Goal: Information Seeking & Learning: Find specific fact

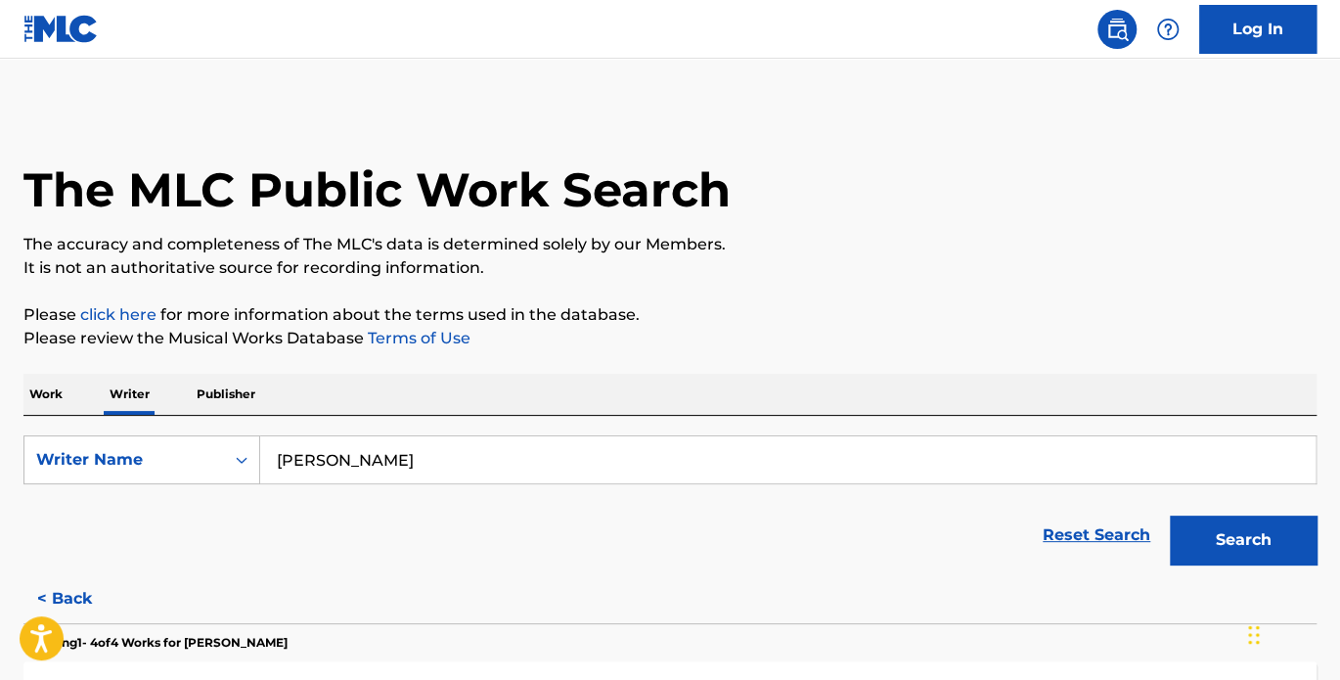
drag, startPoint x: 476, startPoint y: 463, endPoint x: 275, endPoint y: 467, distance: 201.6
click at [275, 467] on input "[PERSON_NAME]" at bounding box center [788, 459] width 1056 height 47
click at [1170, 516] on button "Search" at bounding box center [1243, 540] width 147 height 49
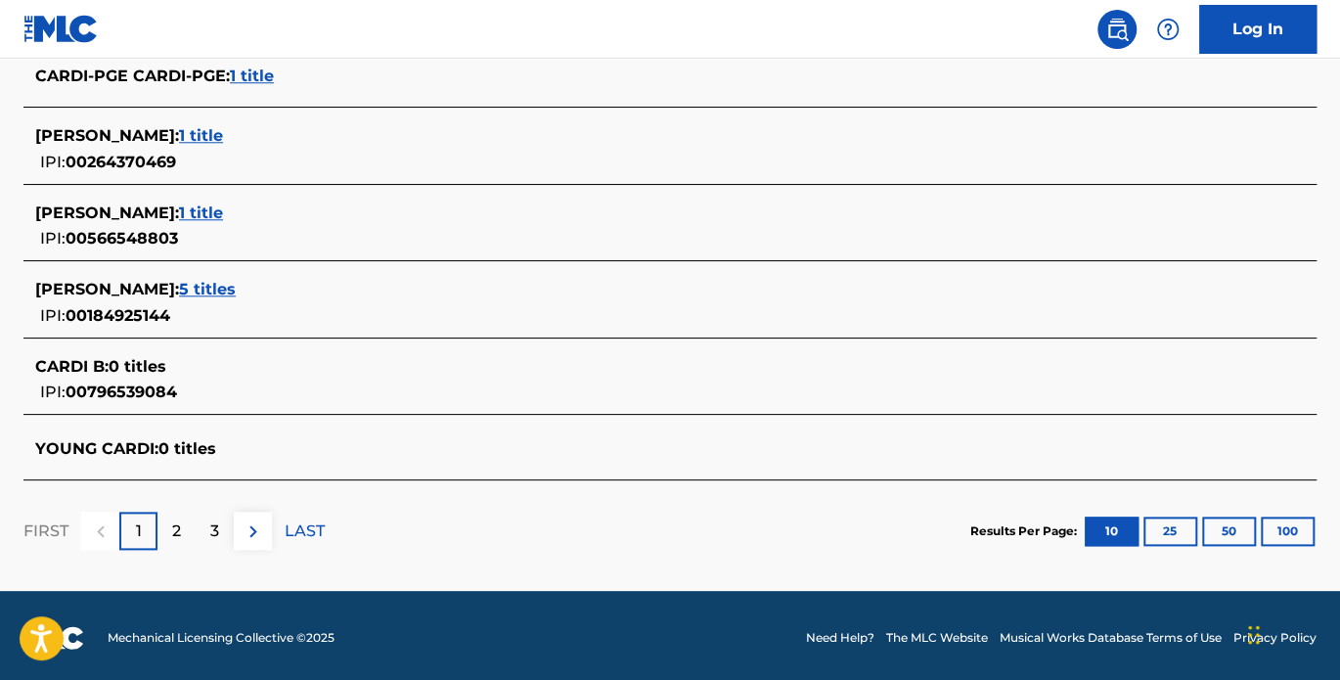
scroll to position [849, 0]
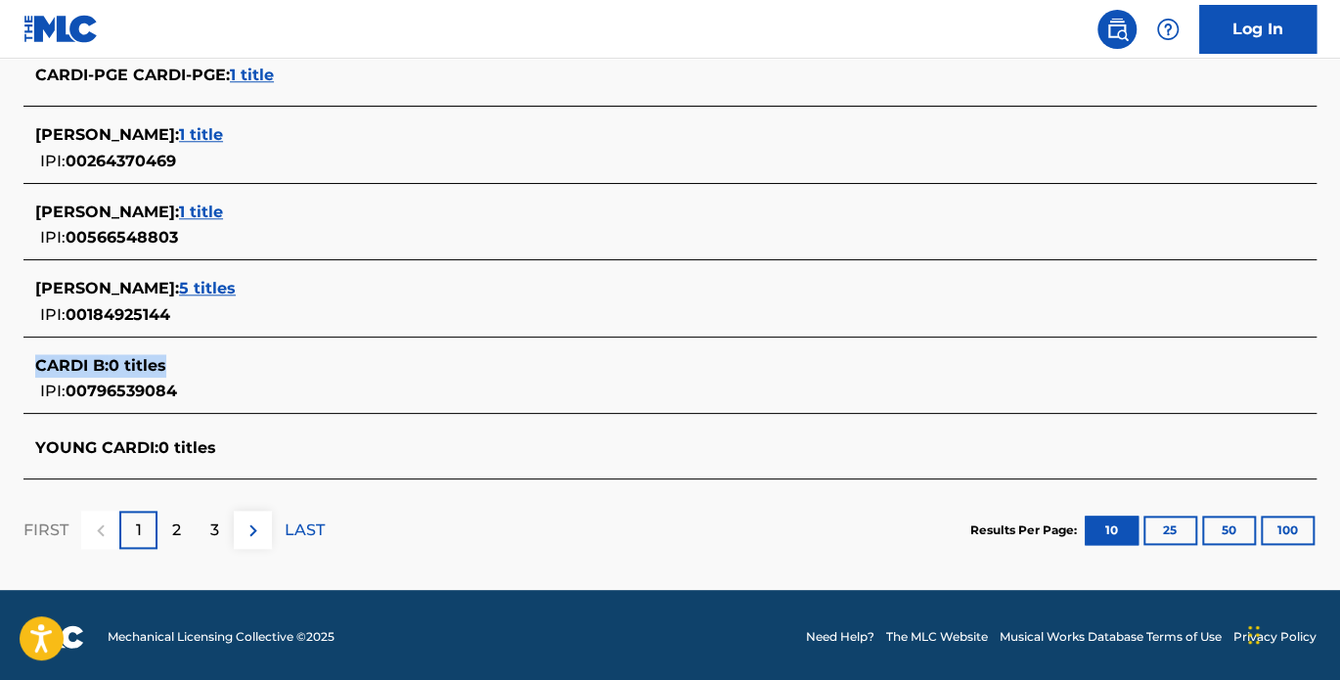
drag, startPoint x: 204, startPoint y: 360, endPoint x: 32, endPoint y: 367, distance: 172.3
click at [32, 367] on div "CARDI B : 0 titles IPI: 00796539084" at bounding box center [669, 378] width 1293 height 69
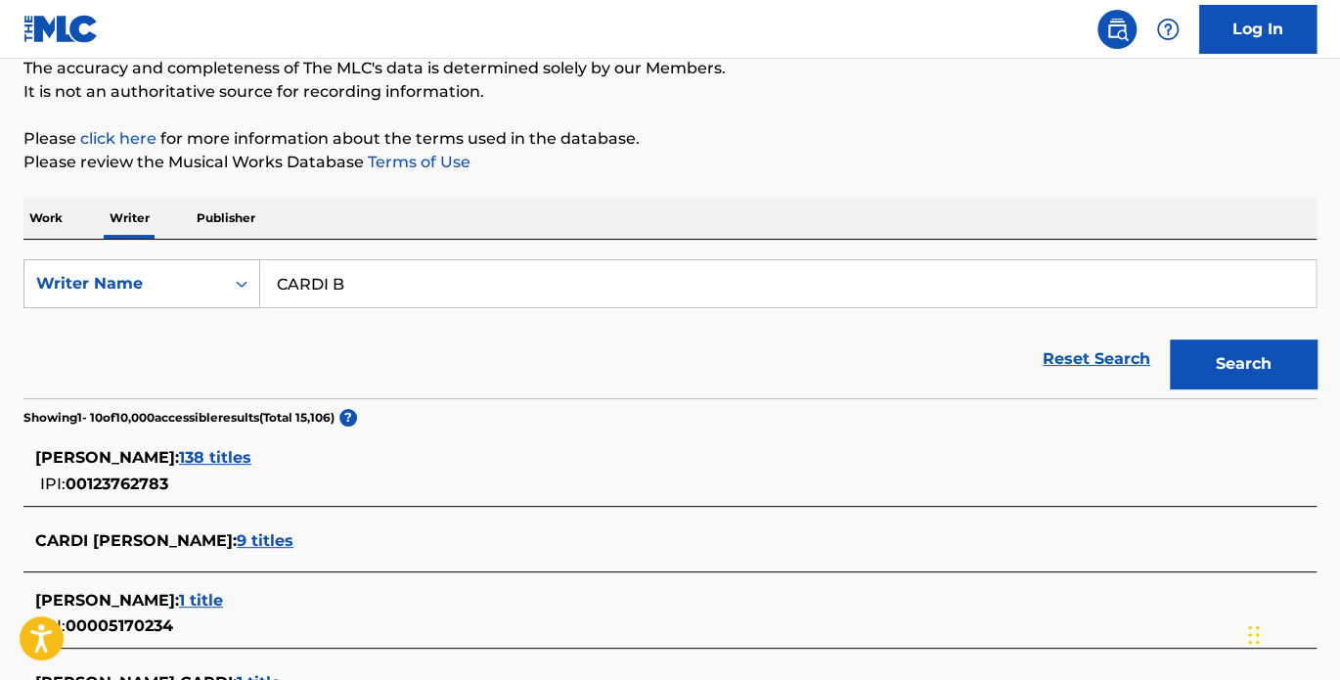
scroll to position [0, 0]
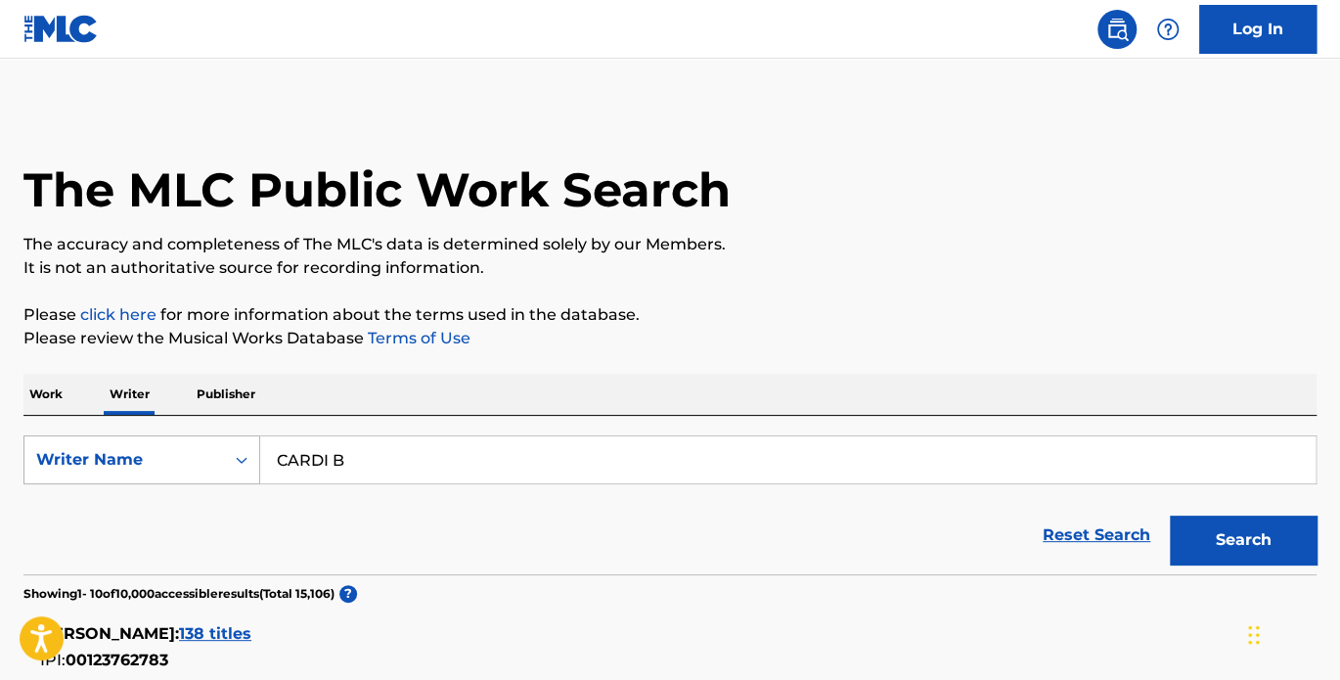
drag, startPoint x: 314, startPoint y: 460, endPoint x: 219, endPoint y: 462, distance: 94.9
click at [216, 465] on div "SearchWithCriteria7c9369c3-e999-4686-abbb-48fa630e9b78 Writer Name [PERSON_NAME]" at bounding box center [669, 459] width 1293 height 49
type input "[PERSON_NAME]"
click at [1264, 544] on button "Search" at bounding box center [1243, 540] width 147 height 49
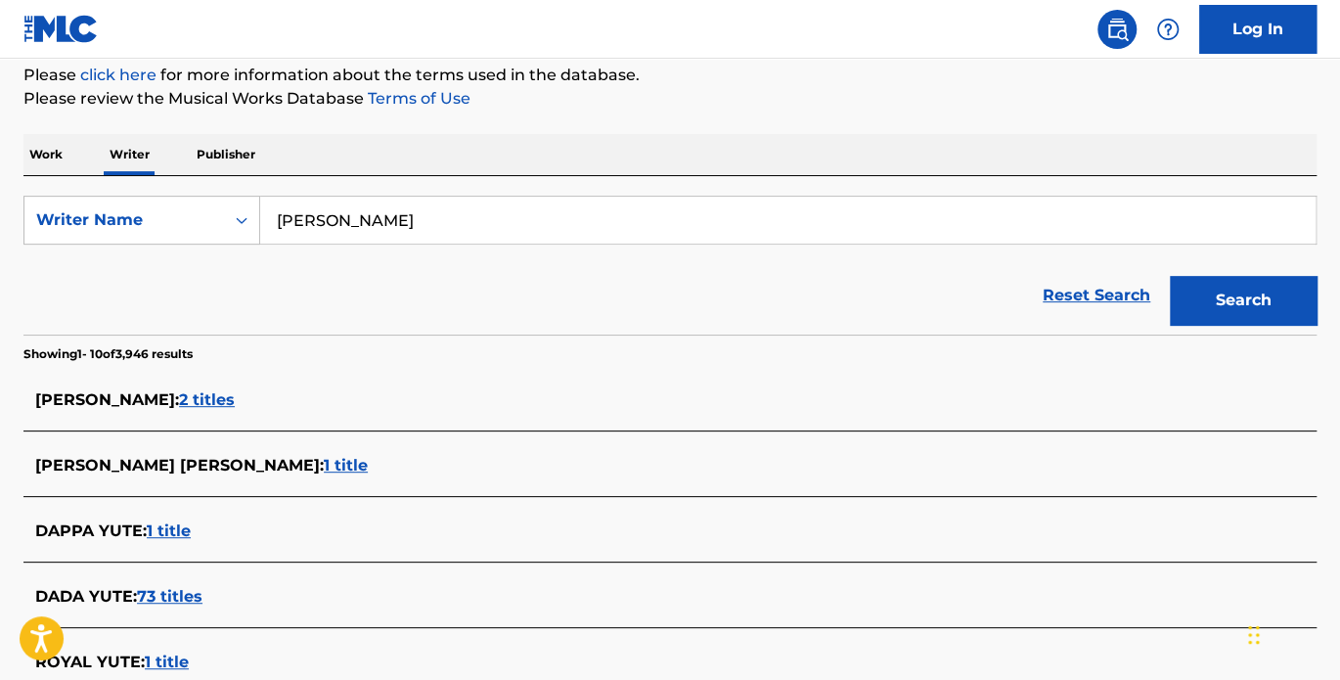
scroll to position [271, 0]
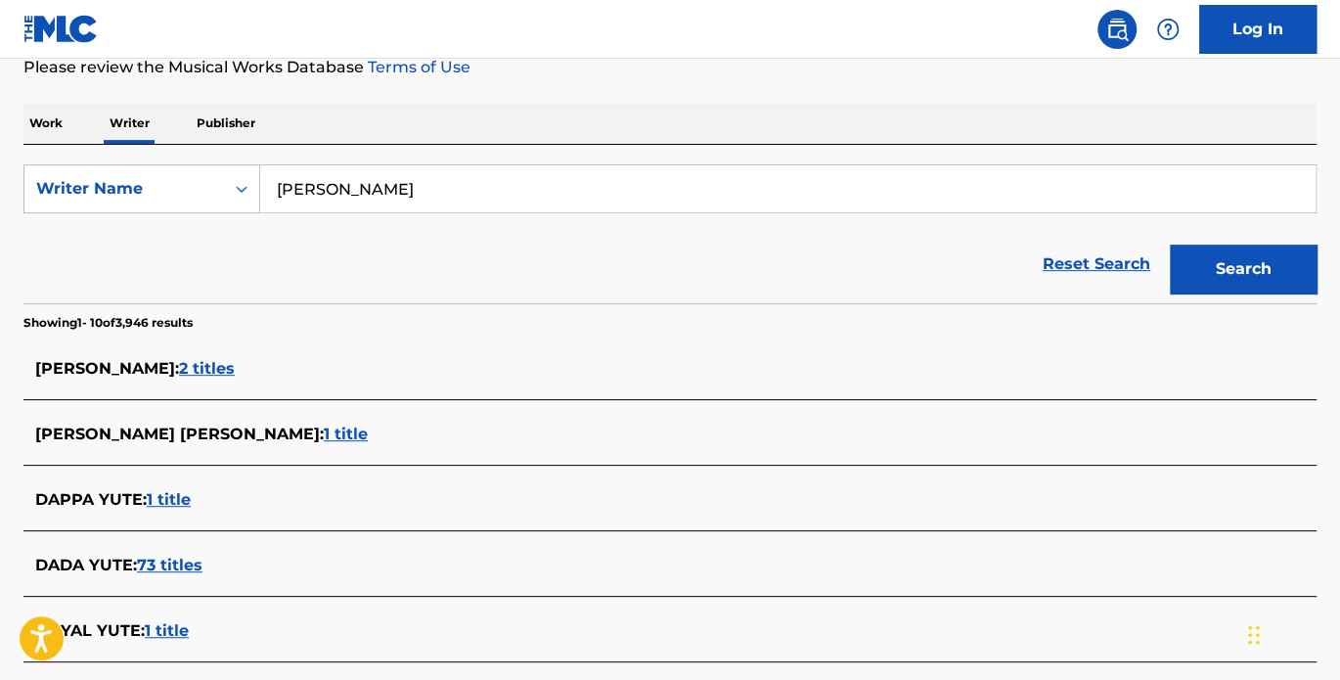
click at [291, 194] on input "[PERSON_NAME]" at bounding box center [788, 188] width 1056 height 47
click at [335, 186] on input "[PERSON_NAME]" at bounding box center [788, 188] width 1056 height 47
click at [300, 190] on input "[PERSON_NAME]" at bounding box center [788, 188] width 1056 height 47
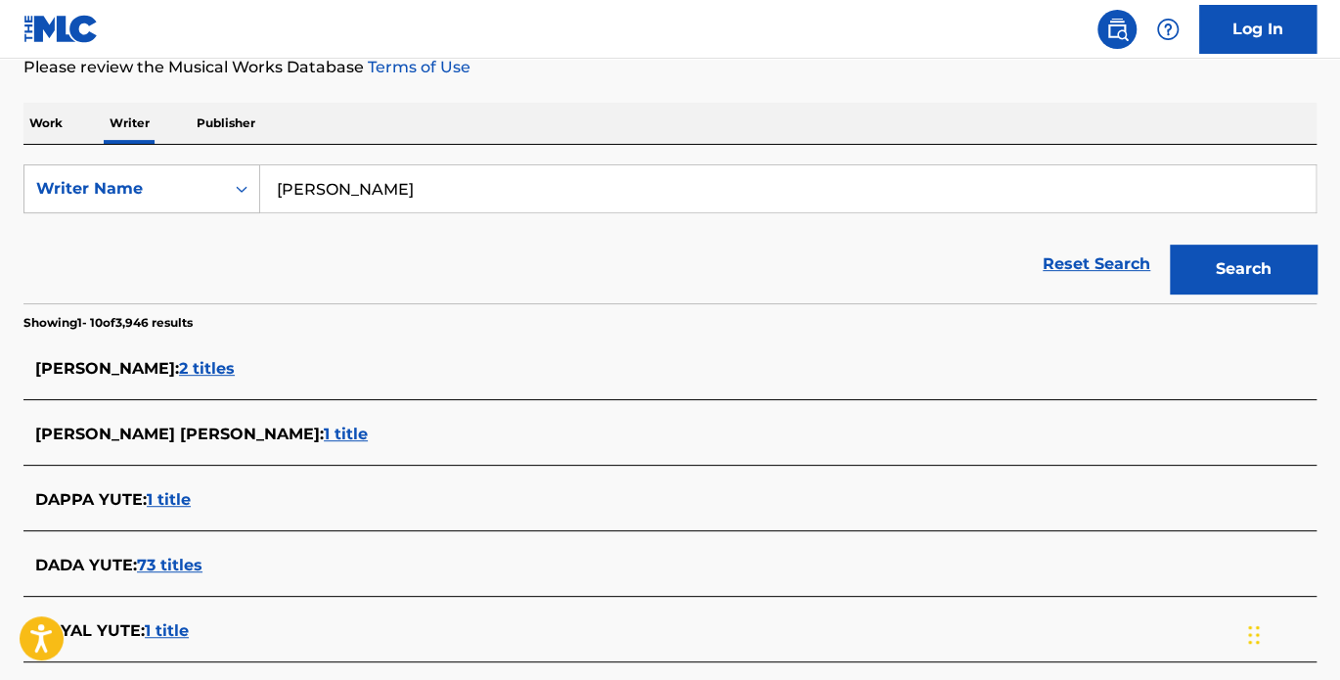
scroll to position [362, 0]
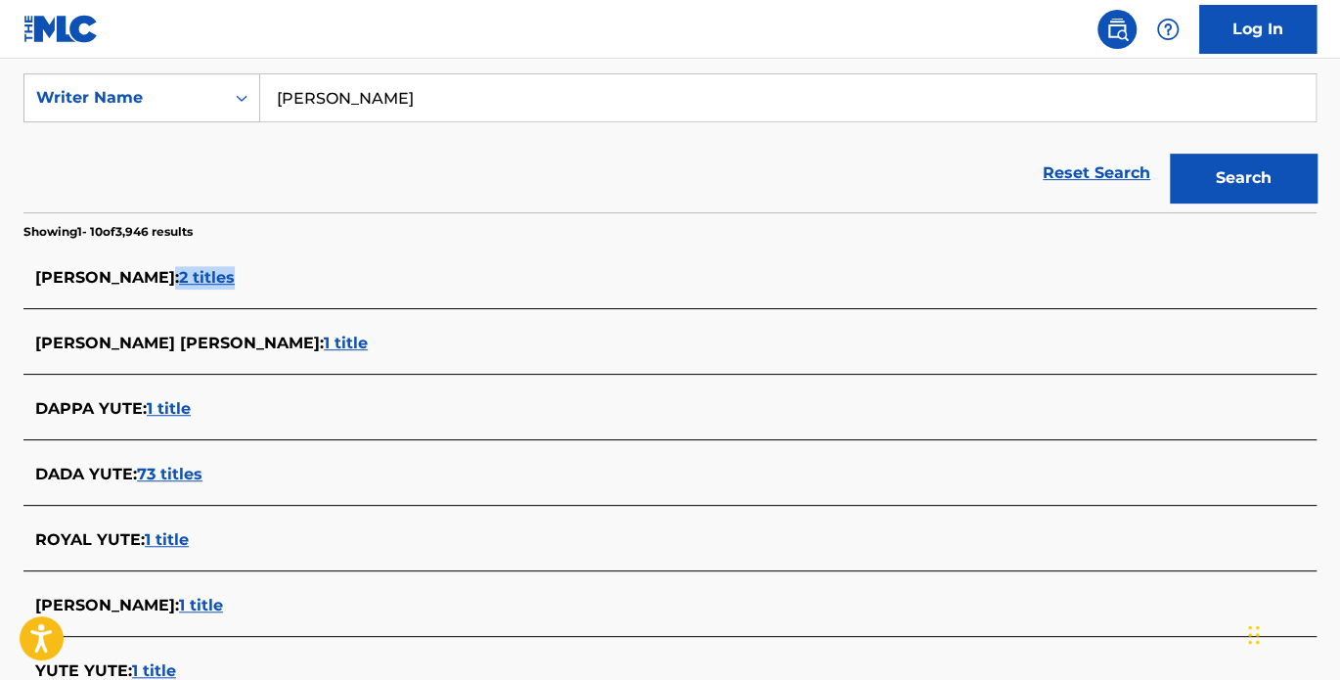
drag, startPoint x: 198, startPoint y: 274, endPoint x: 121, endPoint y: 282, distance: 76.7
click at [121, 282] on div "[PERSON_NAME] : 2 titles" at bounding box center [644, 277] width 1219 height 23
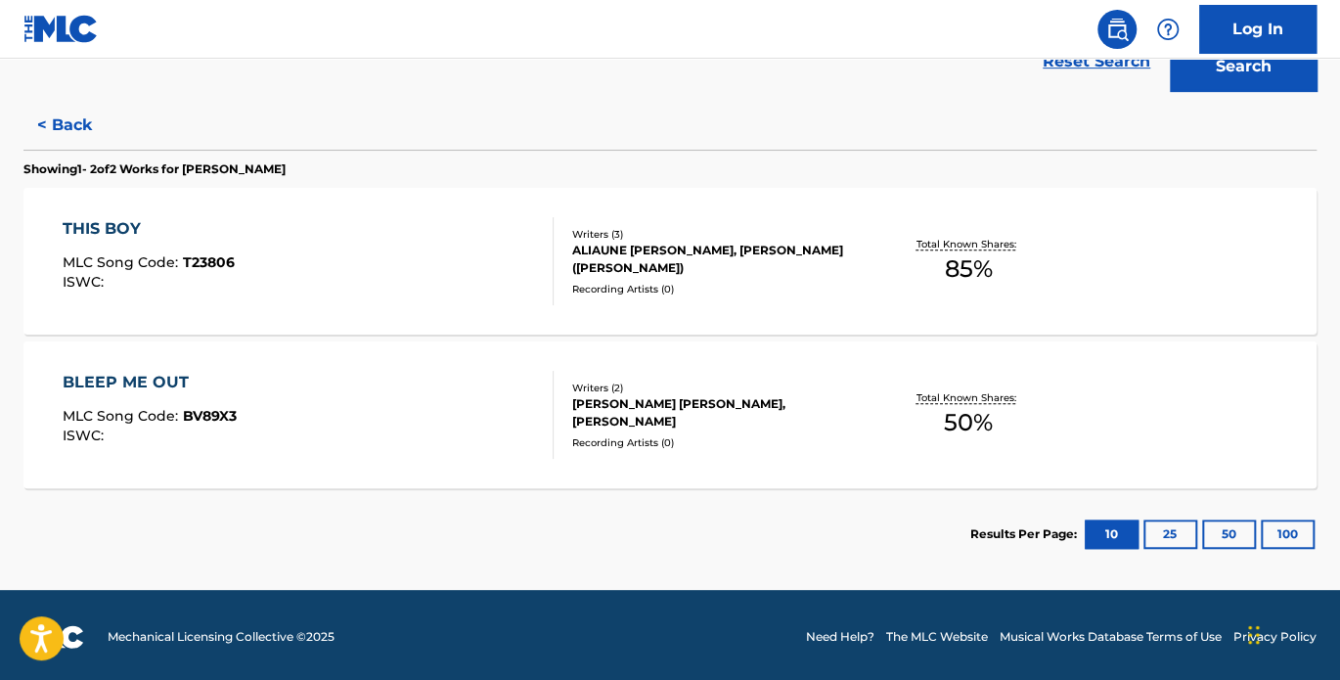
scroll to position [475, 0]
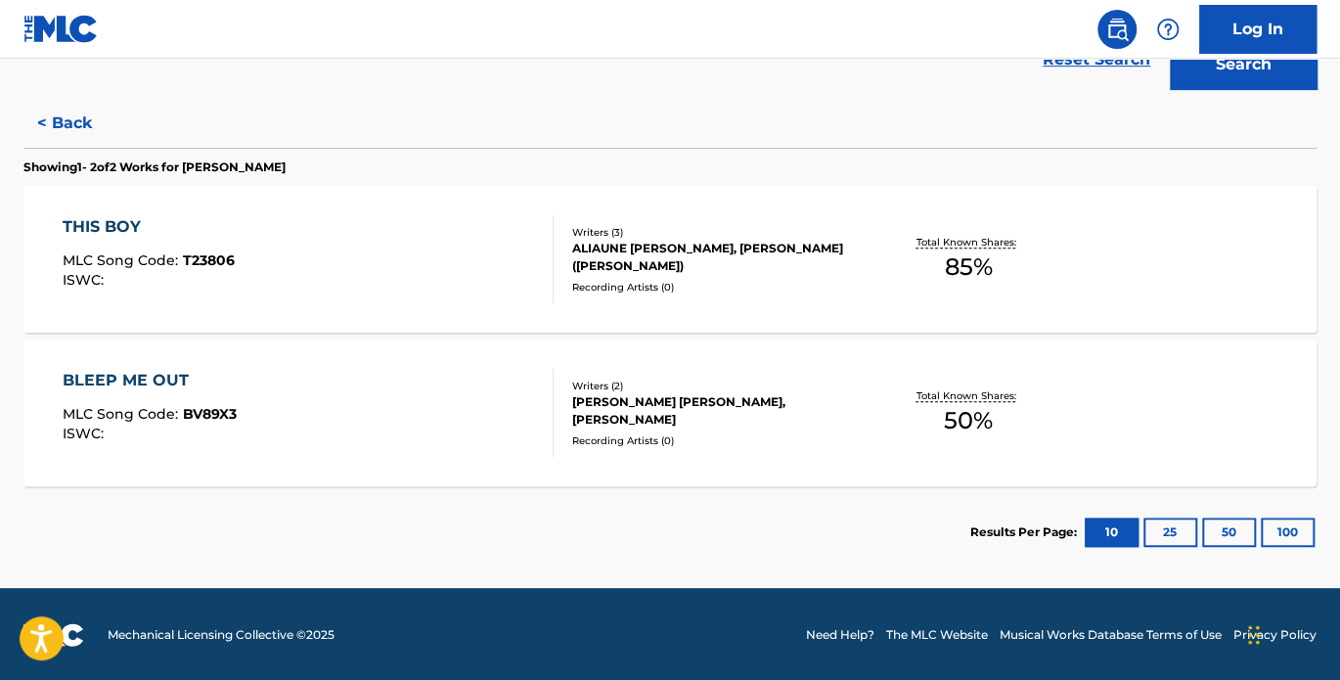
click at [85, 220] on div "THIS BOY" at bounding box center [149, 226] width 172 height 23
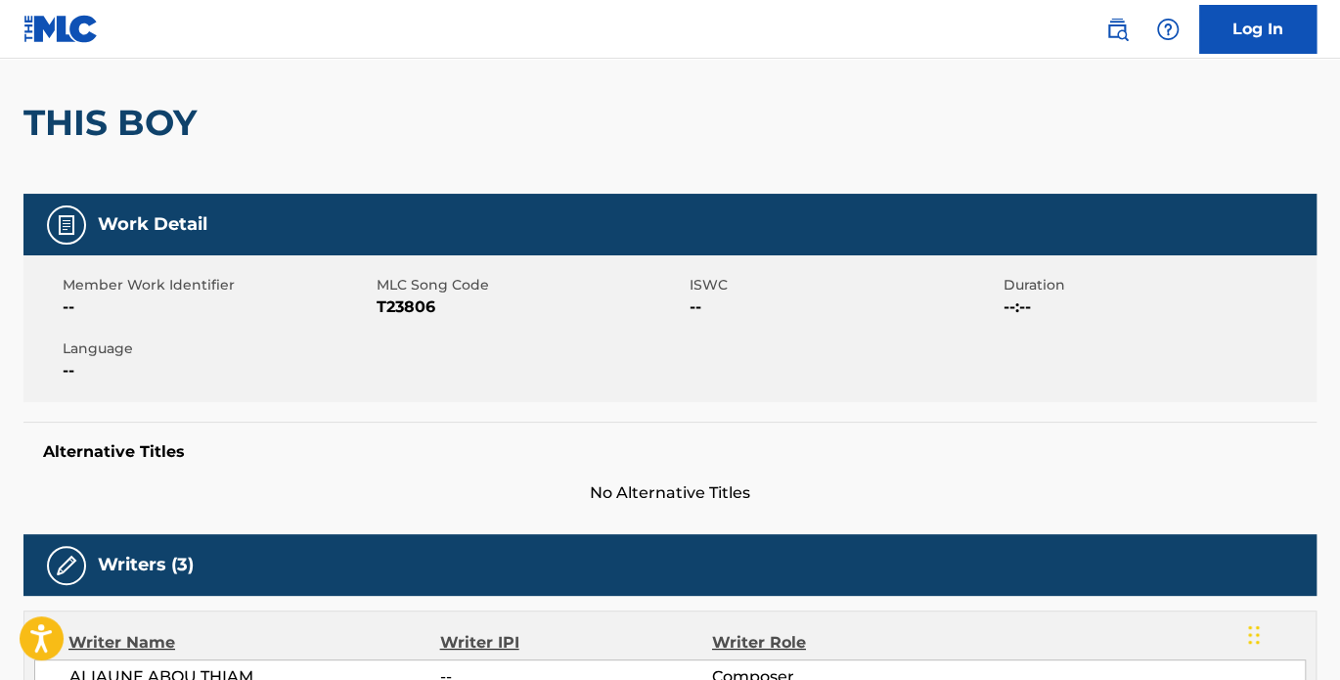
scroll to position [181, 0]
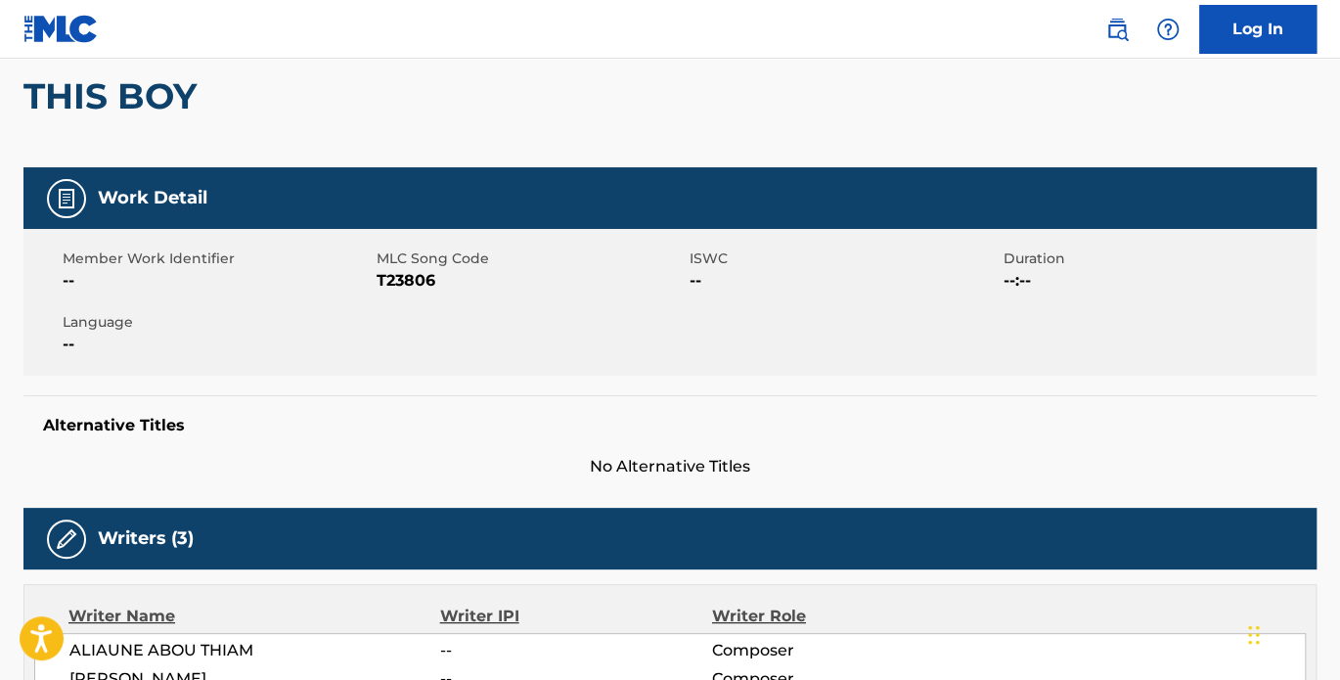
click at [697, 278] on span "--" at bounding box center [844, 280] width 309 height 23
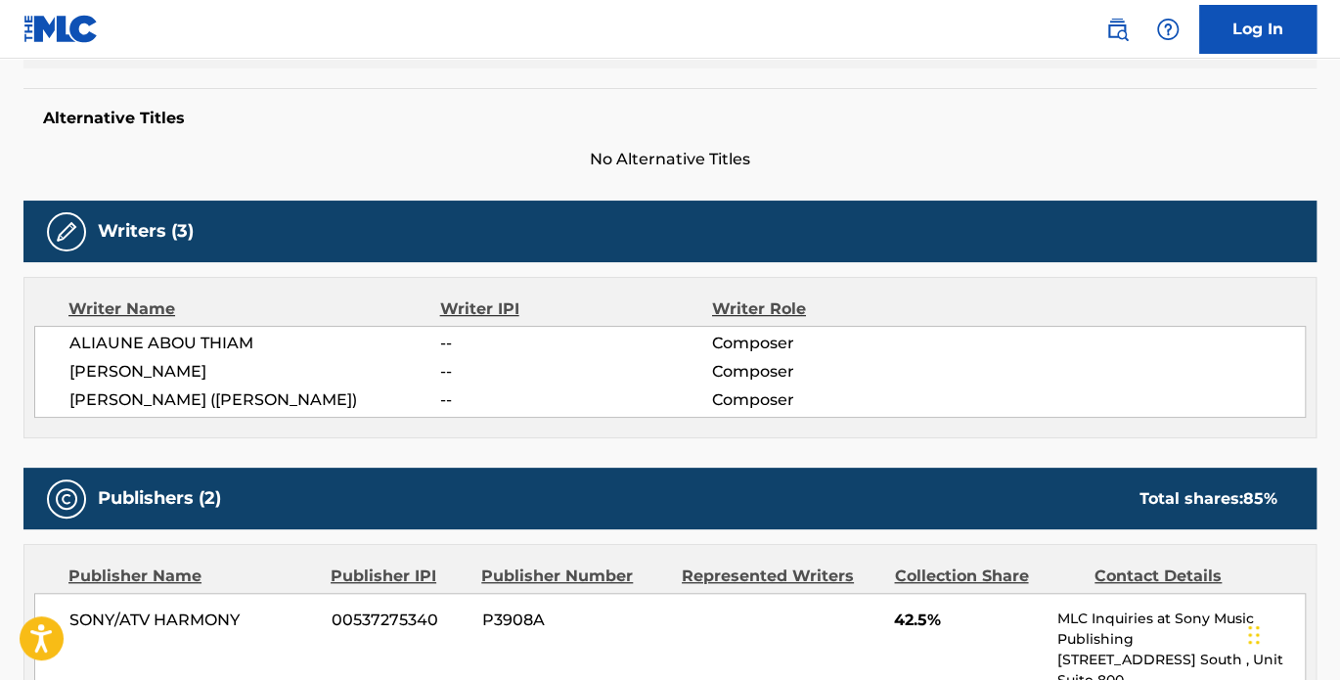
scroll to position [543, 0]
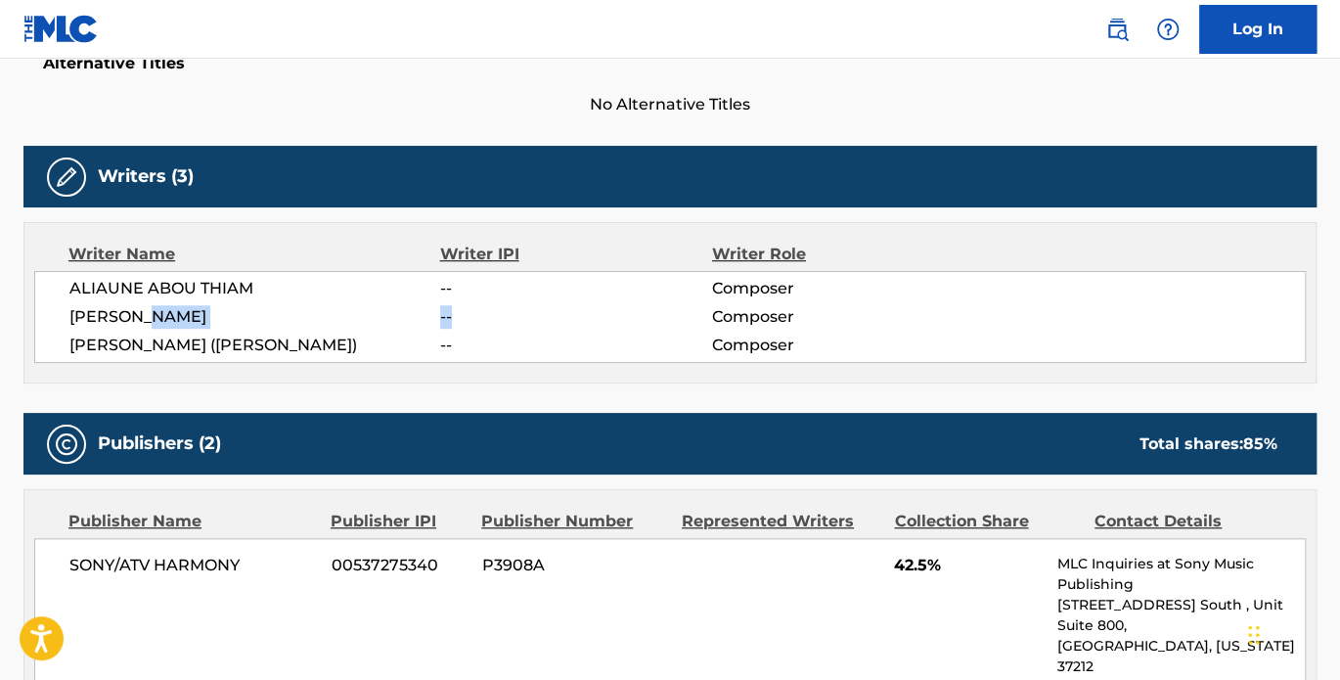
drag, startPoint x: 460, startPoint y: 313, endPoint x: 412, endPoint y: 319, distance: 48.3
click at [412, 319] on div "[PERSON_NAME] -- Composer" at bounding box center [687, 316] width 1236 height 23
click at [760, 320] on span "Composer" at bounding box center [836, 316] width 248 height 23
click at [744, 316] on span "Composer" at bounding box center [836, 316] width 248 height 23
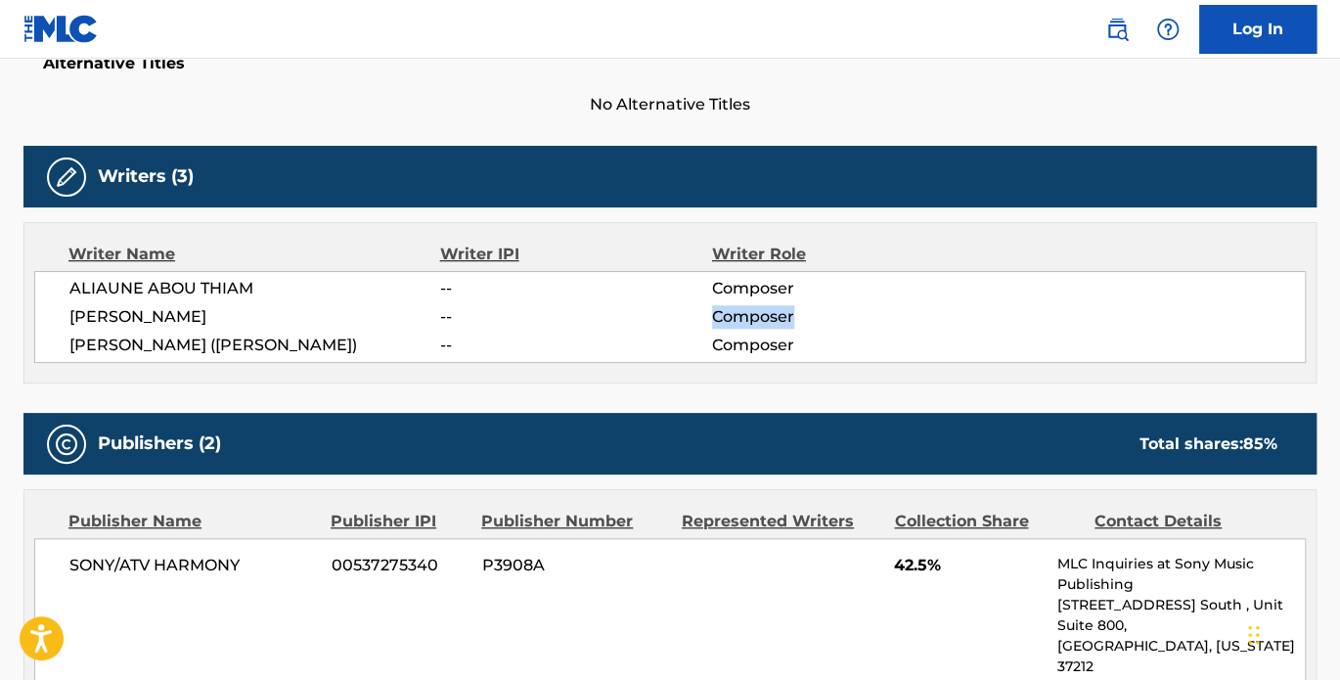
click at [744, 316] on span "Composer" at bounding box center [836, 316] width 248 height 23
click at [741, 315] on span "Composer" at bounding box center [836, 316] width 248 height 23
drag, startPoint x: 741, startPoint y: 315, endPoint x: 725, endPoint y: 295, distance: 25.1
click at [725, 295] on span "Composer" at bounding box center [836, 288] width 248 height 23
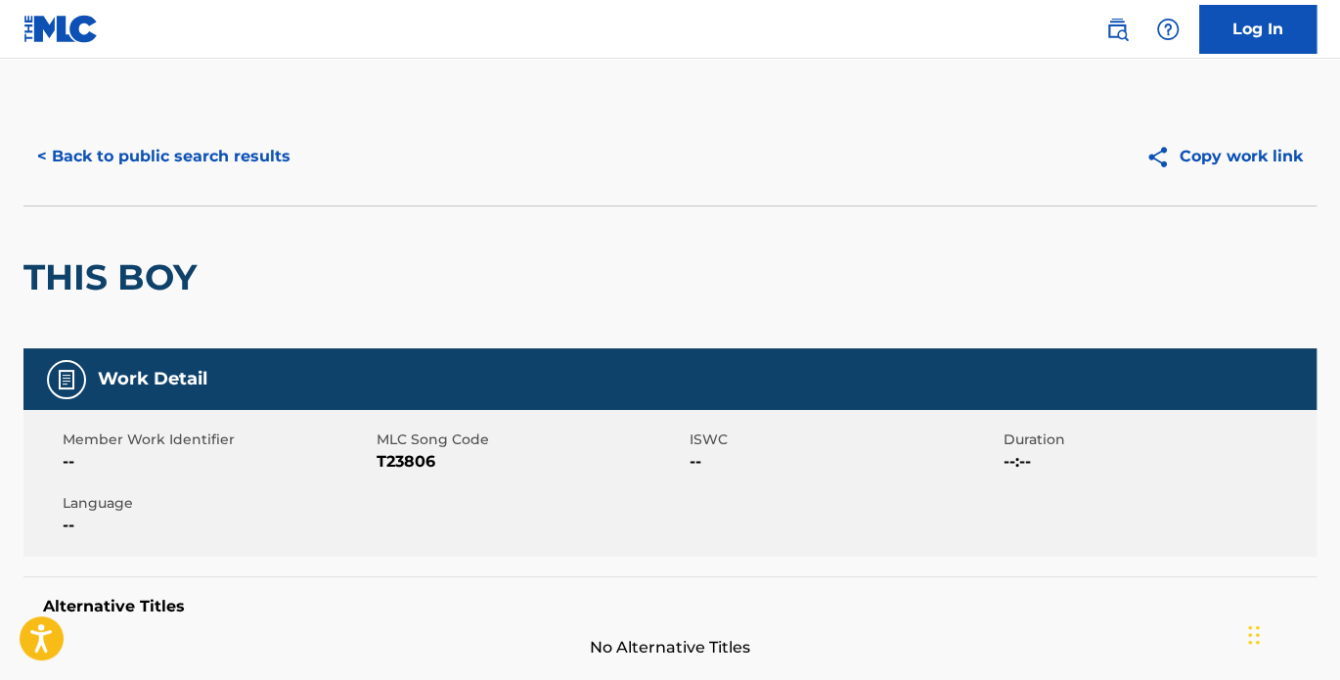
scroll to position [0, 0]
click at [32, 158] on button "< Back to public search results" at bounding box center [163, 156] width 281 height 49
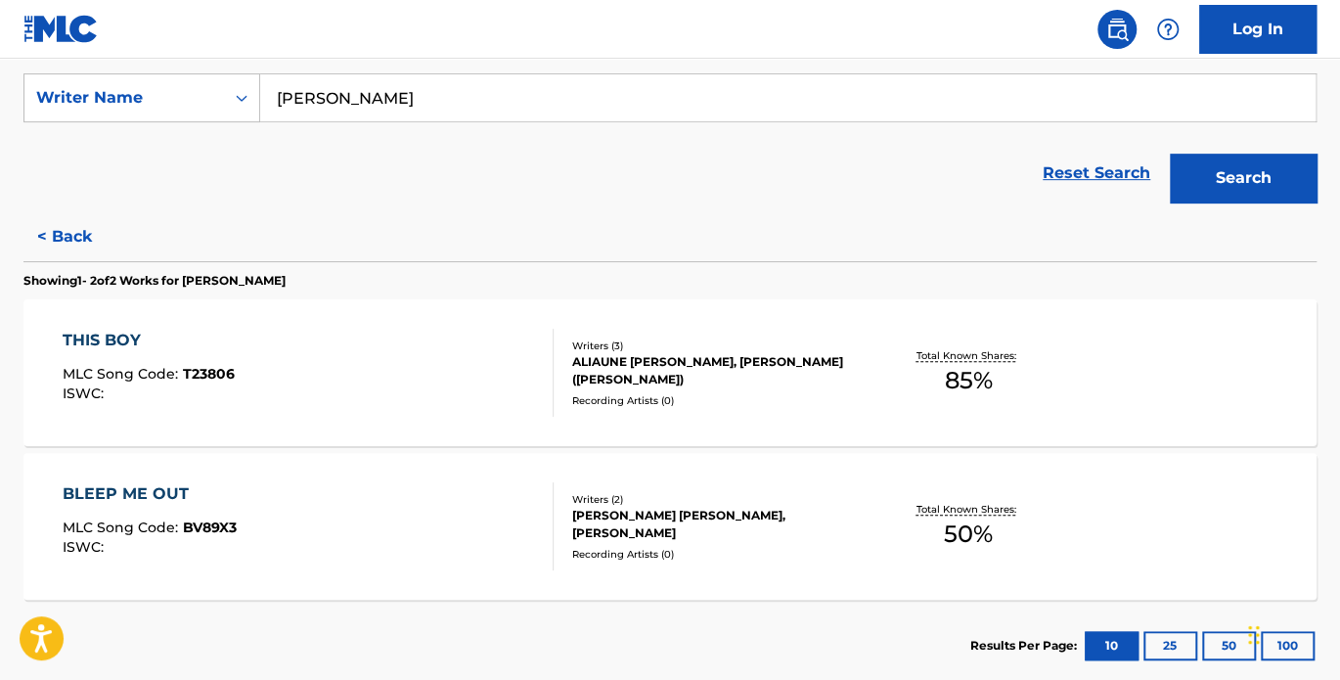
scroll to position [475, 0]
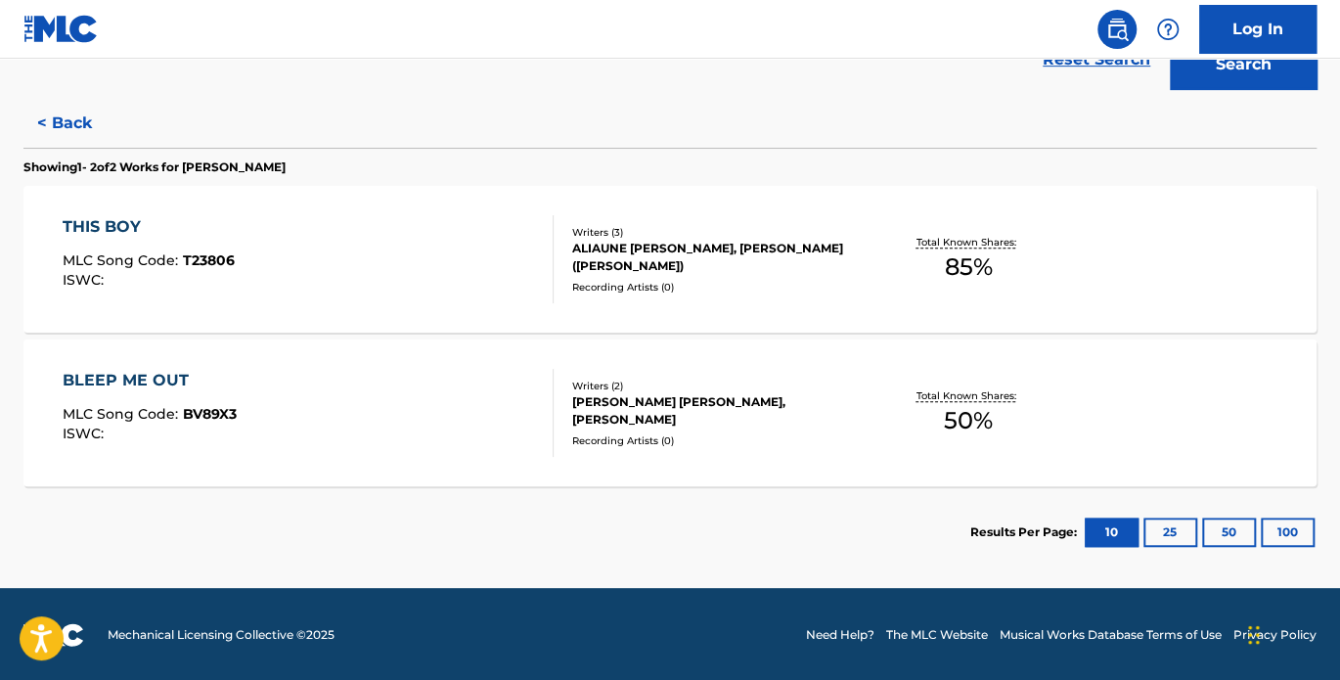
drag, startPoint x: 70, startPoint y: 118, endPoint x: 166, endPoint y: 137, distance: 97.7
click at [68, 117] on button "< Back" at bounding box center [81, 123] width 117 height 49
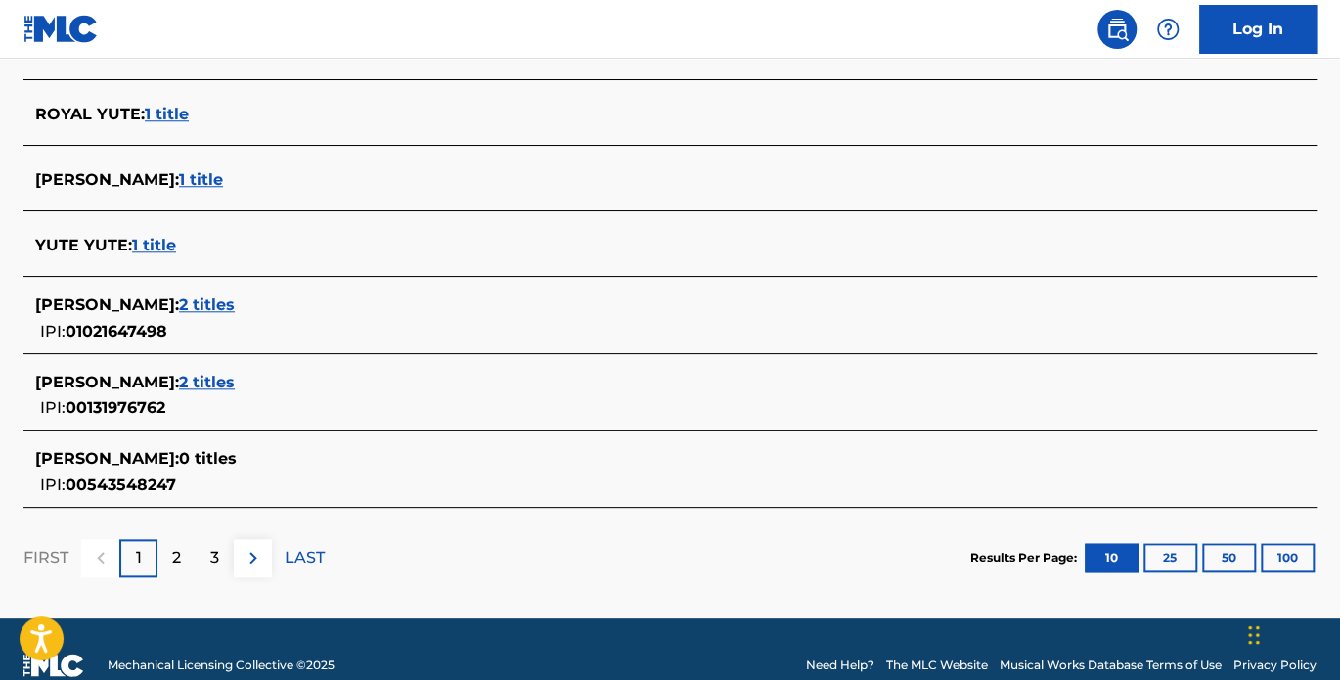
scroll to position [817, 0]
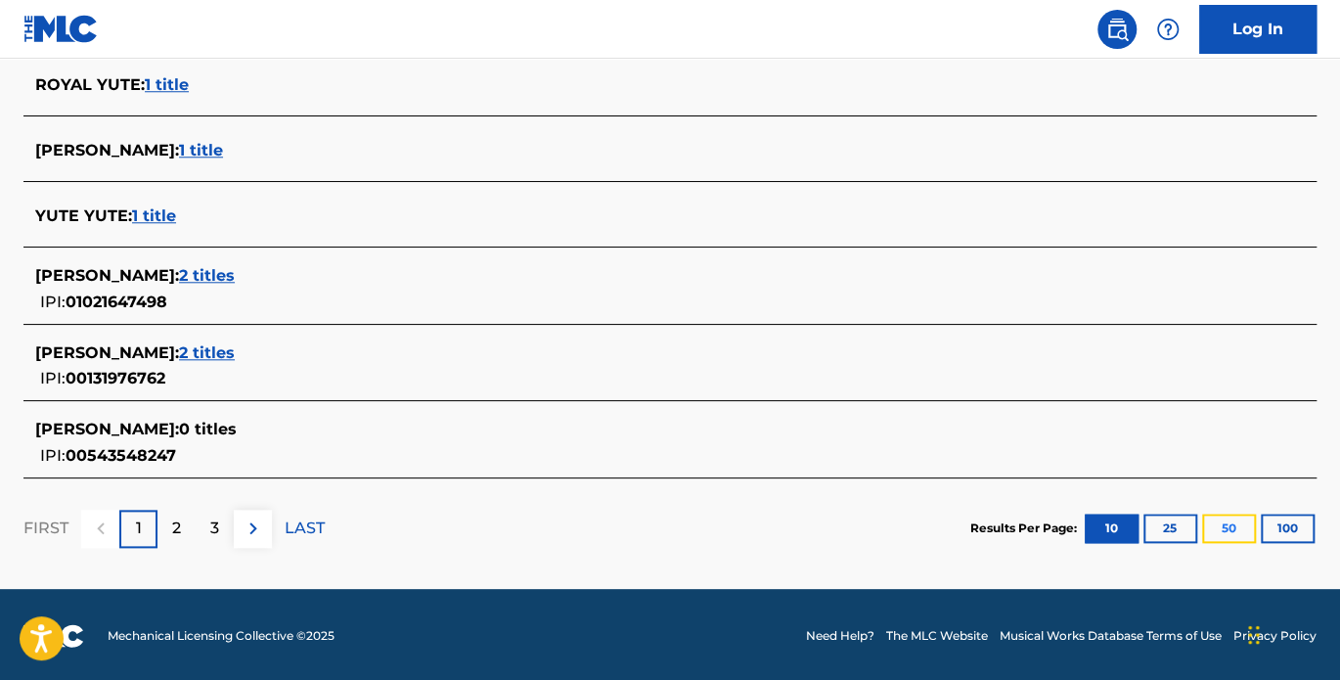
click at [1222, 523] on button "50" at bounding box center [1229, 528] width 54 height 29
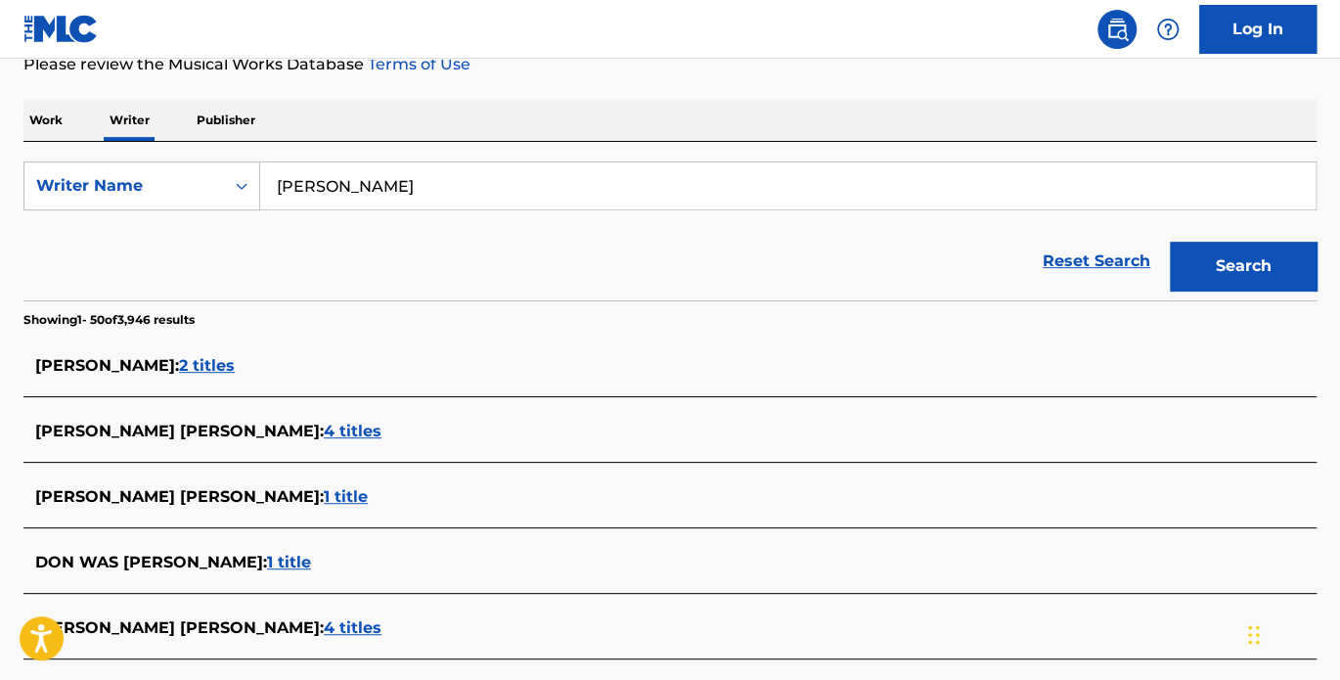
scroll to position [0, 0]
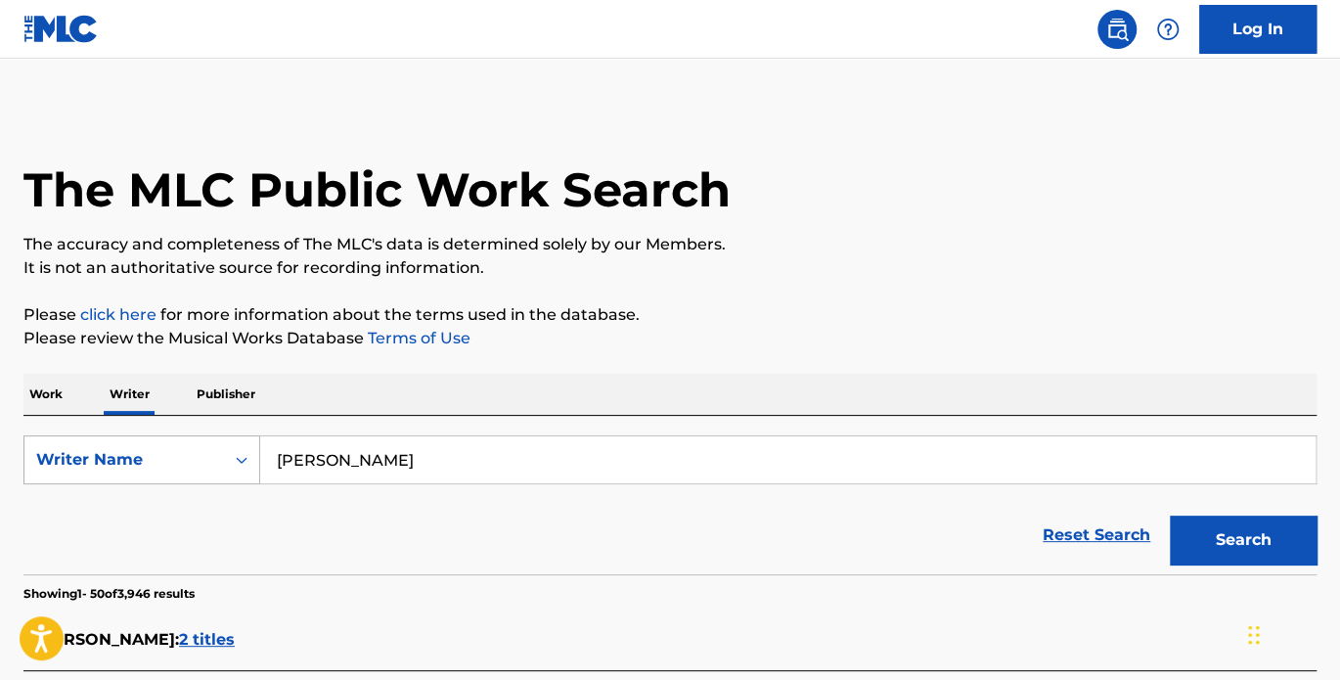
drag, startPoint x: 328, startPoint y: 458, endPoint x: 202, endPoint y: 452, distance: 126.3
click at [201, 451] on div "SearchWithCriteria7c9369c3-e999-4686-abbb-48fa630e9b78 Writer Name [PERSON_NAME]" at bounding box center [669, 459] width 1293 height 49
type input "E"
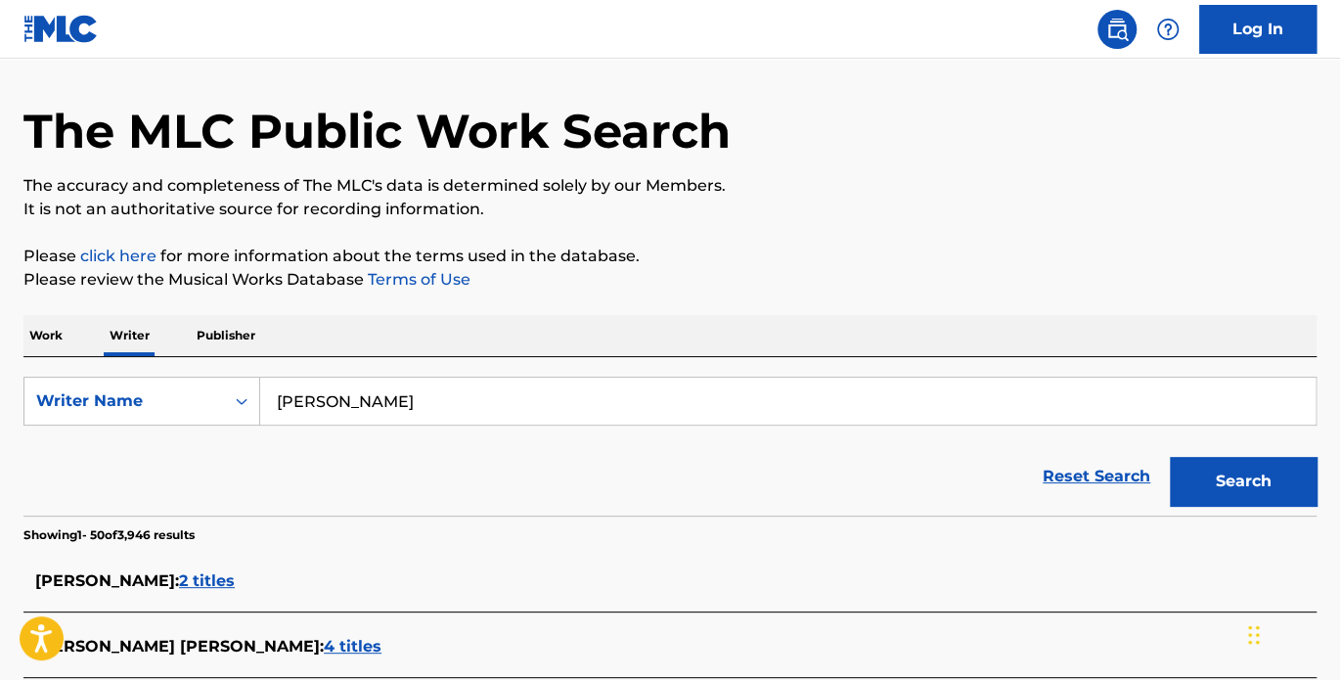
scroll to position [90, 0]
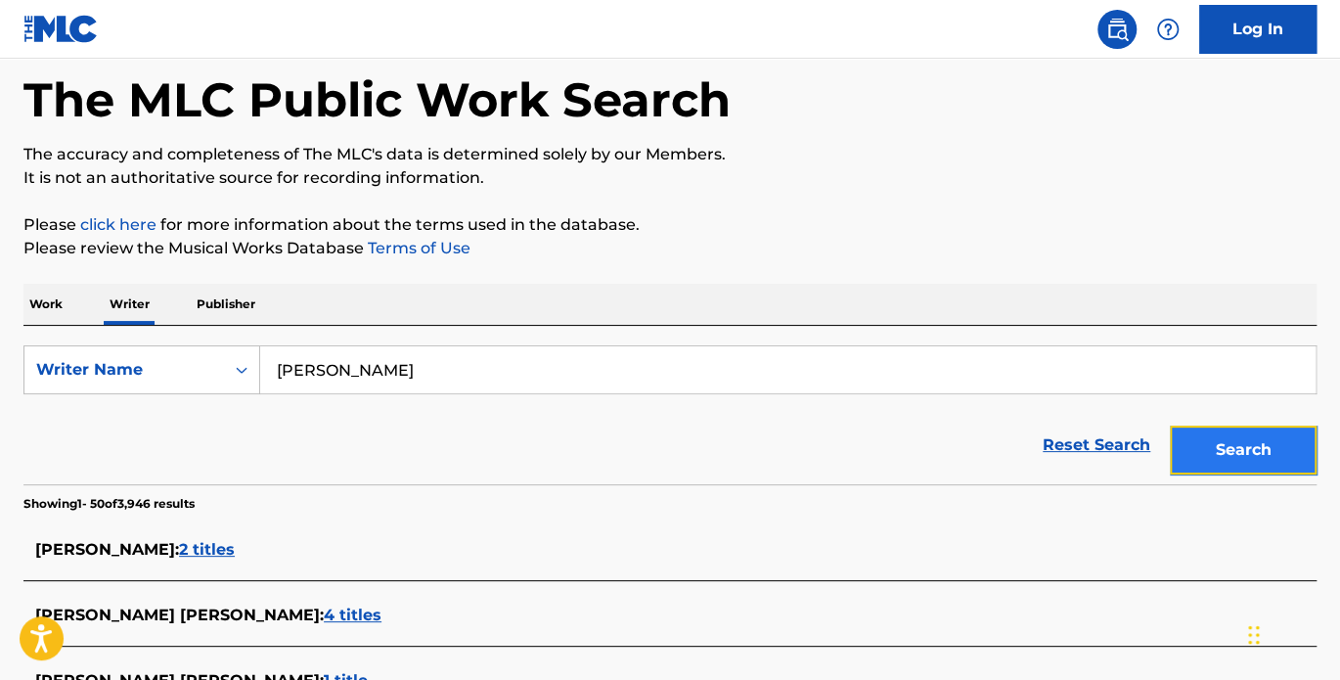
click at [1230, 452] on button "Search" at bounding box center [1243, 450] width 147 height 49
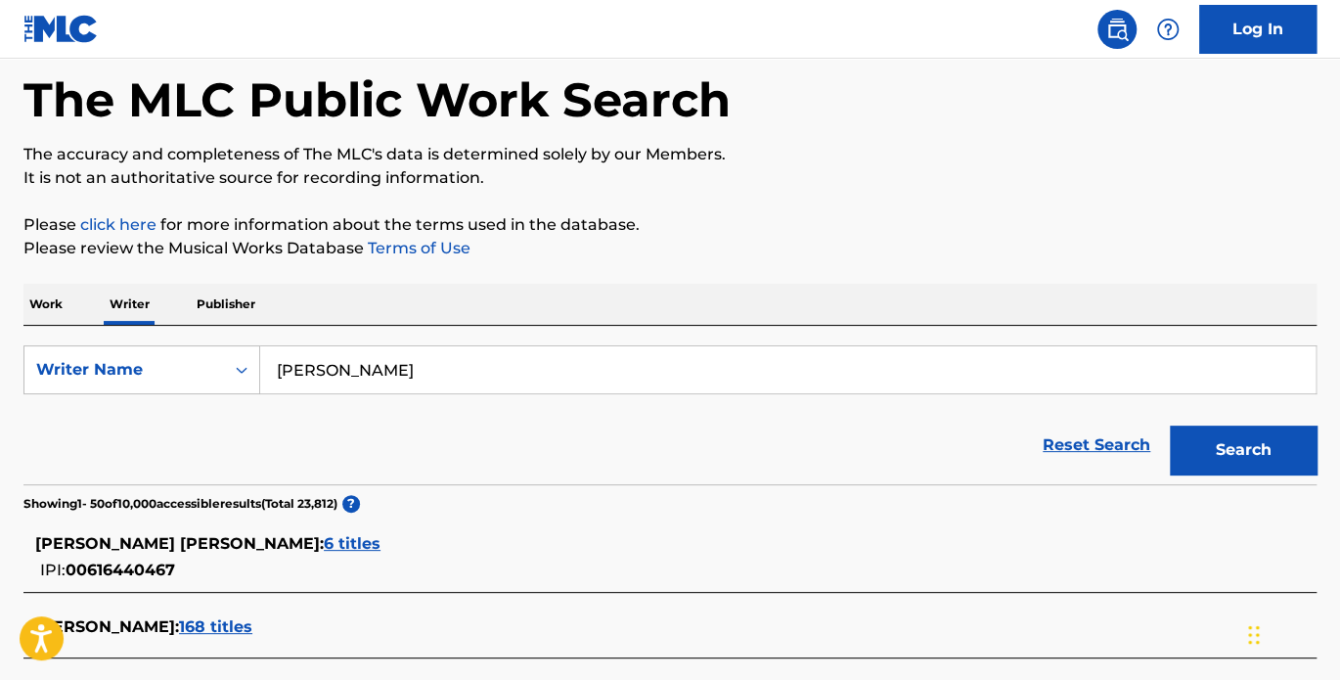
click at [322, 358] on input "[PERSON_NAME]" at bounding box center [788, 369] width 1056 height 47
click at [342, 365] on input "[PERSON_NAME]" at bounding box center [788, 369] width 1056 height 47
type input "[PERSON_NAME]"
click at [1170, 426] on button "Search" at bounding box center [1243, 450] width 147 height 49
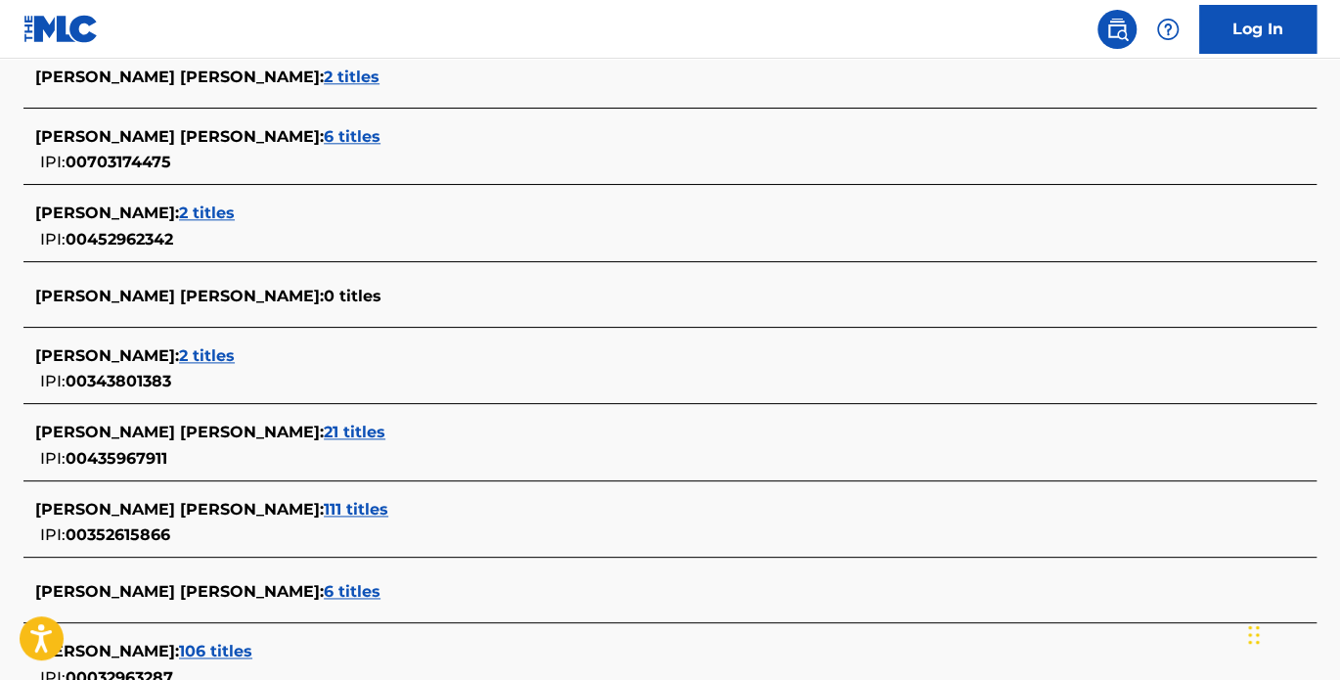
scroll to position [1087, 0]
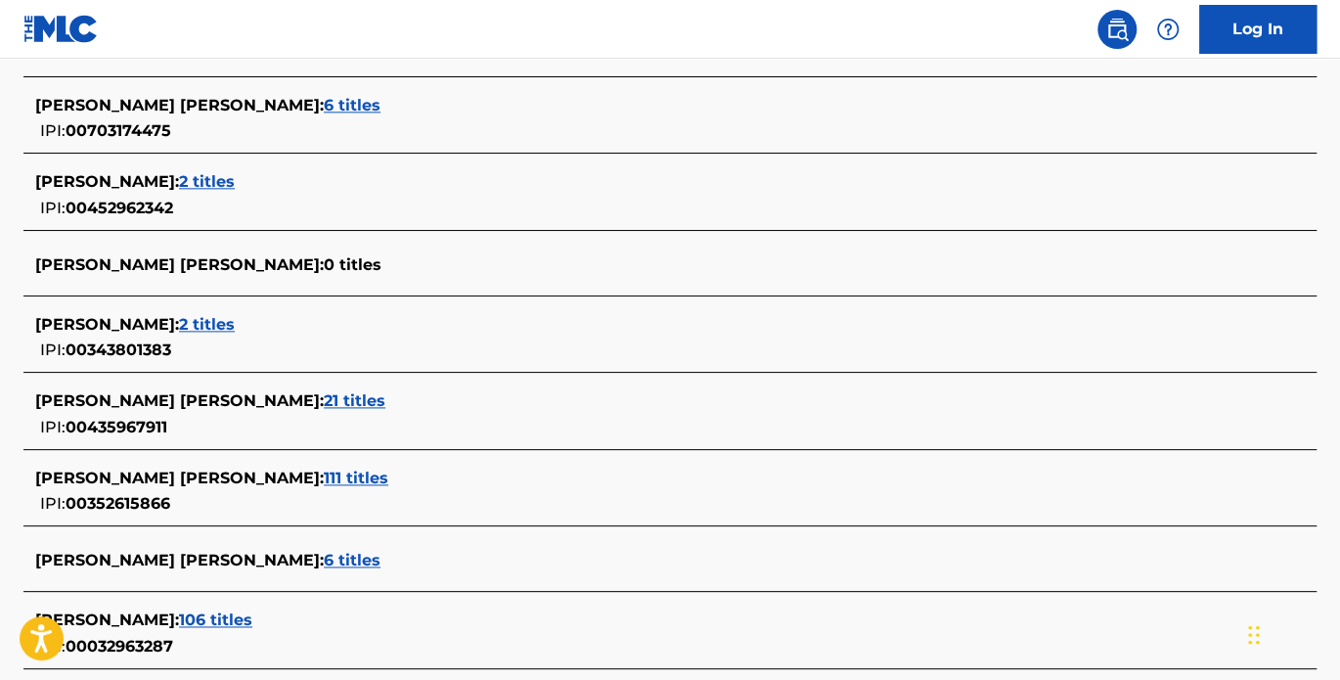
click at [222, 321] on span "2 titles" at bounding box center [207, 324] width 56 height 19
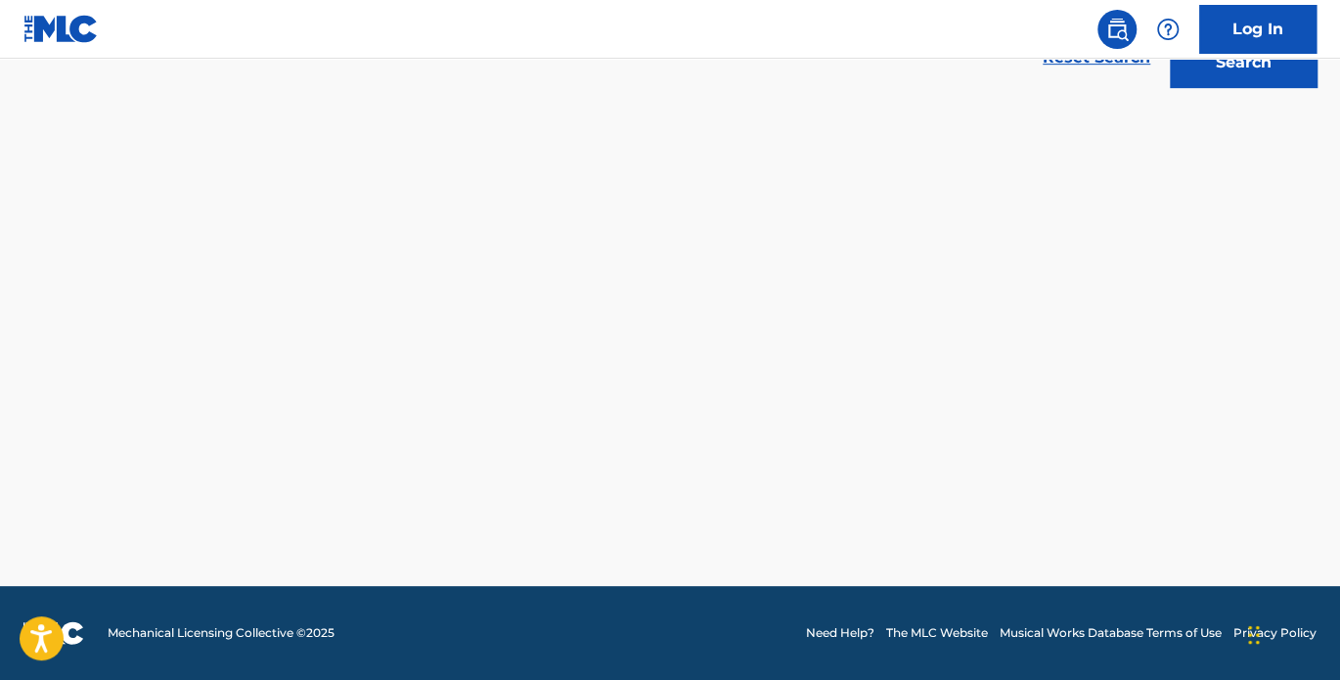
scroll to position [475, 0]
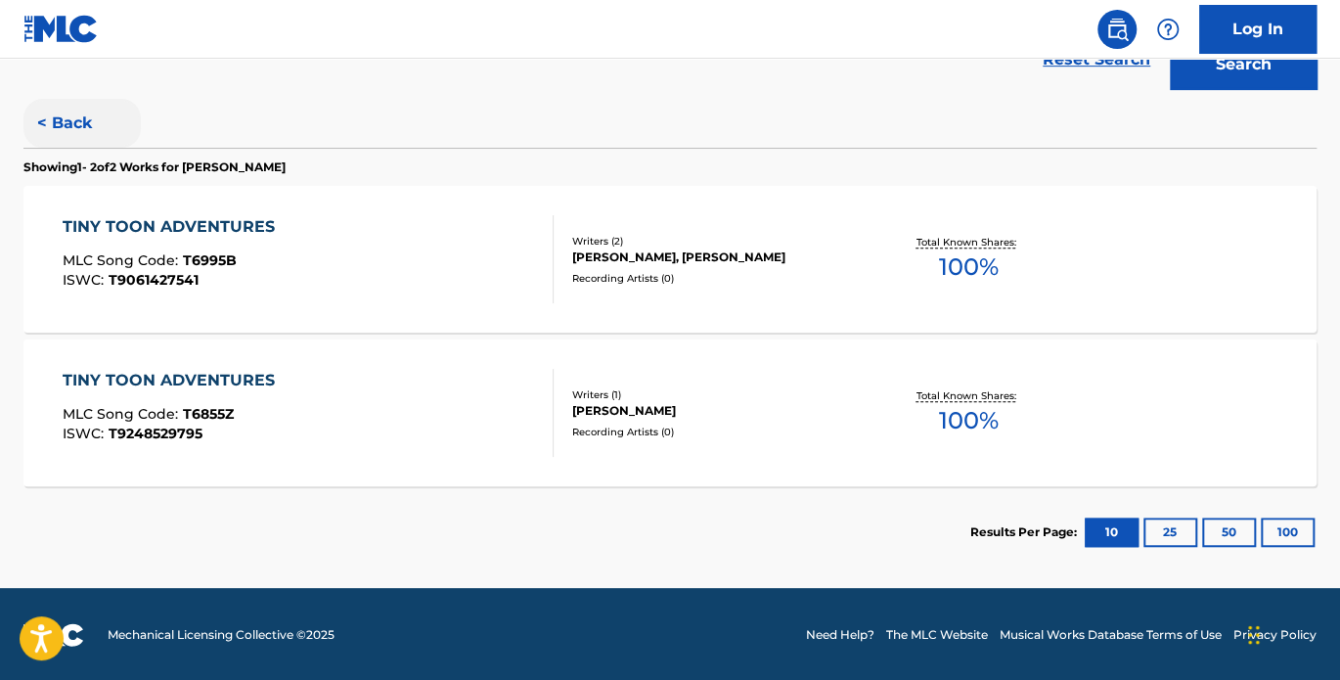
click at [58, 122] on button "< Back" at bounding box center [81, 123] width 117 height 49
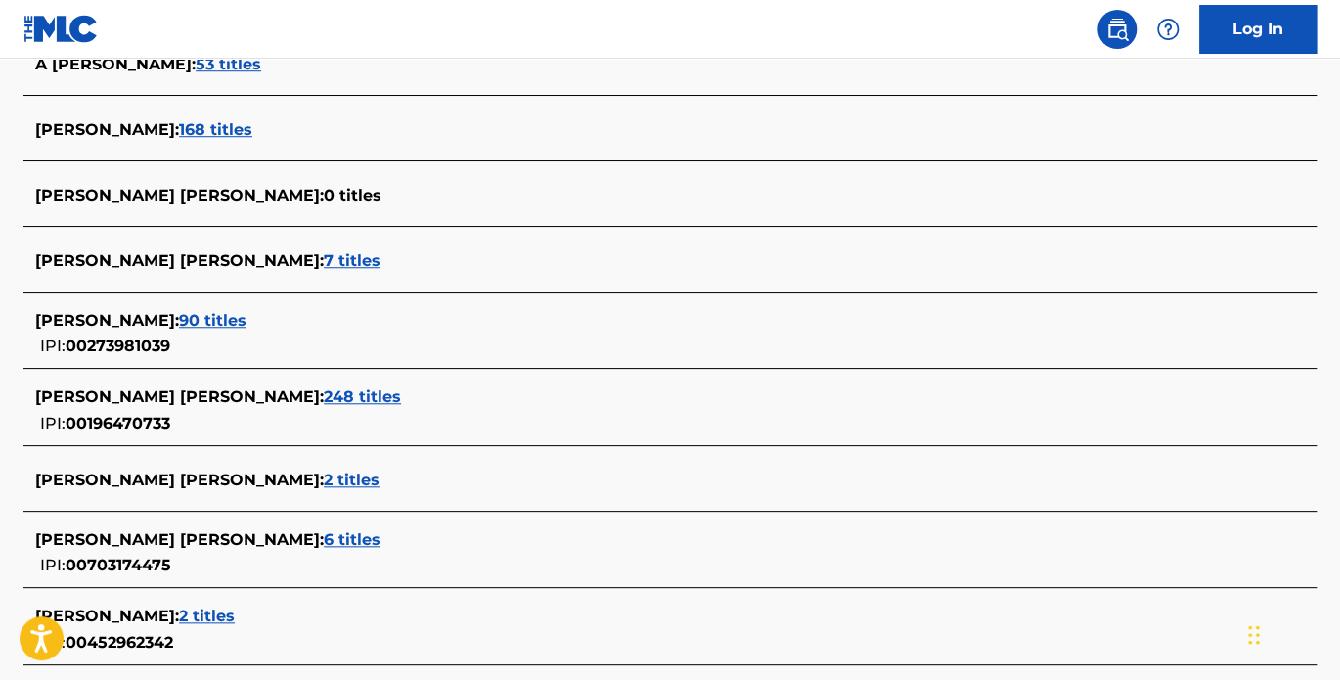
scroll to position [656, 0]
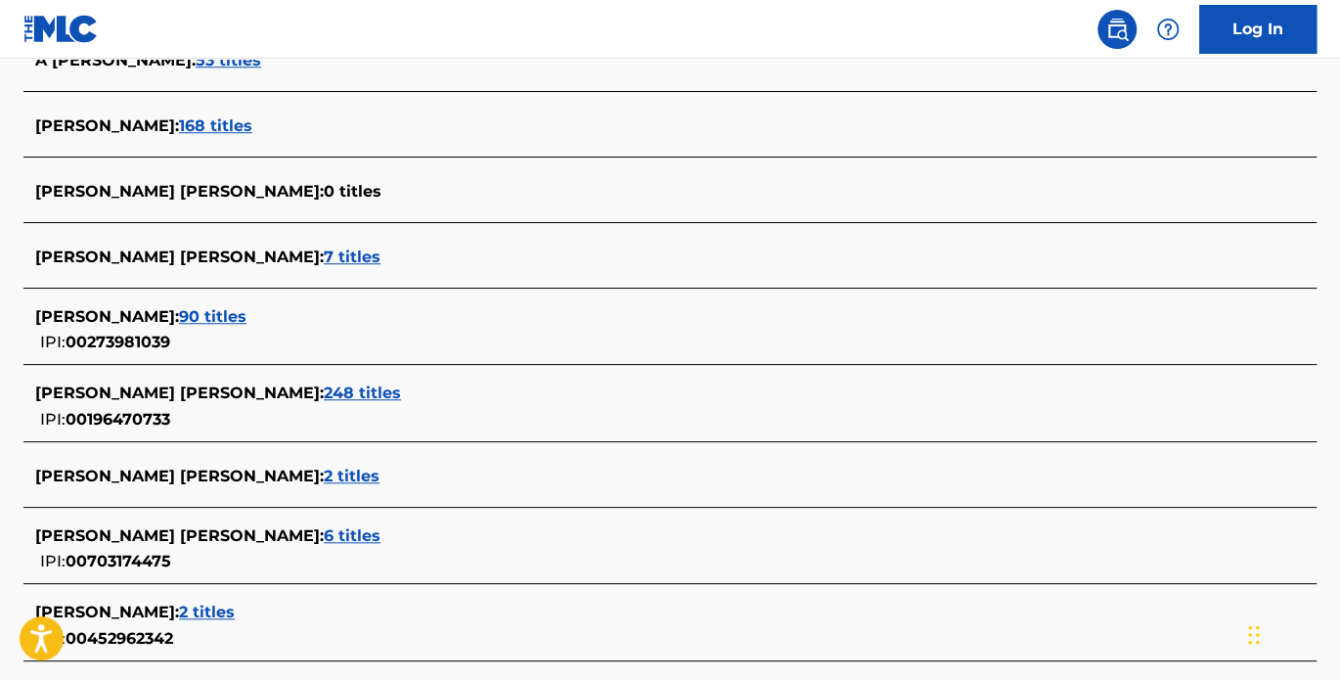
click at [324, 392] on span "248 titles" at bounding box center [362, 392] width 77 height 19
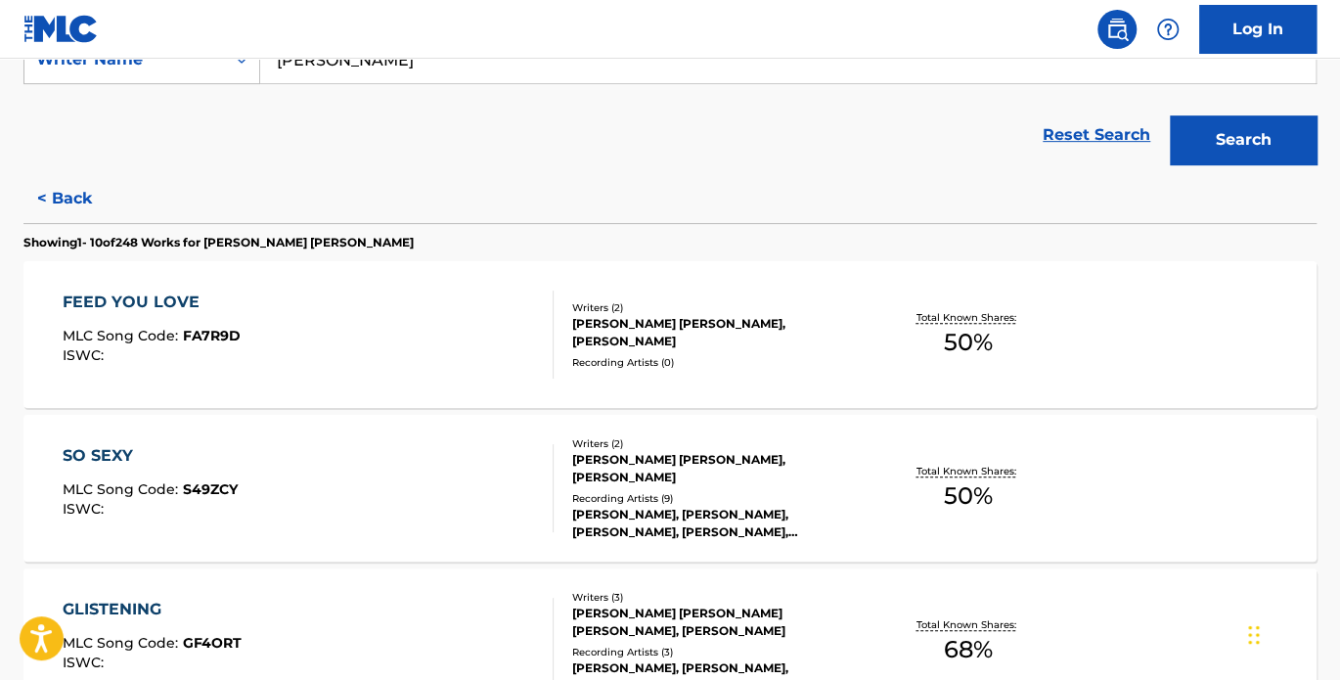
scroll to position [385, 0]
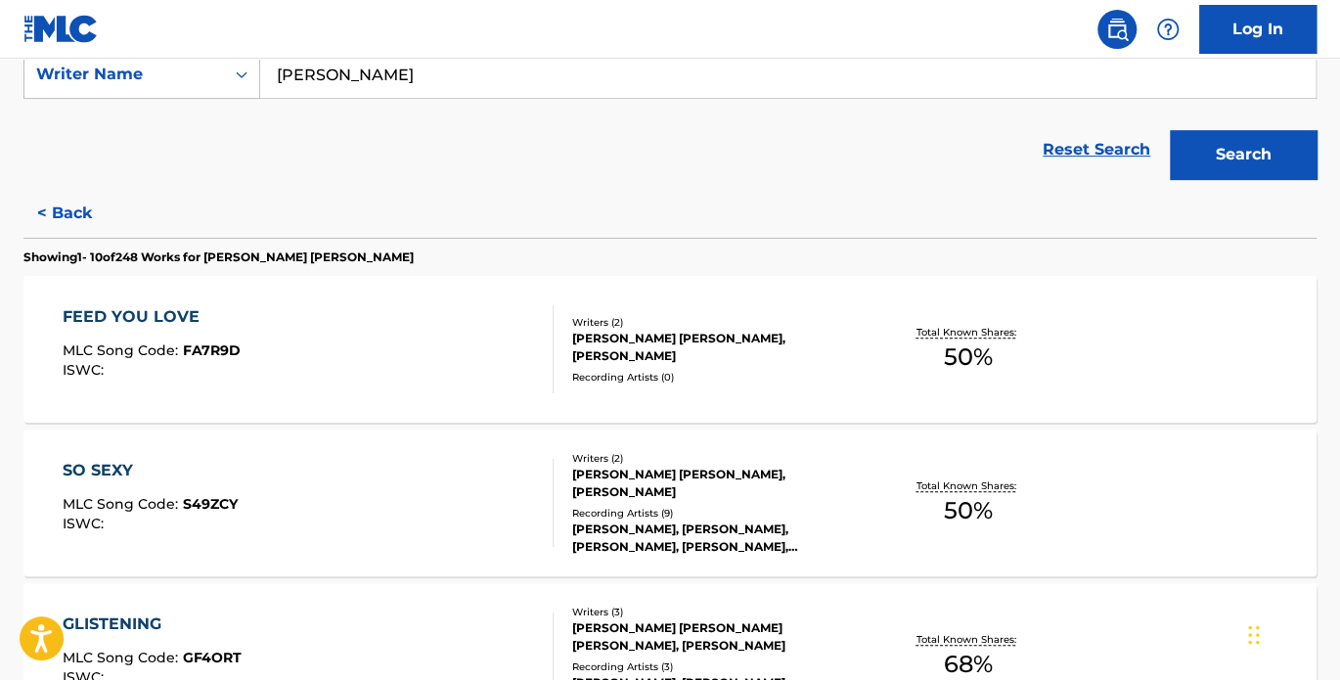
click at [165, 316] on div "FEED YOU LOVE" at bounding box center [152, 316] width 178 height 23
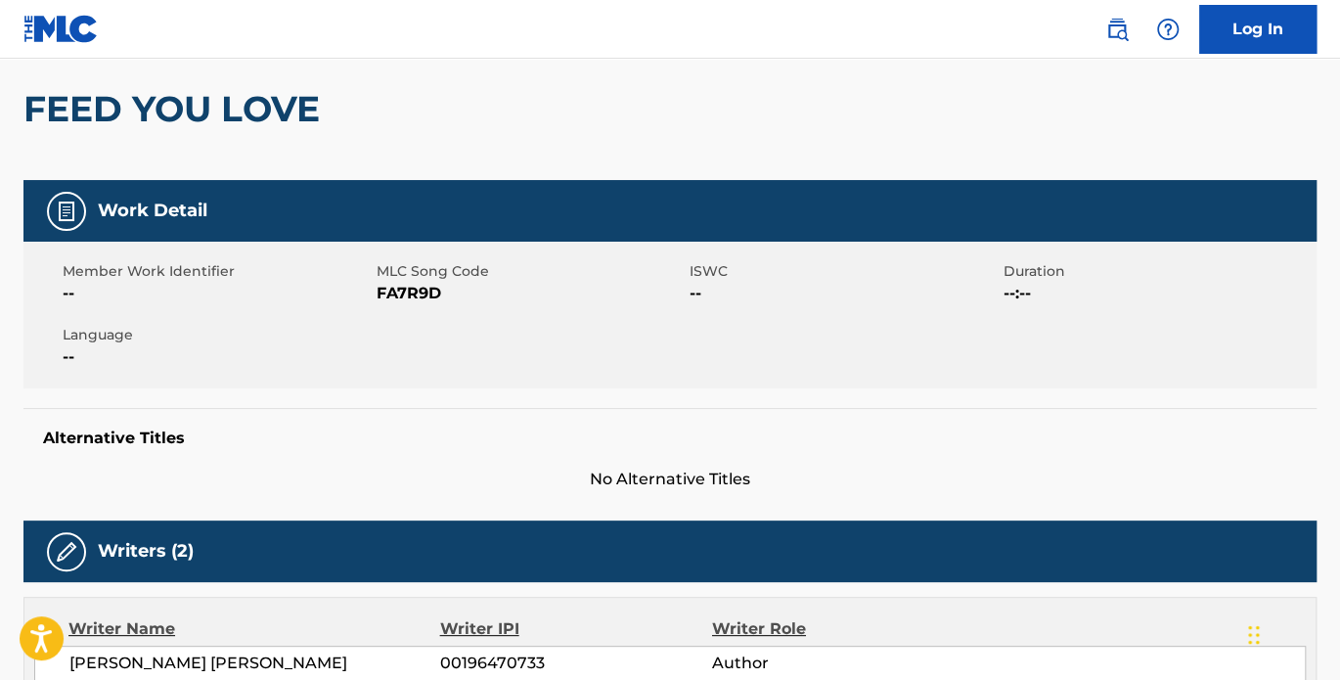
scroll to position [181, 0]
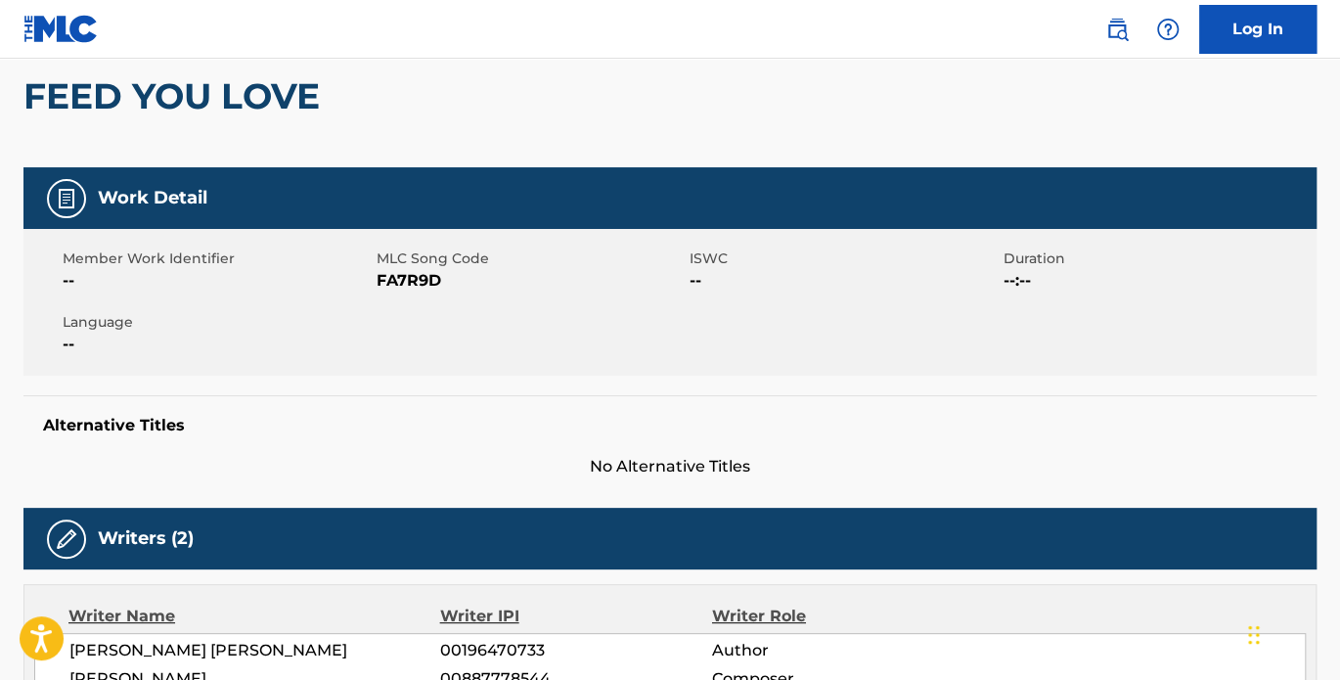
click at [691, 275] on span "--" at bounding box center [844, 280] width 309 height 23
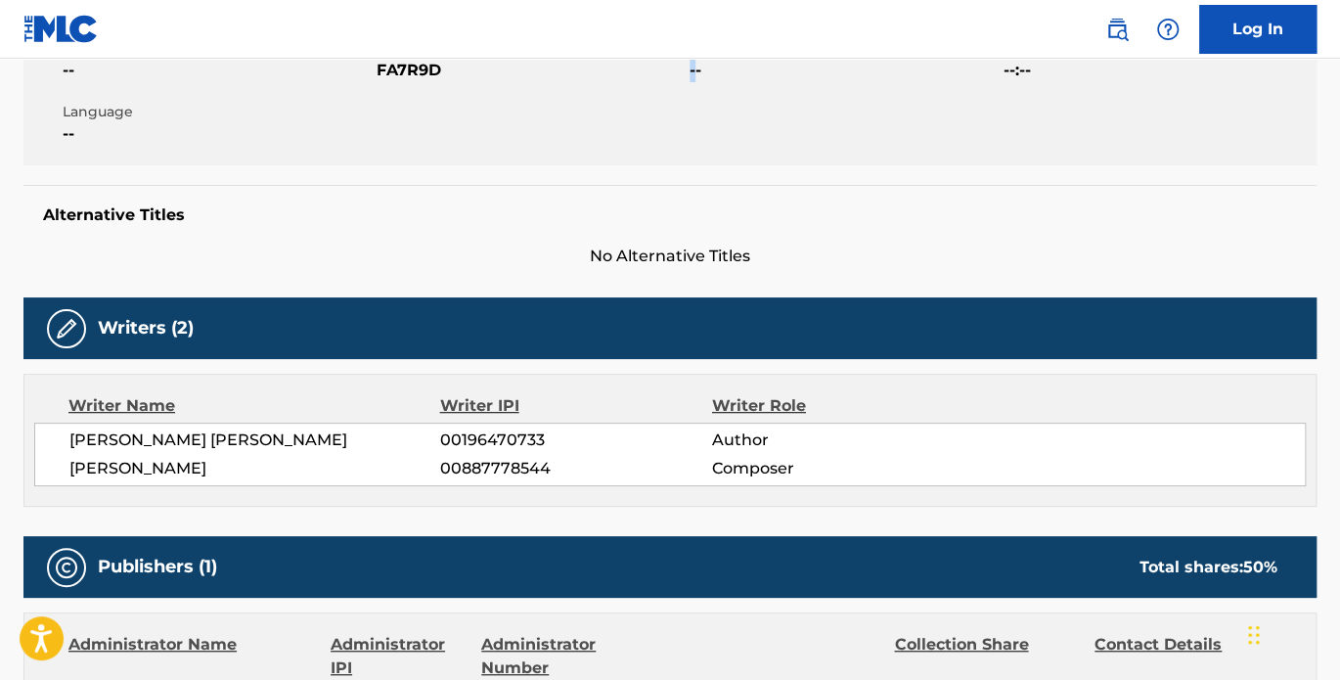
scroll to position [271, 0]
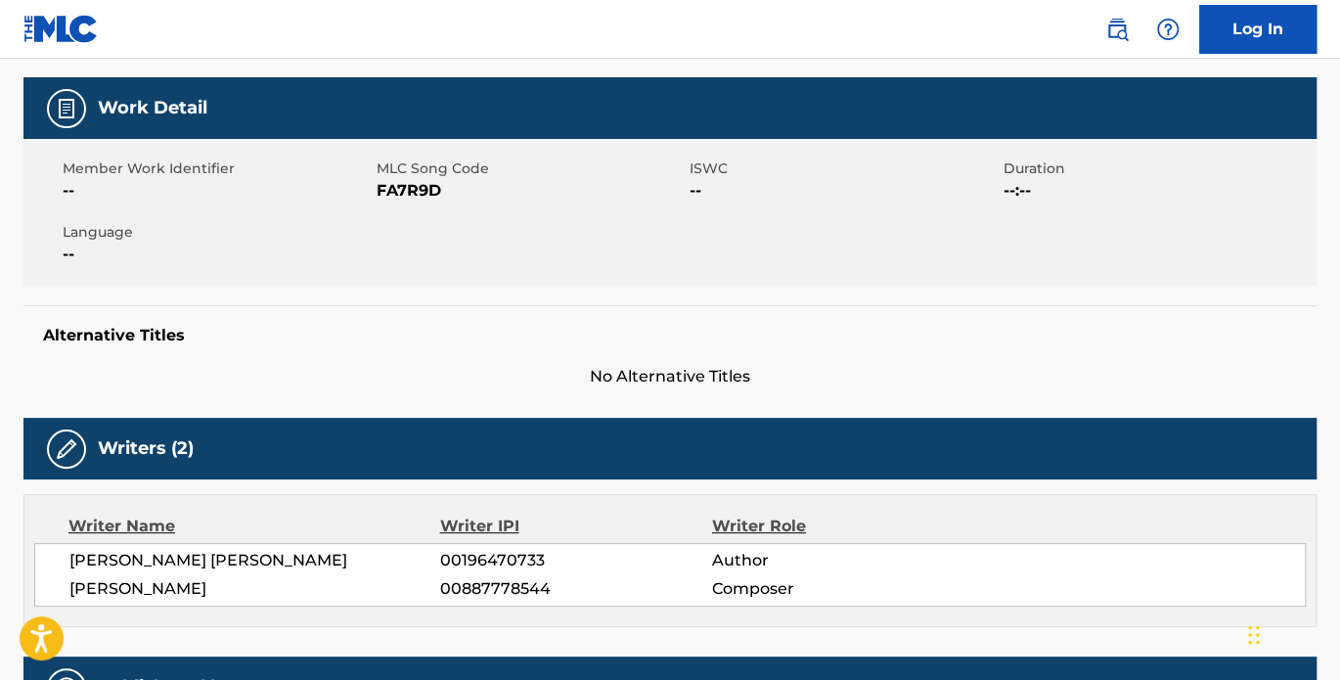
click at [699, 190] on span "--" at bounding box center [844, 190] width 309 height 23
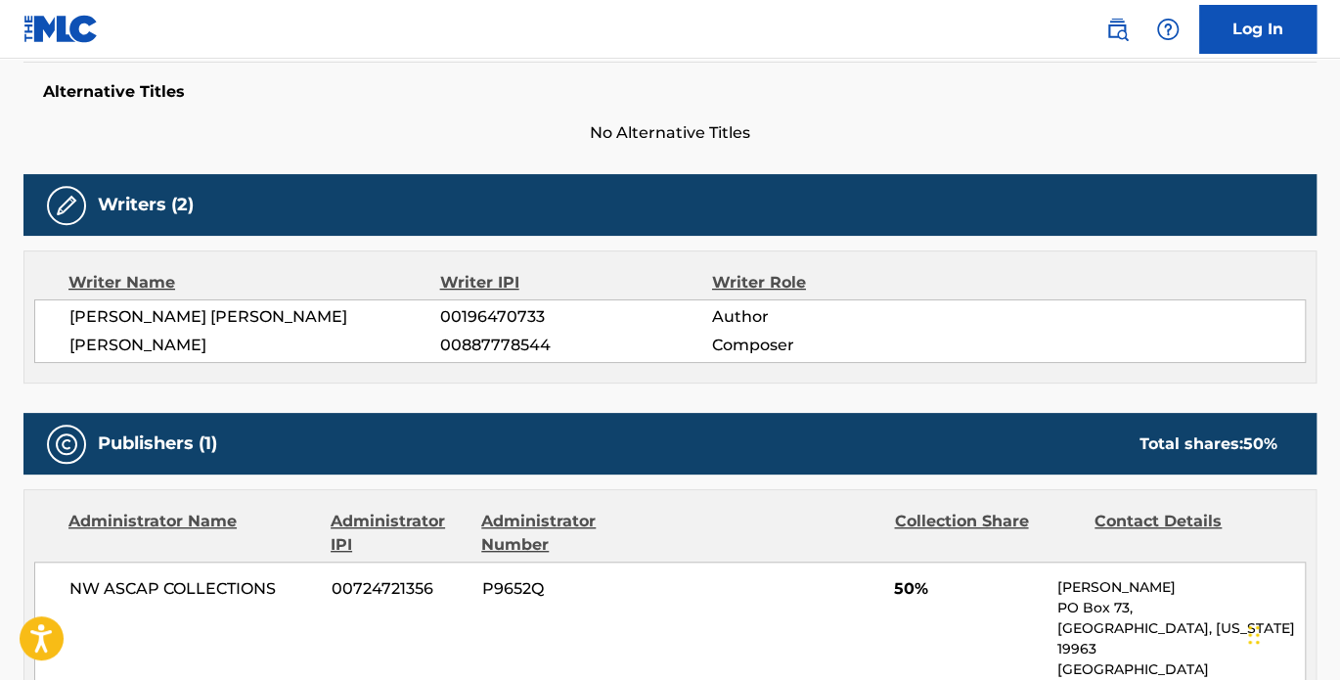
scroll to position [543, 0]
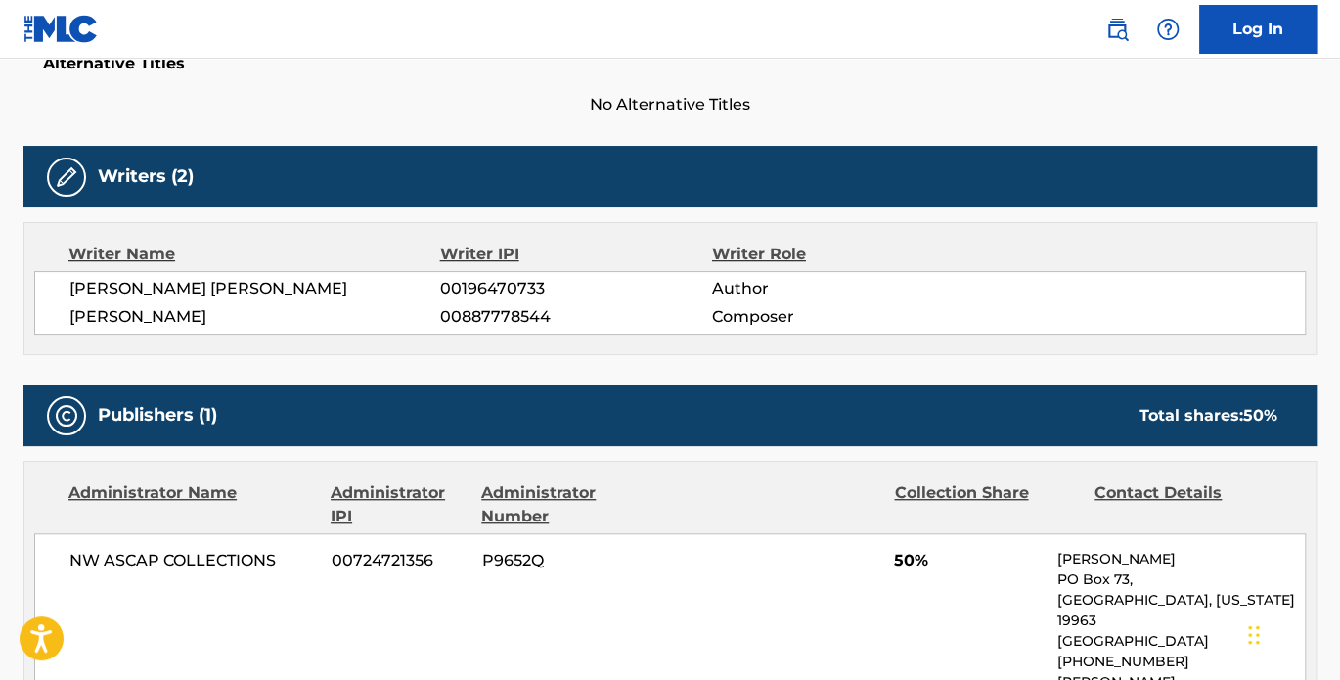
click at [518, 286] on span "00196470733" at bounding box center [576, 288] width 272 height 23
click at [494, 320] on span "00887778544" at bounding box center [576, 316] width 272 height 23
click at [494, 318] on span "00887778544" at bounding box center [576, 316] width 272 height 23
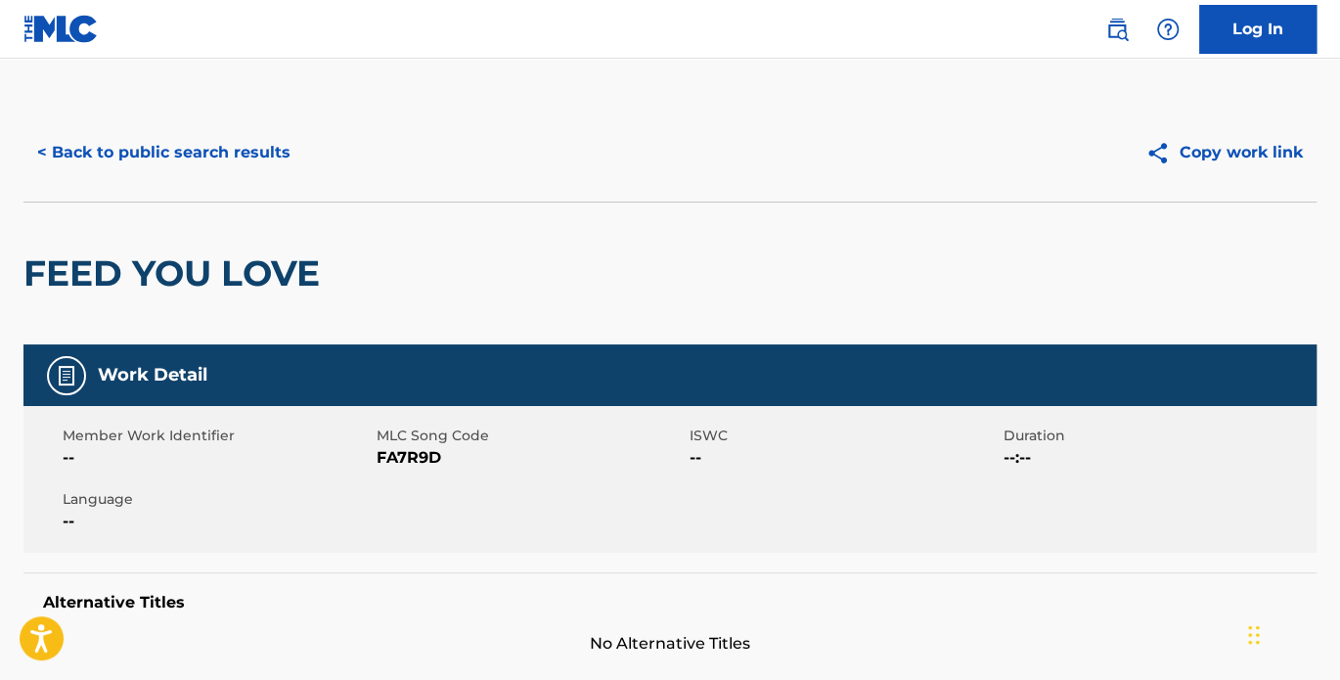
scroll to position [0, 0]
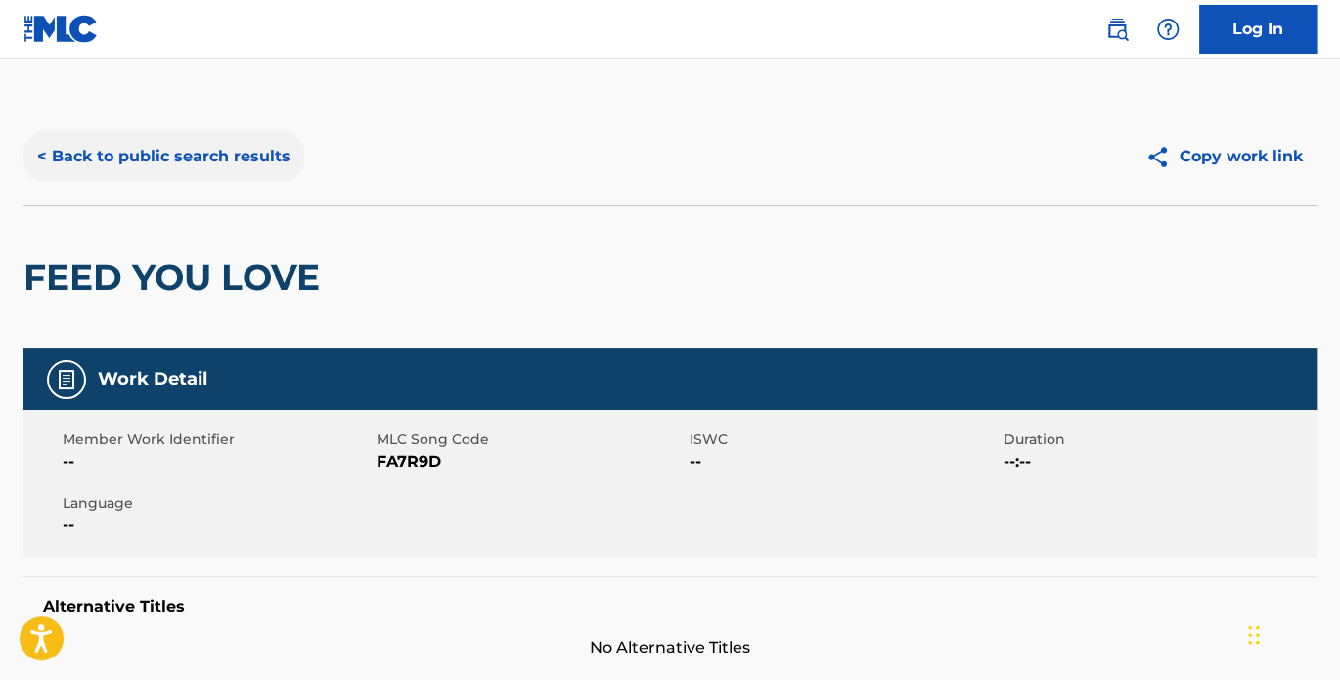
click at [42, 152] on button "< Back to public search results" at bounding box center [163, 156] width 281 height 49
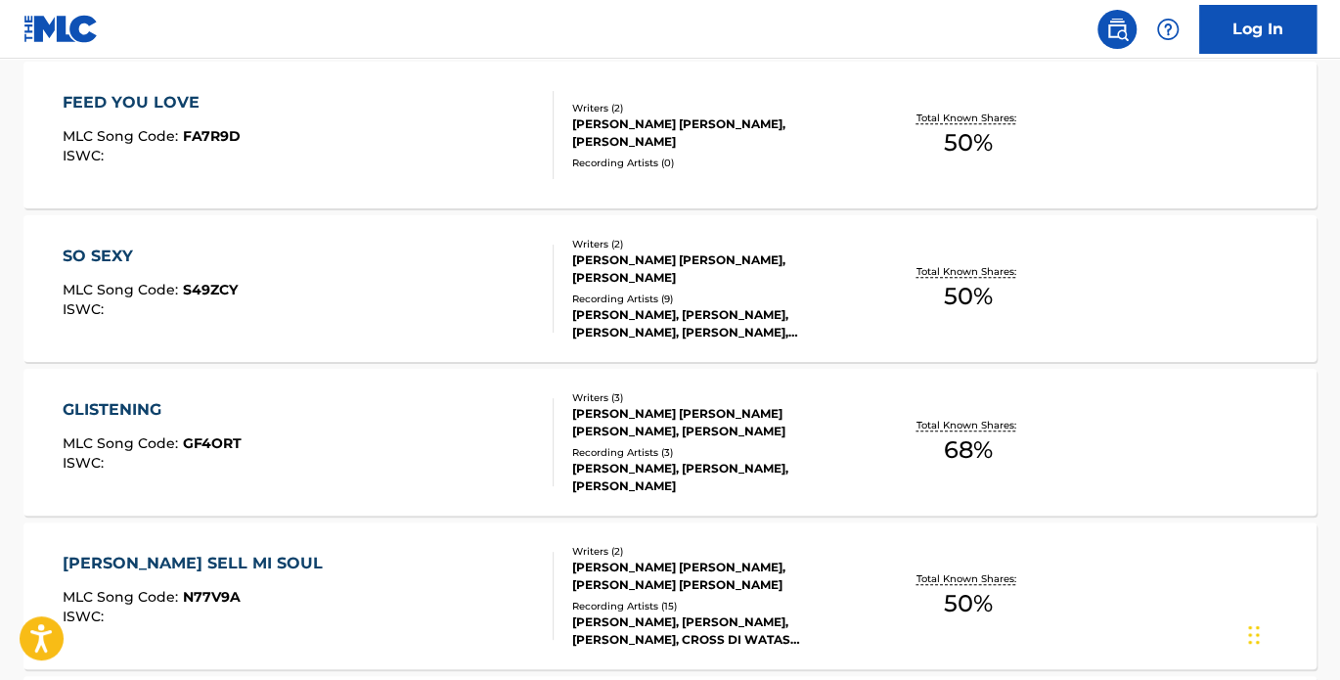
scroll to position [690, 0]
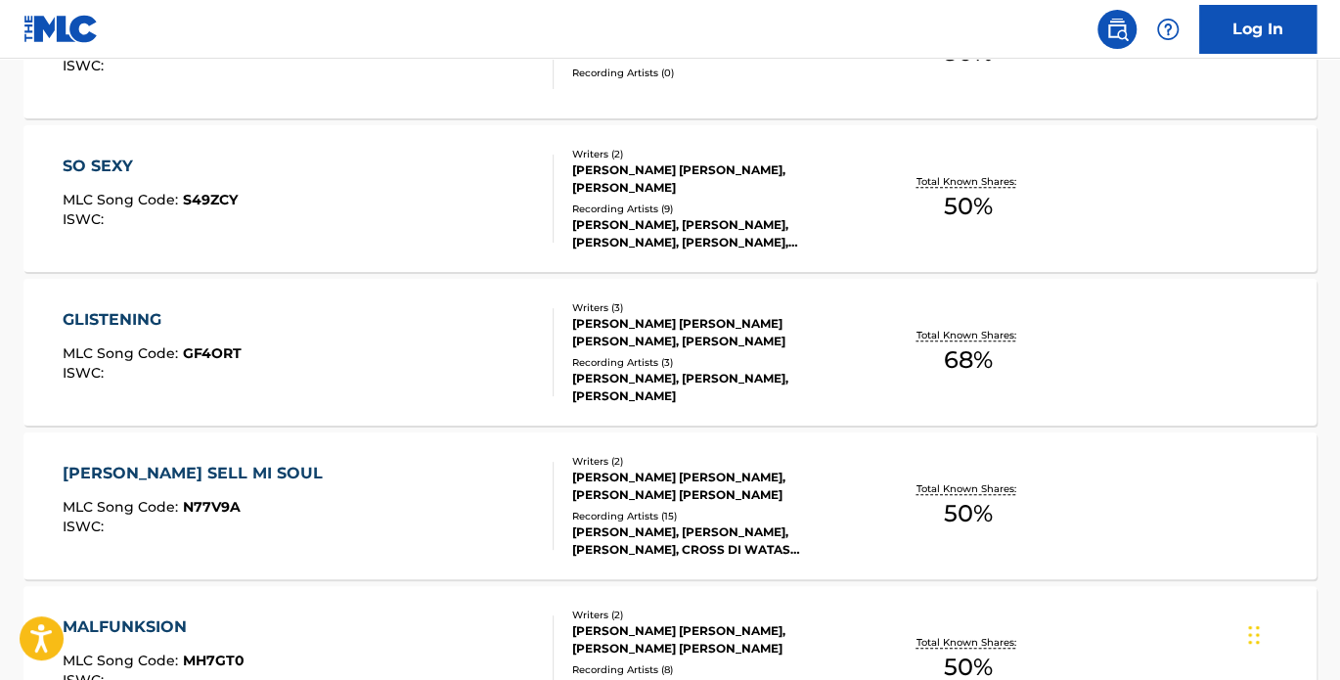
click at [80, 167] on div "SO SEXY" at bounding box center [150, 166] width 175 height 23
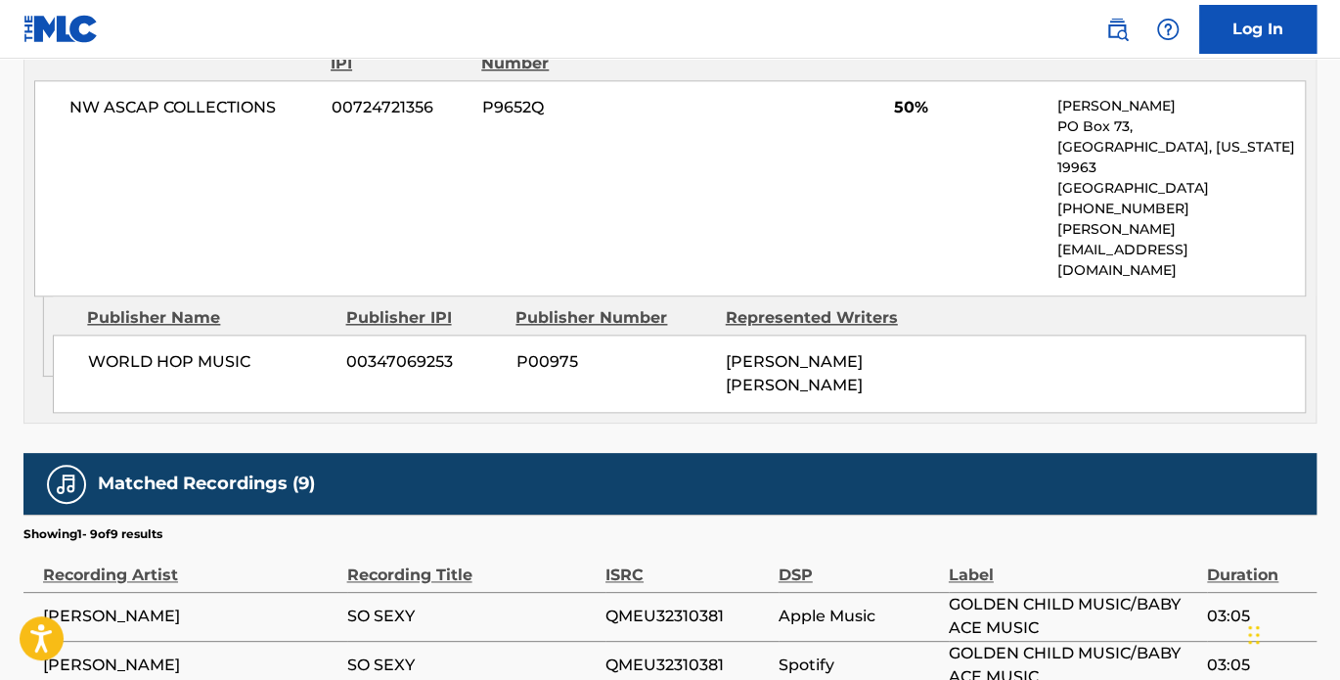
scroll to position [815, 0]
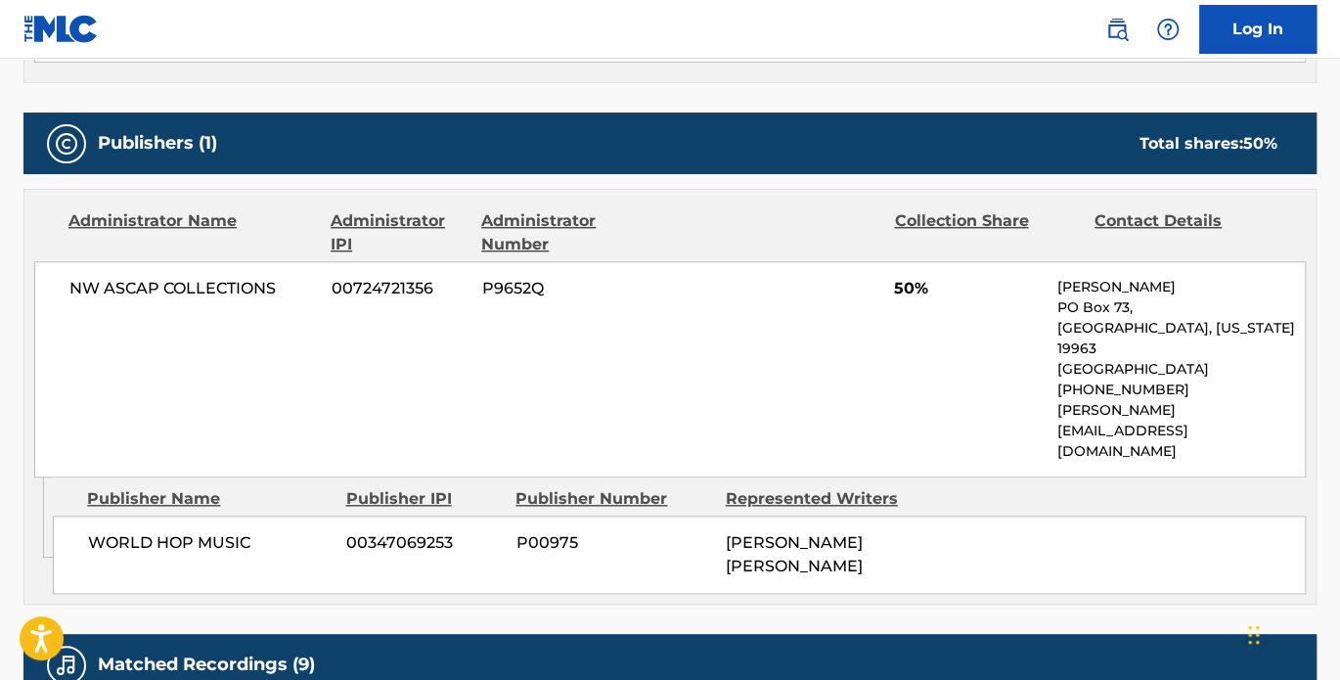
drag, startPoint x: 1055, startPoint y: 293, endPoint x: 1168, endPoint y: 284, distance: 113.8
click at [1168, 284] on div "NW ASCAP COLLECTIONS 00724721356 P9652Q 50% [PERSON_NAME] [STREET_ADDRESS][US_S…" at bounding box center [670, 369] width 1272 height 216
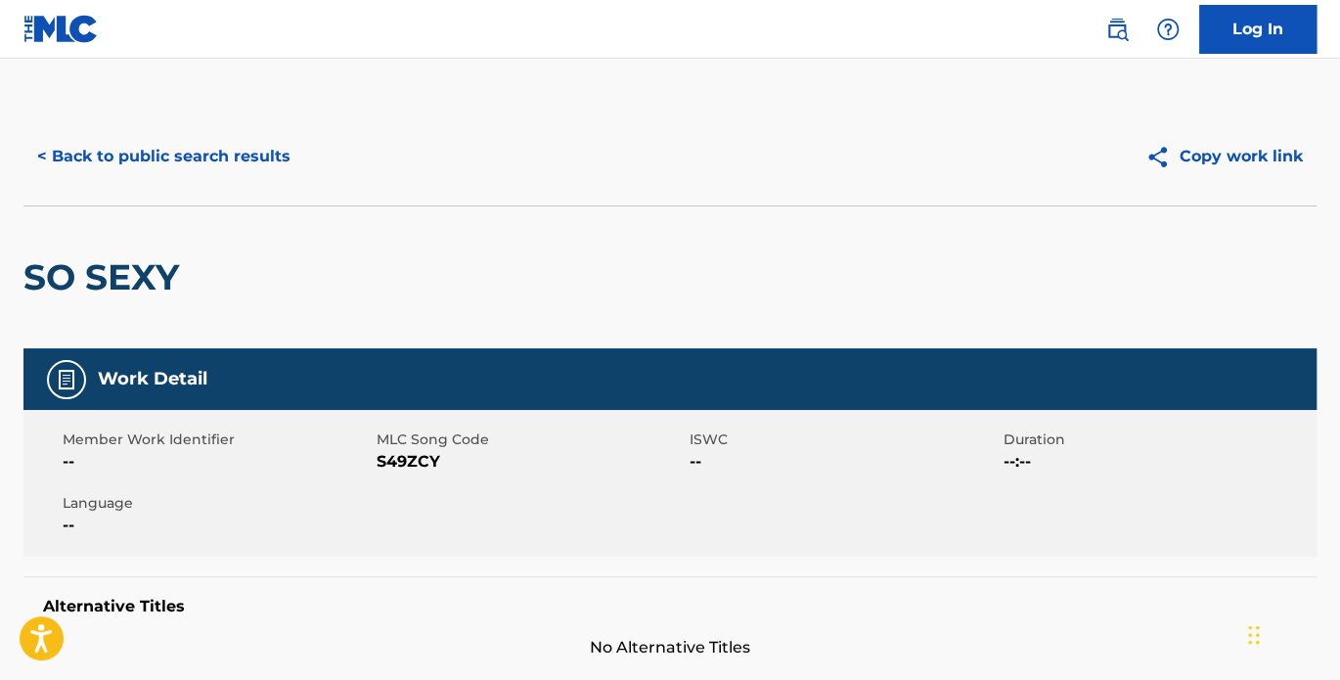
scroll to position [0, 0]
click at [698, 454] on span "--" at bounding box center [844, 461] width 309 height 23
click at [695, 475] on div "Member Work Identifier -- MLC Song Code S49ZCY ISWC -- Duration --:-- Language …" at bounding box center [669, 483] width 1293 height 147
click at [690, 457] on span "--" at bounding box center [844, 461] width 309 height 23
click at [690, 456] on span "--" at bounding box center [844, 461] width 309 height 23
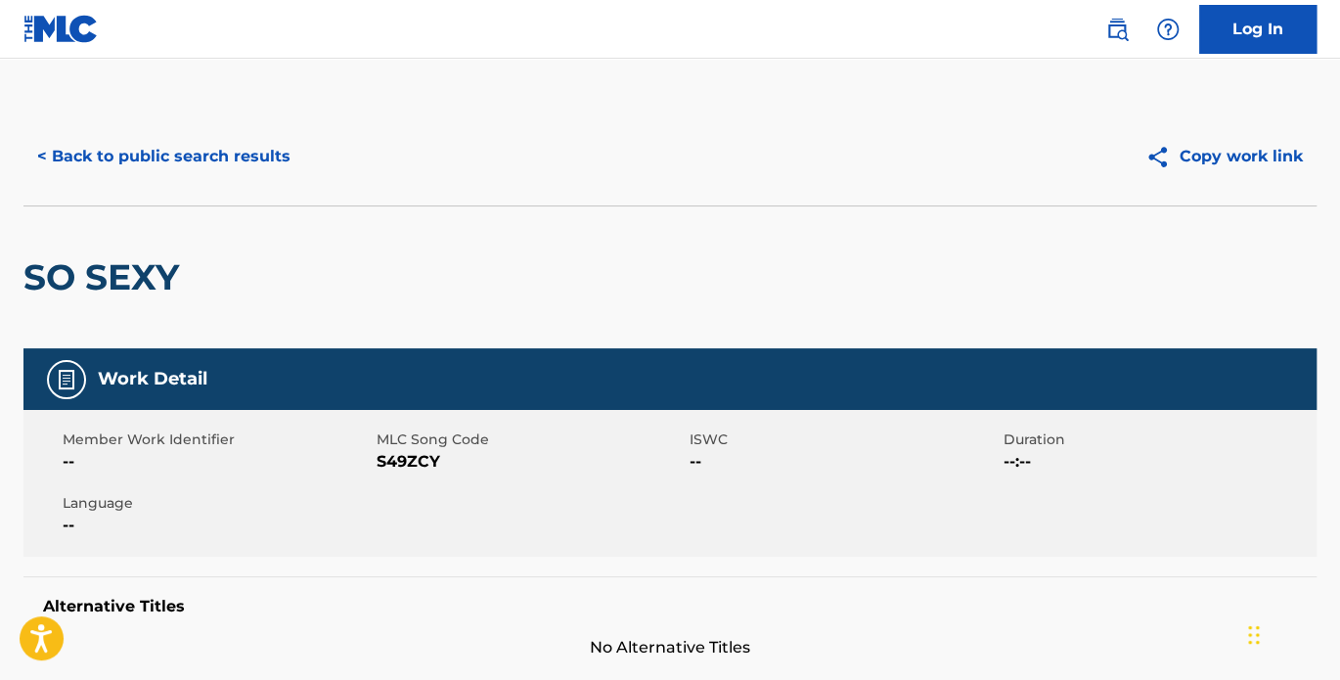
drag, startPoint x: 690, startPoint y: 456, endPoint x: 901, endPoint y: 466, distance: 211.5
click at [901, 466] on span "--" at bounding box center [844, 461] width 309 height 23
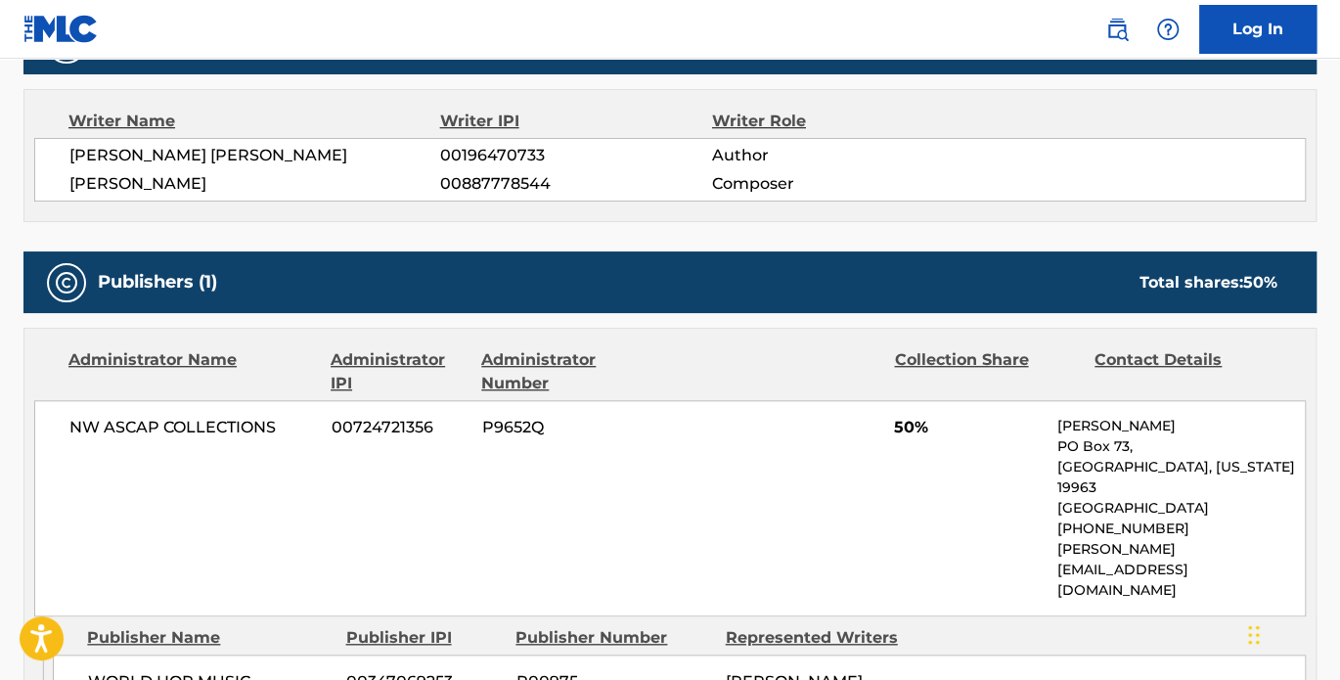
scroll to position [634, 0]
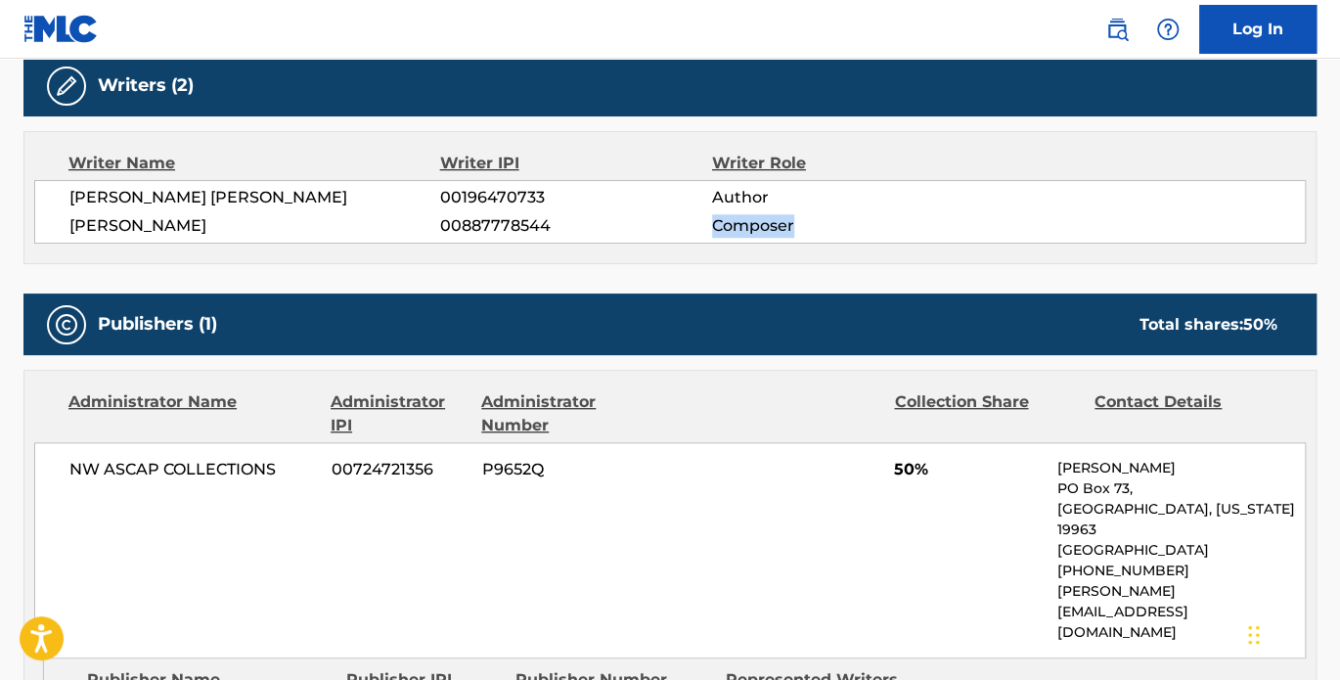
drag, startPoint x: 801, startPoint y: 225, endPoint x: 708, endPoint y: 227, distance: 93.0
click at [708, 227] on div "[PERSON_NAME] 00887778544 Composer" at bounding box center [687, 225] width 1236 height 23
click at [986, 466] on span "50%" at bounding box center [968, 469] width 149 height 23
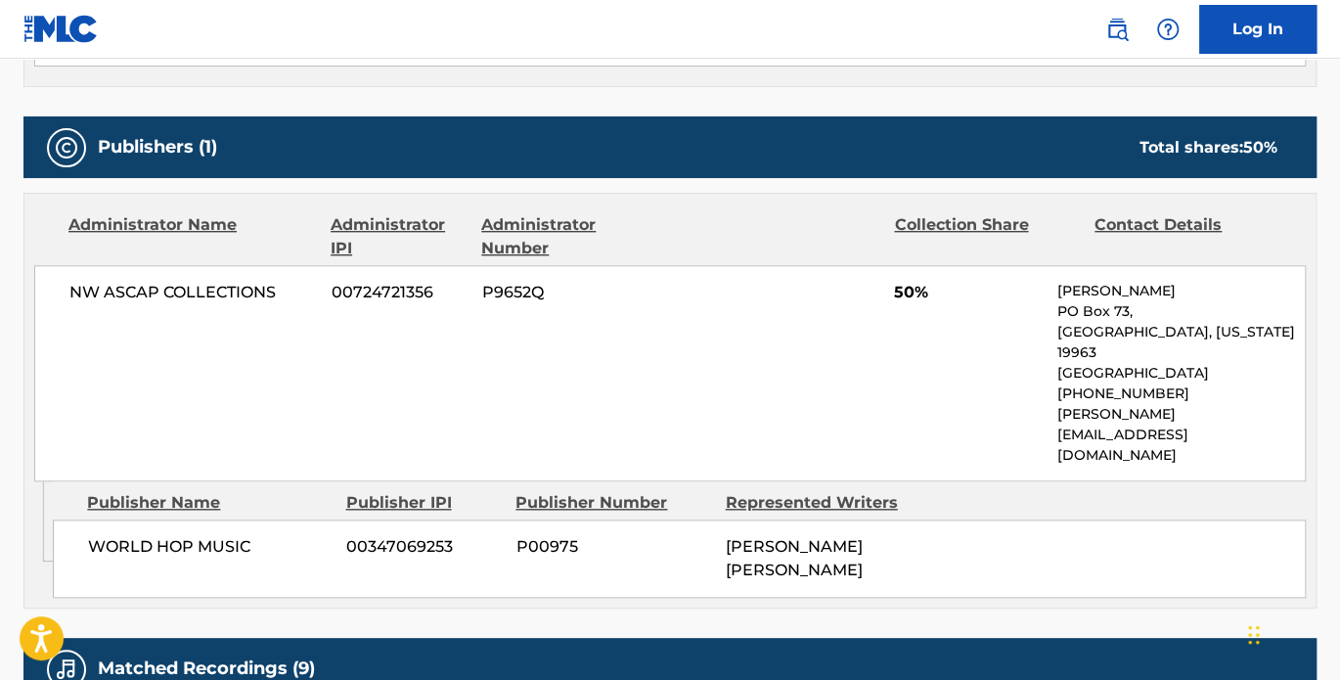
scroll to position [815, 0]
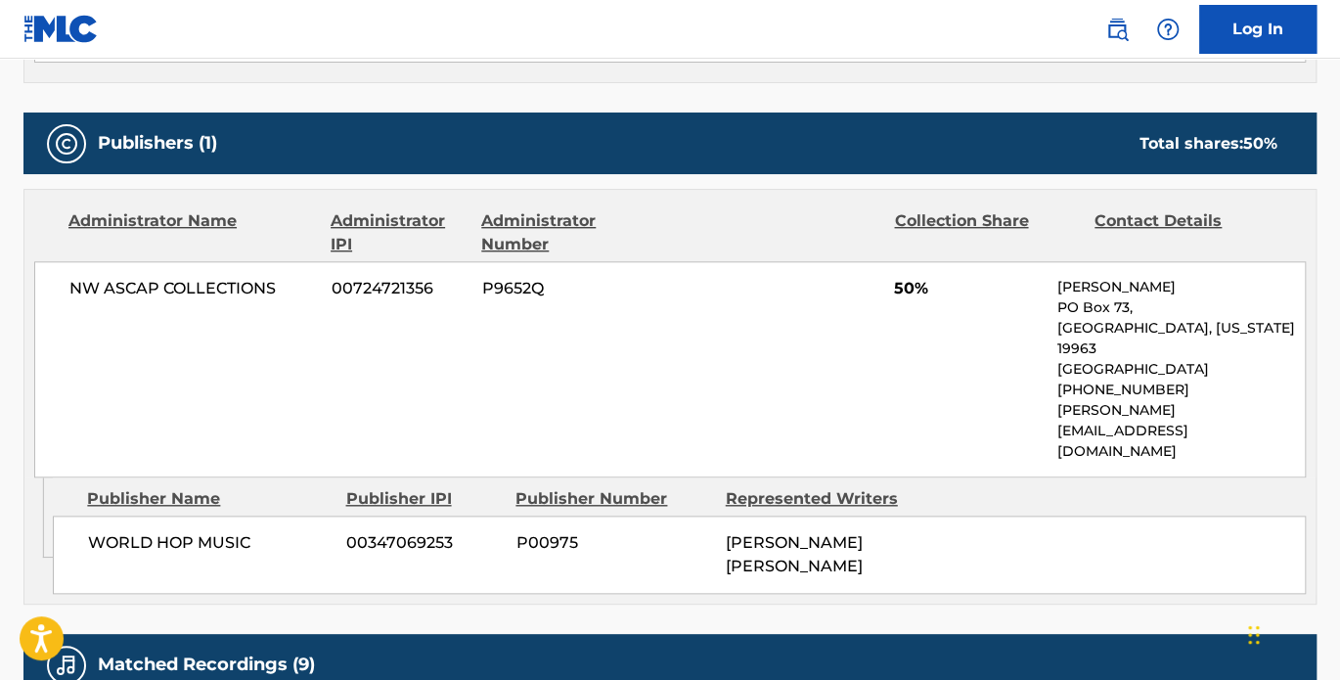
click at [119, 287] on span "NW ASCAP COLLECTIONS" at bounding box center [193, 288] width 248 height 23
click at [120, 287] on span "NW ASCAP COLLECTIONS" at bounding box center [193, 288] width 248 height 23
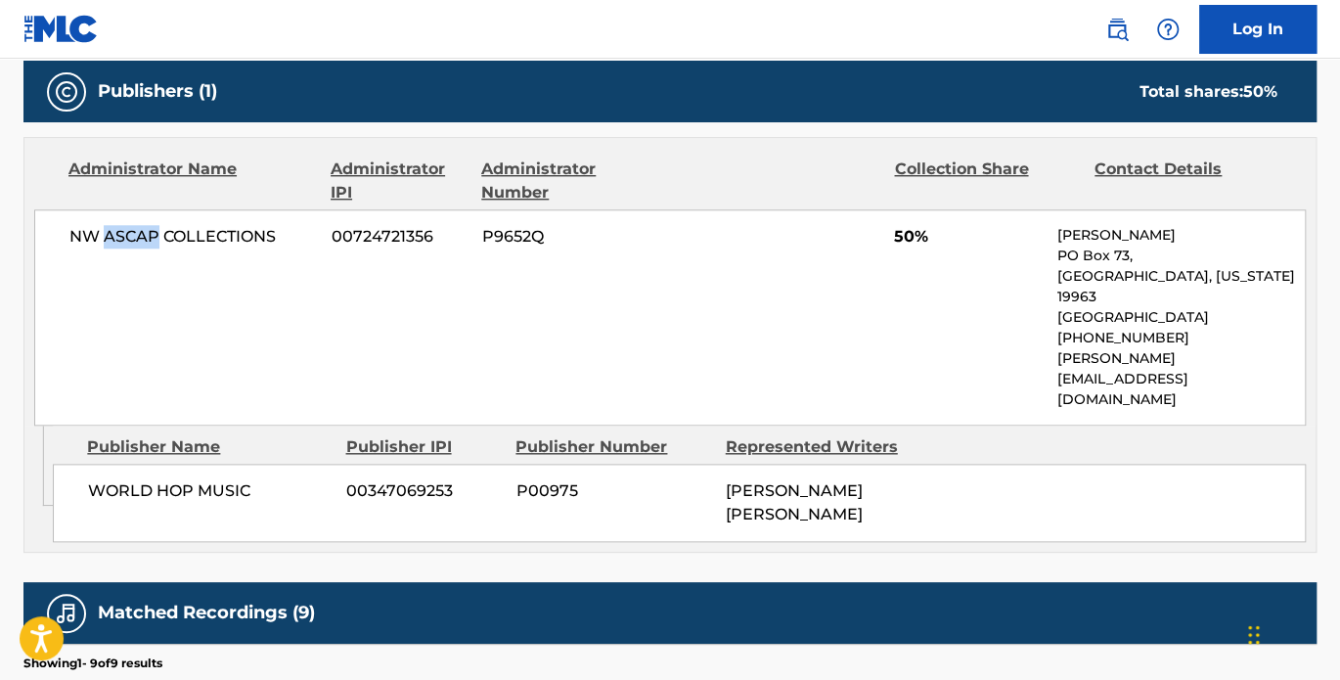
scroll to position [905, 0]
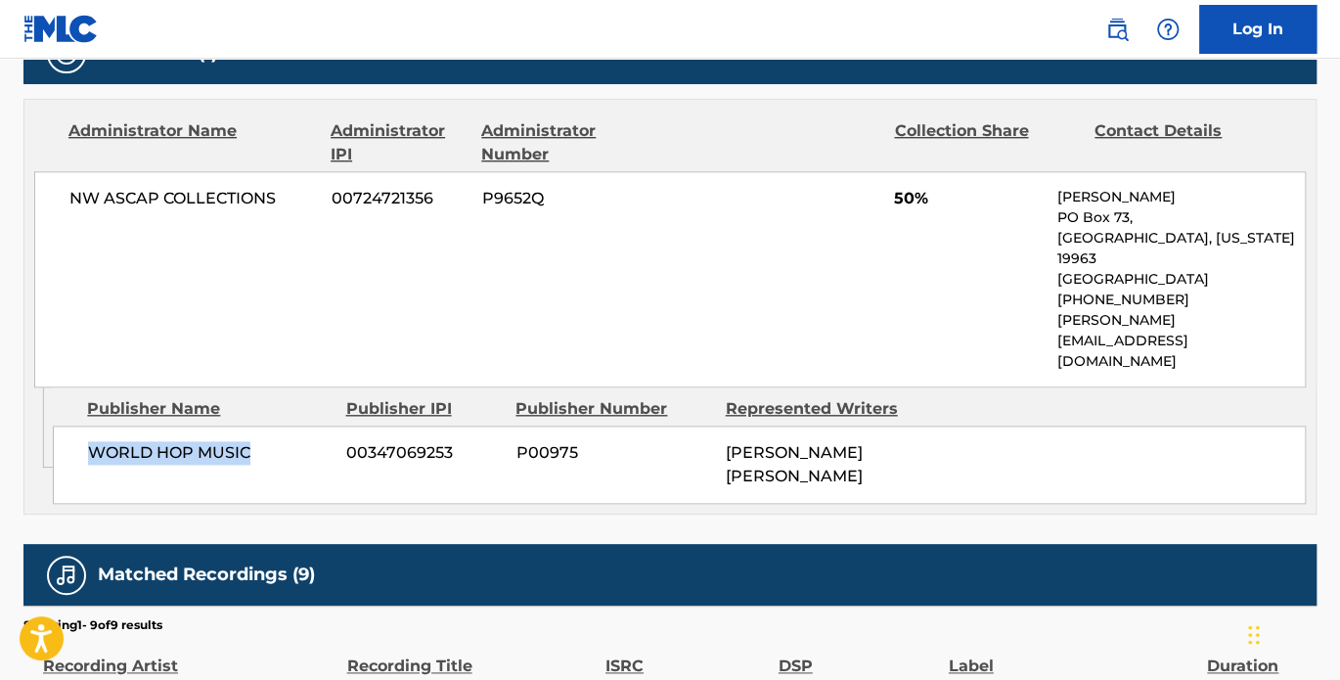
drag, startPoint x: 81, startPoint y: 387, endPoint x: 247, endPoint y: 404, distance: 166.2
click at [247, 426] on div "WORLD HOP MUSIC 00347069253 P00975 [PERSON_NAME] [PERSON_NAME]" at bounding box center [679, 465] width 1253 height 78
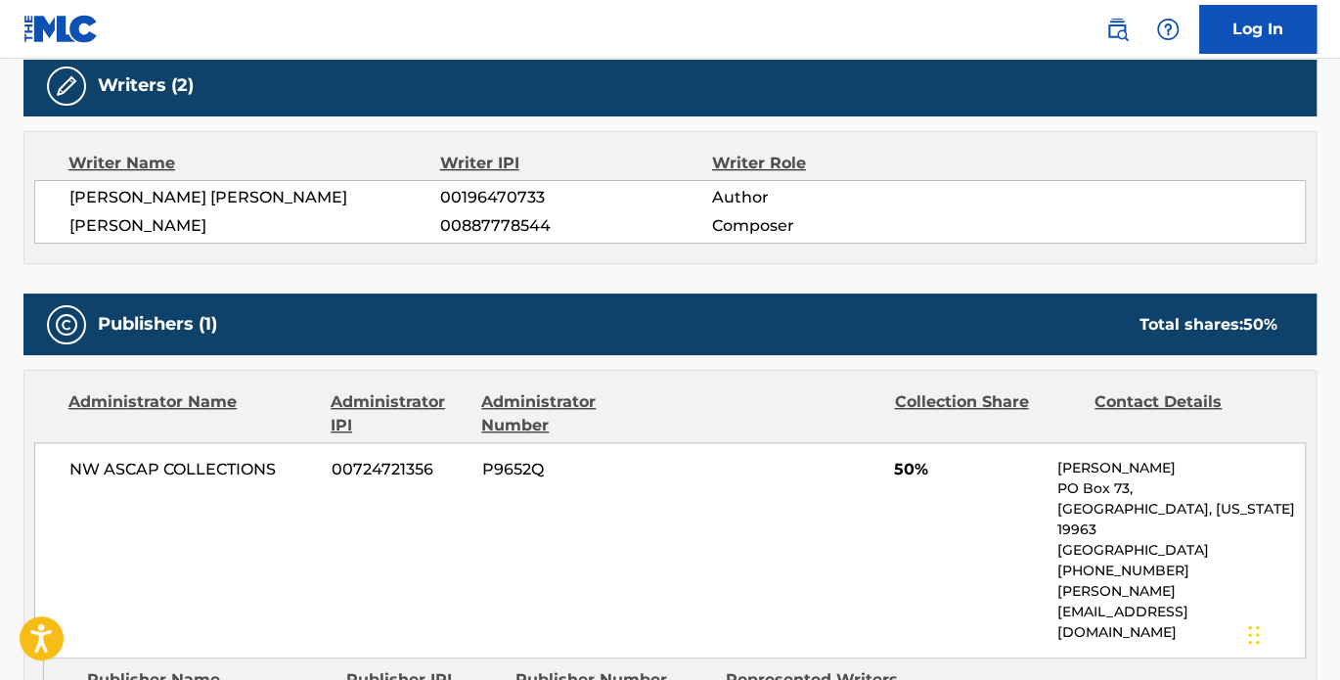
scroll to position [815, 0]
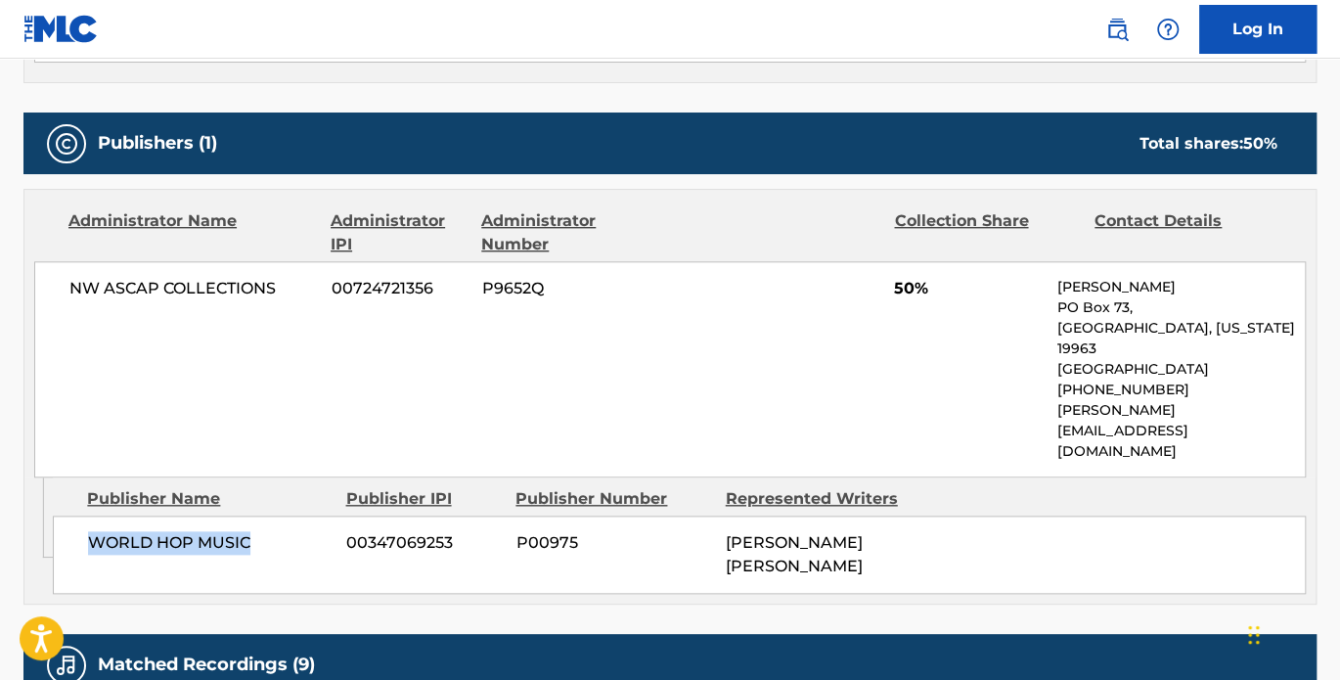
click at [251, 531] on span "WORLD HOP MUSIC" at bounding box center [210, 542] width 244 height 23
drag, startPoint x: 252, startPoint y: 478, endPoint x: 96, endPoint y: 488, distance: 156.8
click at [96, 531] on span "WORLD HOP MUSIC" at bounding box center [210, 542] width 244 height 23
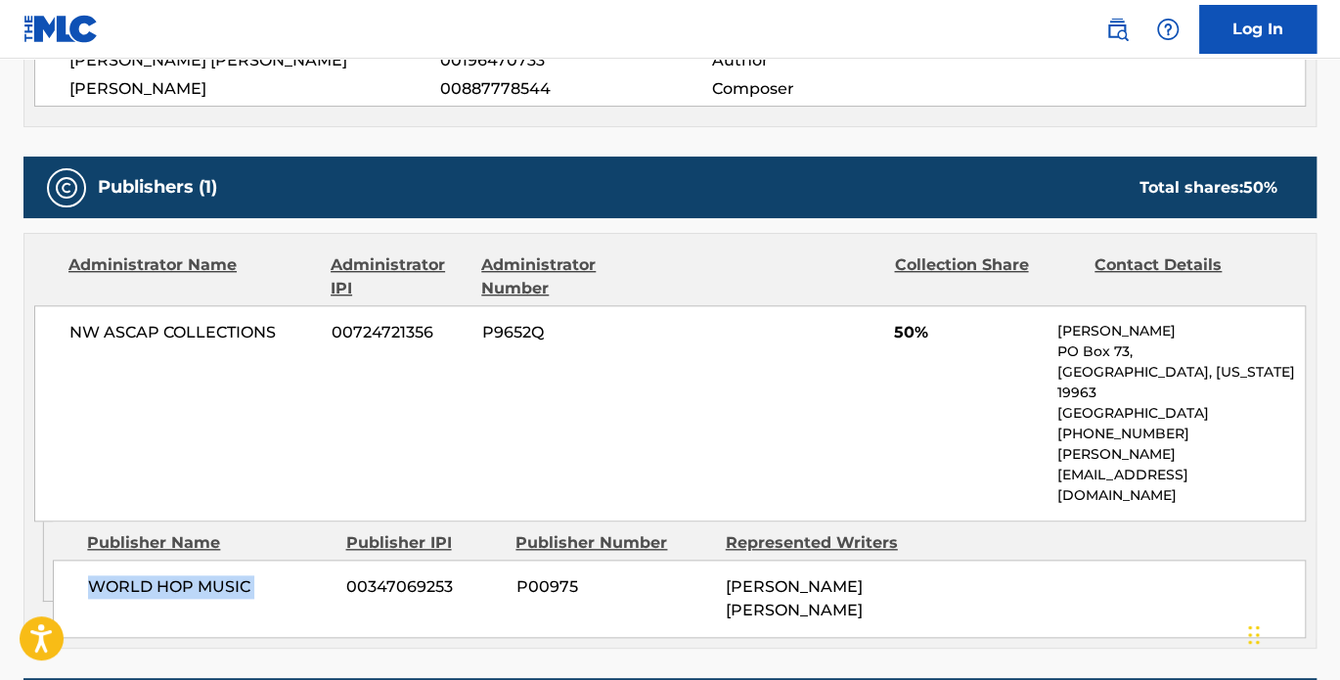
scroll to position [862, 0]
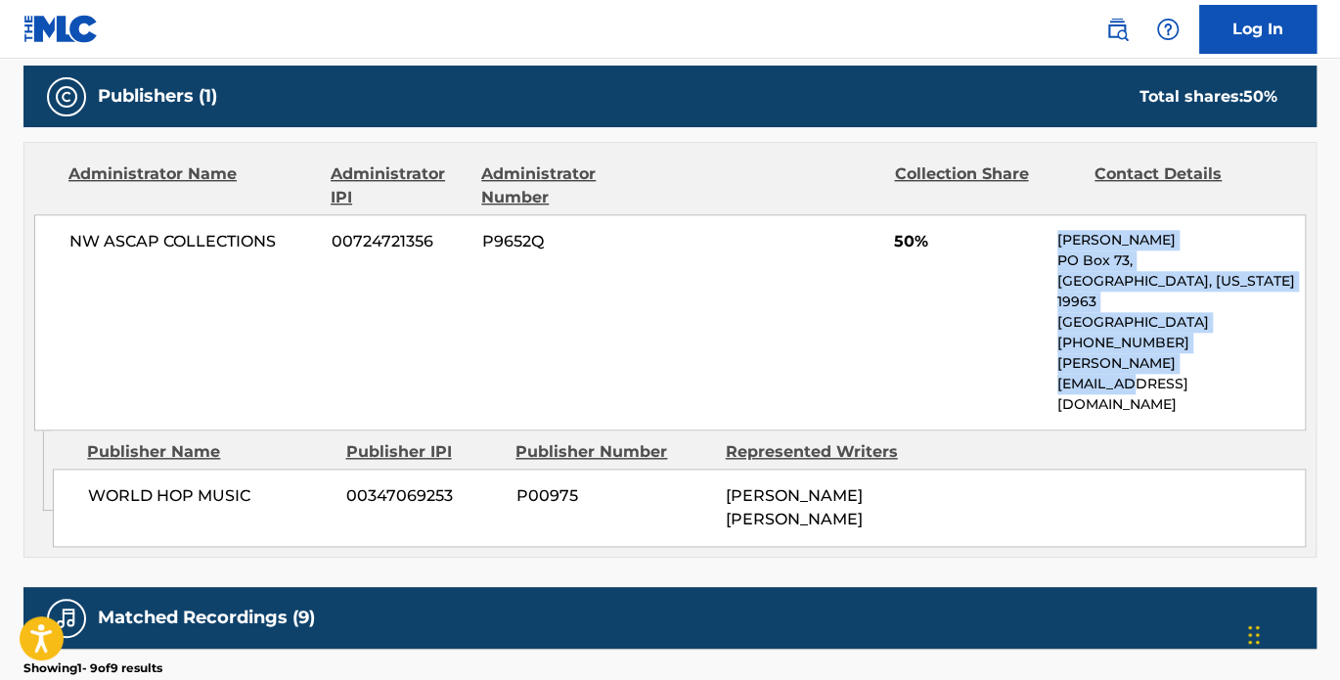
drag, startPoint x: 1058, startPoint y: 234, endPoint x: 1231, endPoint y: 339, distance: 202.0
click at [1231, 339] on div "[PERSON_NAME] [STREET_ADDRESS][US_STATE] [PHONE_NUMBER] [PERSON_NAME][EMAIL_ADD…" at bounding box center [1182, 322] width 248 height 185
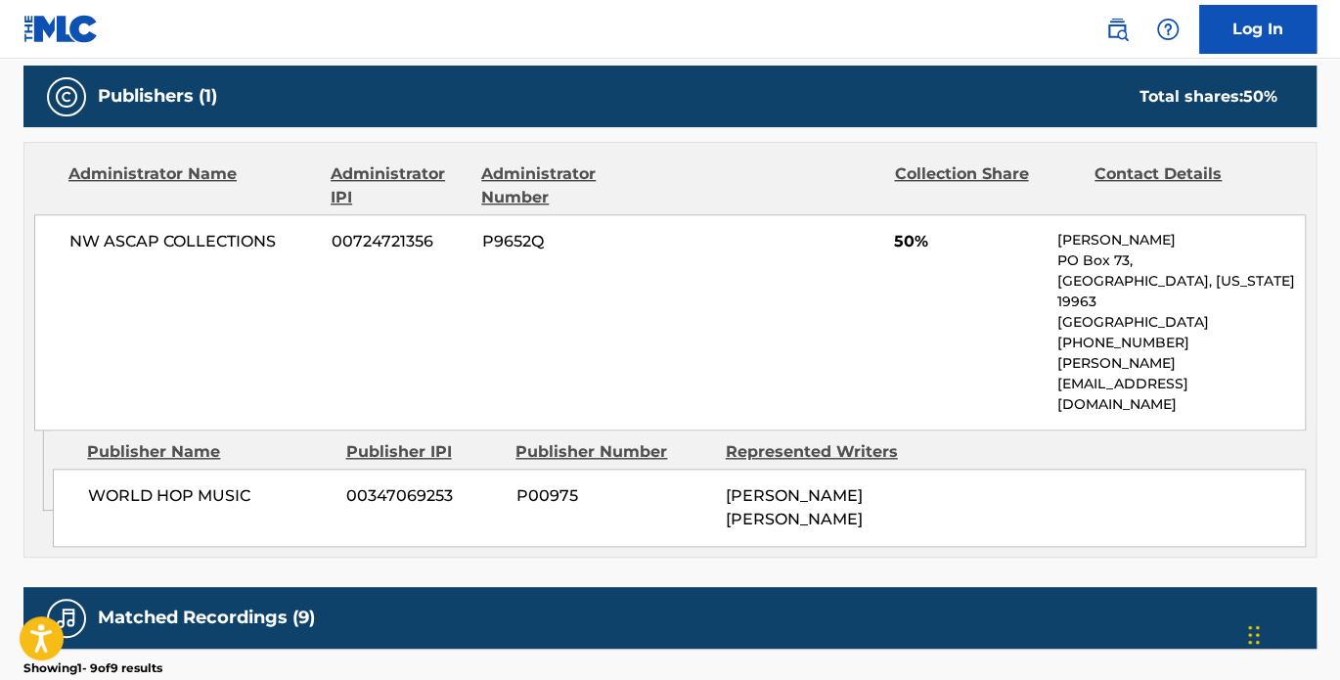
click at [991, 291] on div "NW ASCAP COLLECTIONS 00724721356 P9652Q 50% [PERSON_NAME] [STREET_ADDRESS][US_S…" at bounding box center [670, 322] width 1272 height 216
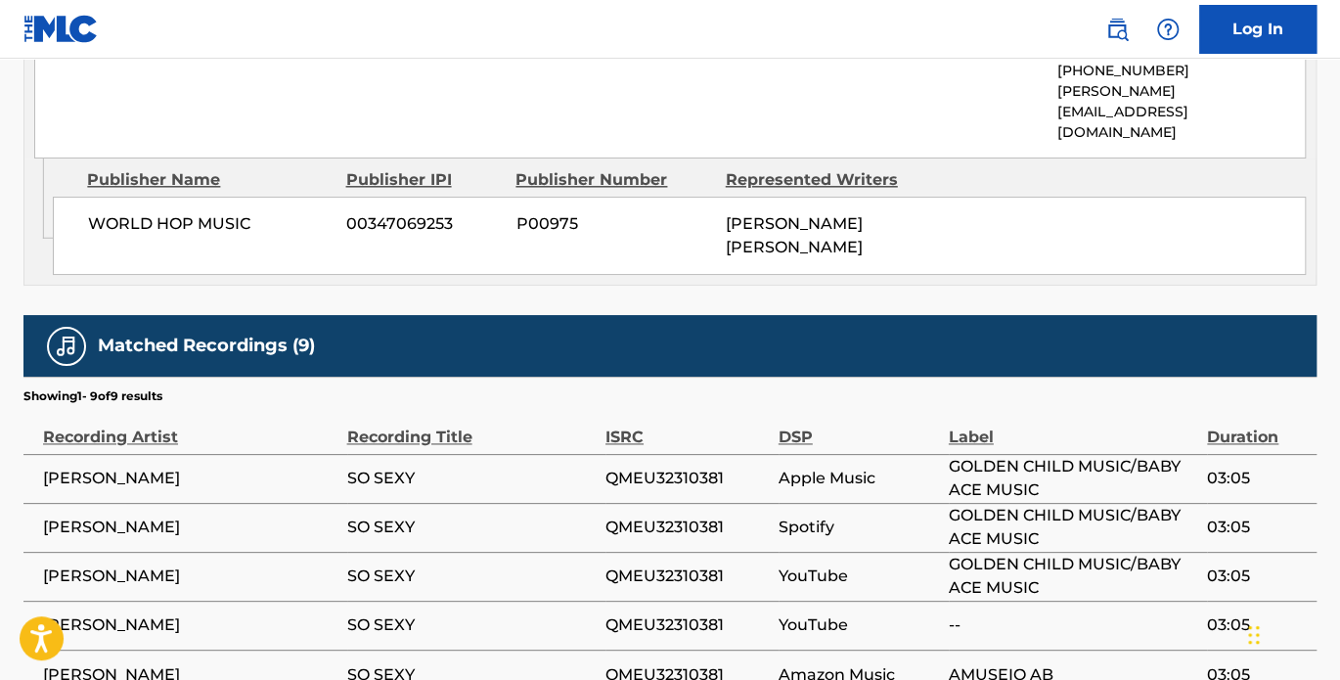
scroll to position [771, 0]
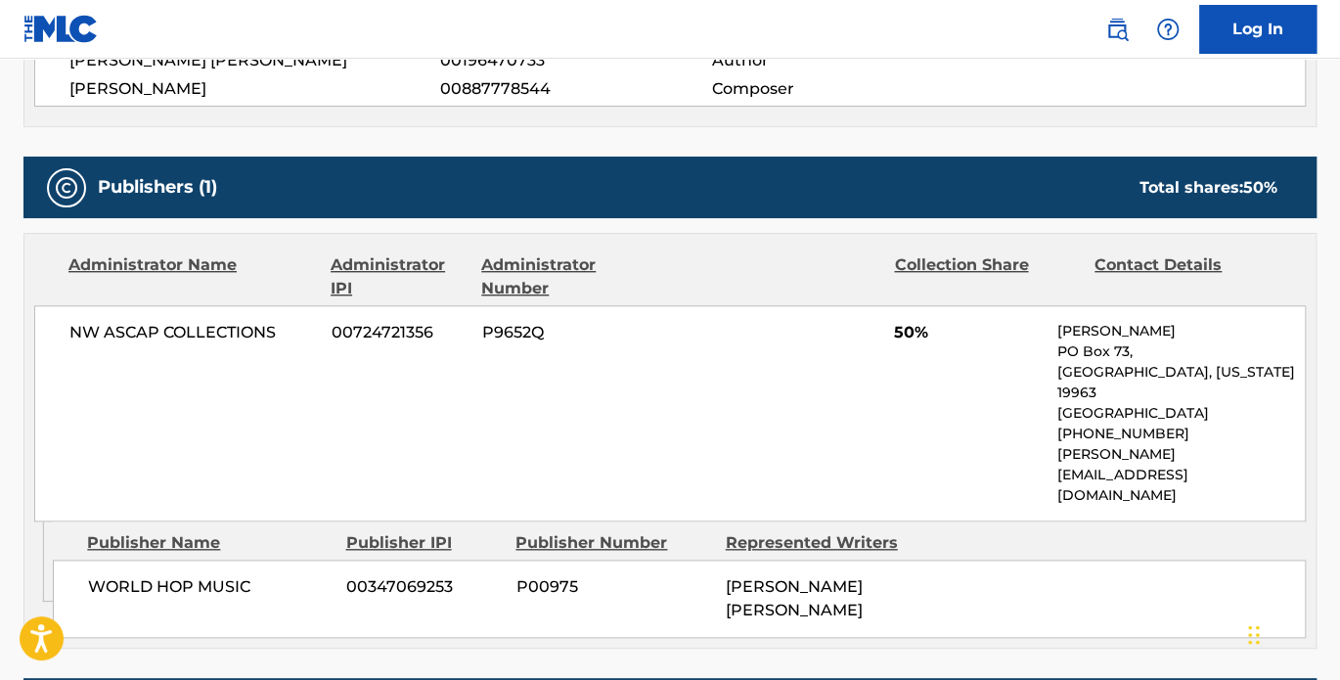
click at [1062, 321] on p "[PERSON_NAME]" at bounding box center [1182, 331] width 248 height 21
click at [1061, 332] on p "[PERSON_NAME]" at bounding box center [1182, 331] width 248 height 21
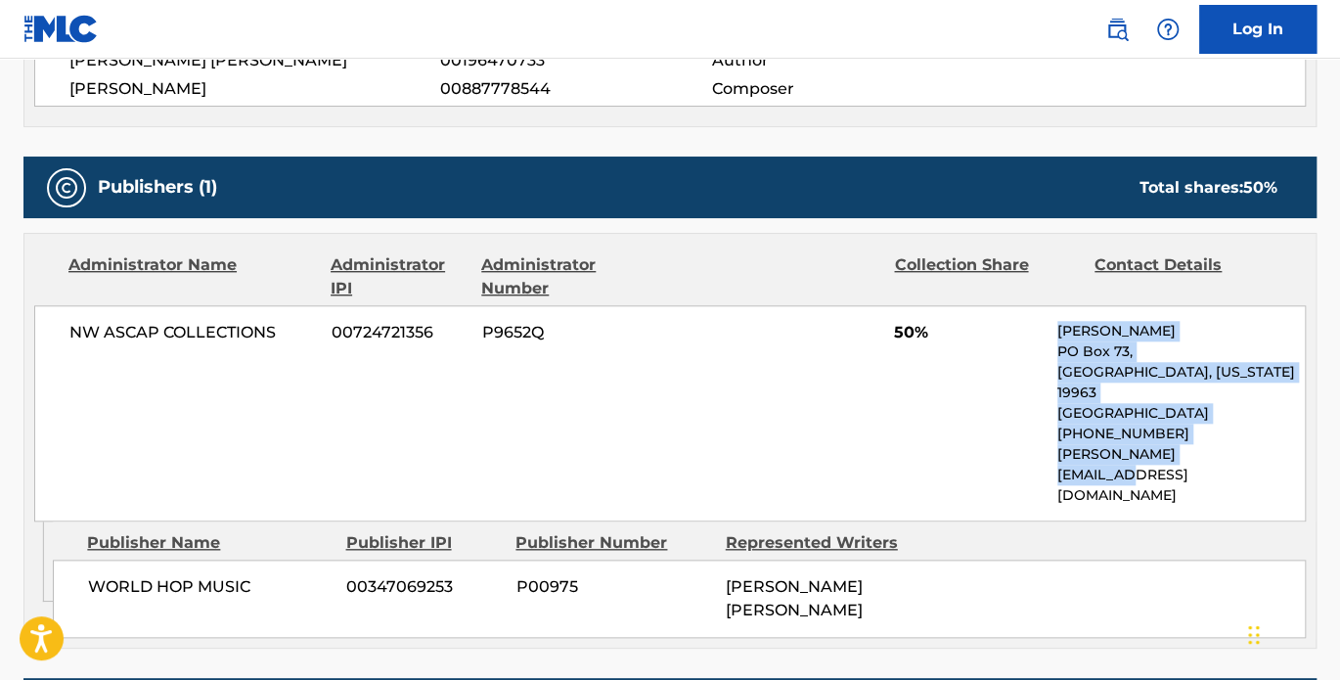
drag, startPoint x: 1057, startPoint y: 322, endPoint x: 1279, endPoint y: 435, distance: 249.4
click at [1279, 435] on div "[PERSON_NAME] [STREET_ADDRESS][US_STATE] [PHONE_NUMBER] [PERSON_NAME][EMAIL_ADD…" at bounding box center [1182, 413] width 248 height 185
click at [1045, 418] on div "NW ASCAP COLLECTIONS 00724721356 P9652Q 50% [PERSON_NAME] [STREET_ADDRESS][US_S…" at bounding box center [670, 413] width 1272 height 216
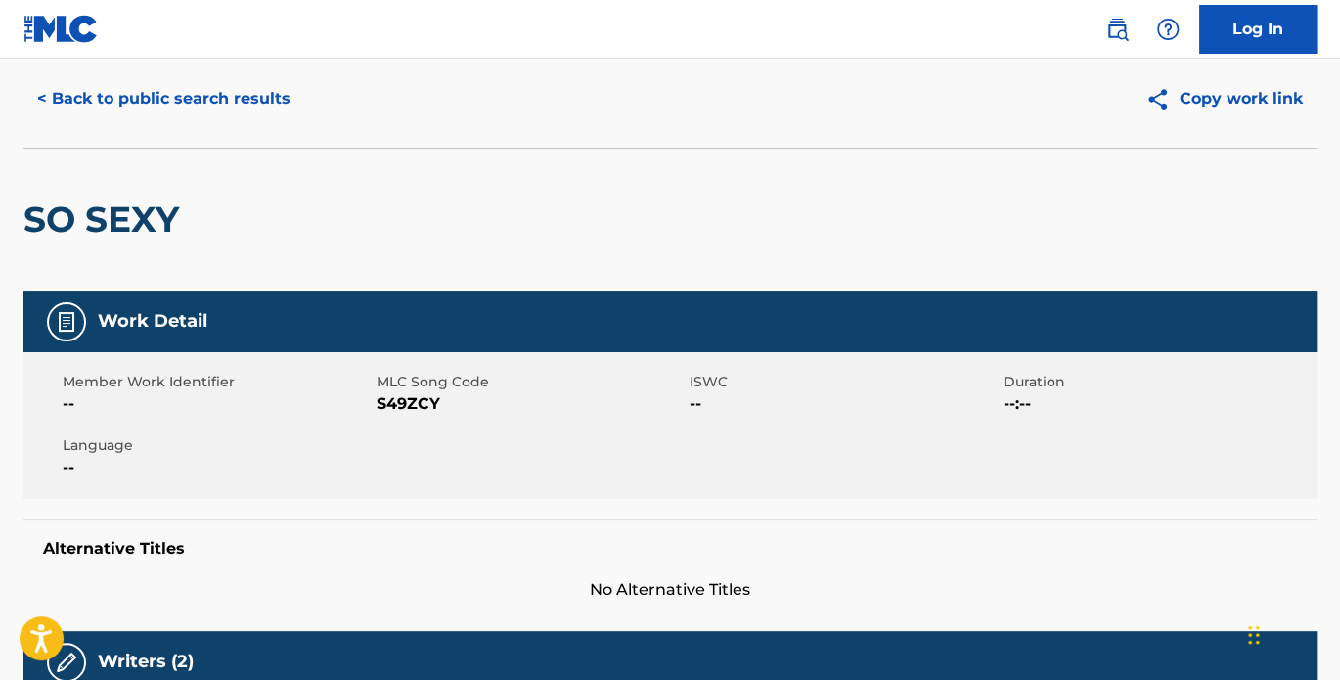
scroll to position [0, 0]
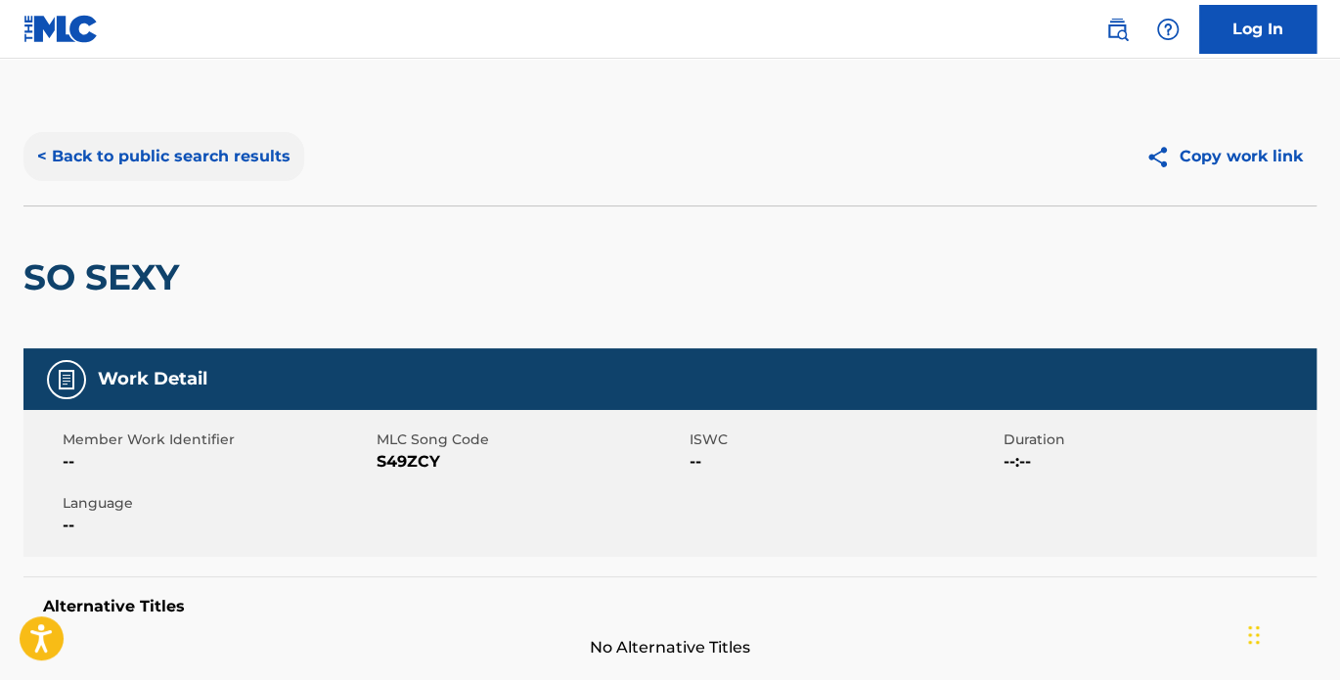
click at [150, 148] on button "< Back to public search results" at bounding box center [163, 156] width 281 height 49
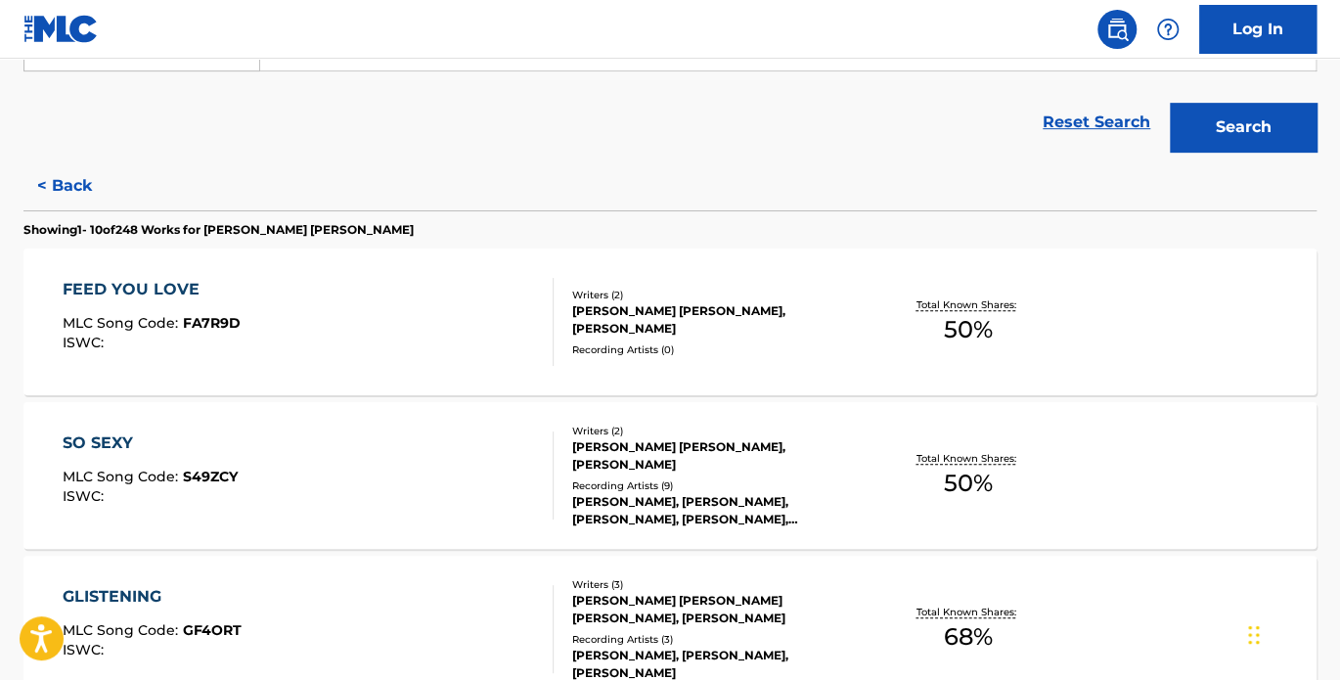
scroll to position [509, 0]
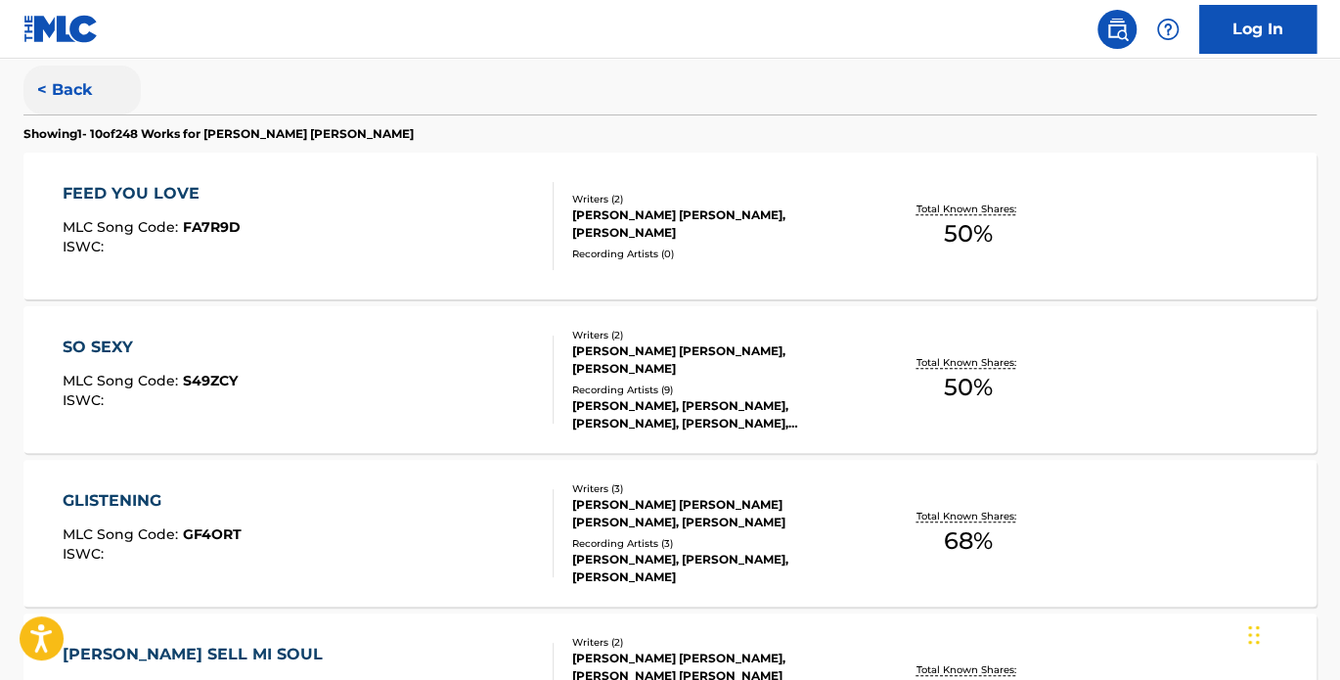
click at [65, 86] on button "< Back" at bounding box center [81, 90] width 117 height 49
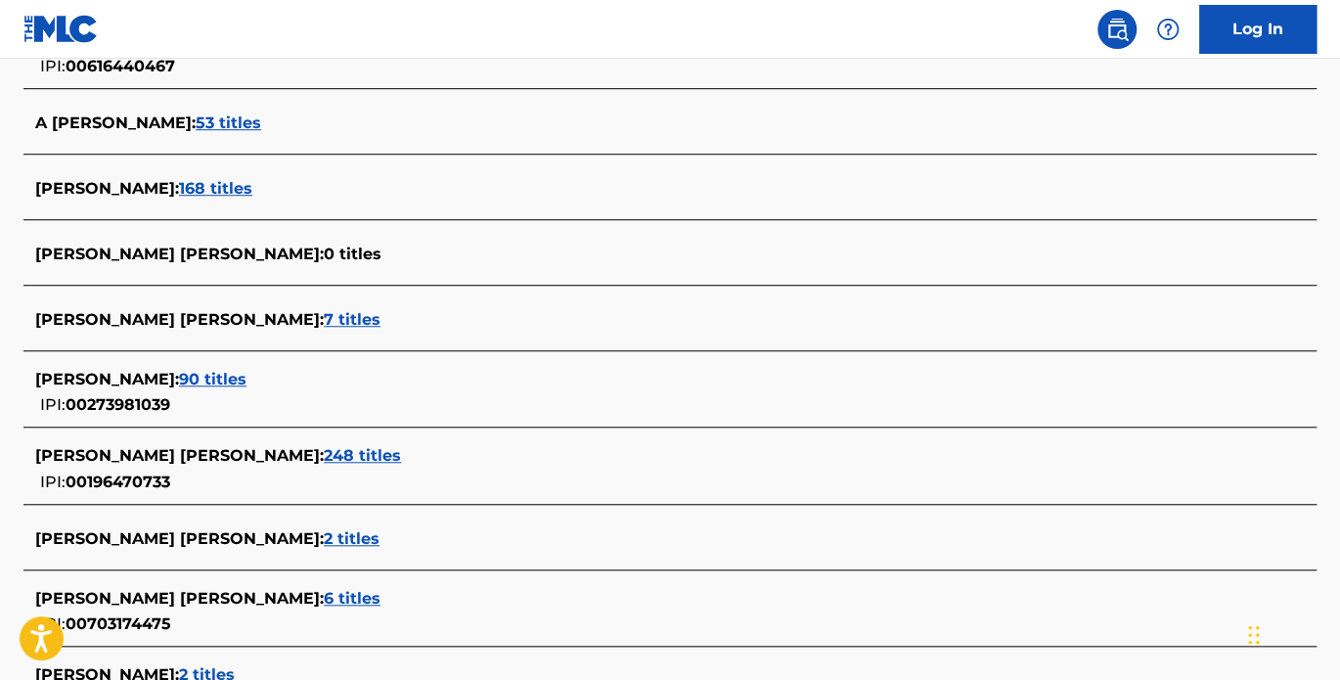
scroll to position [600, 0]
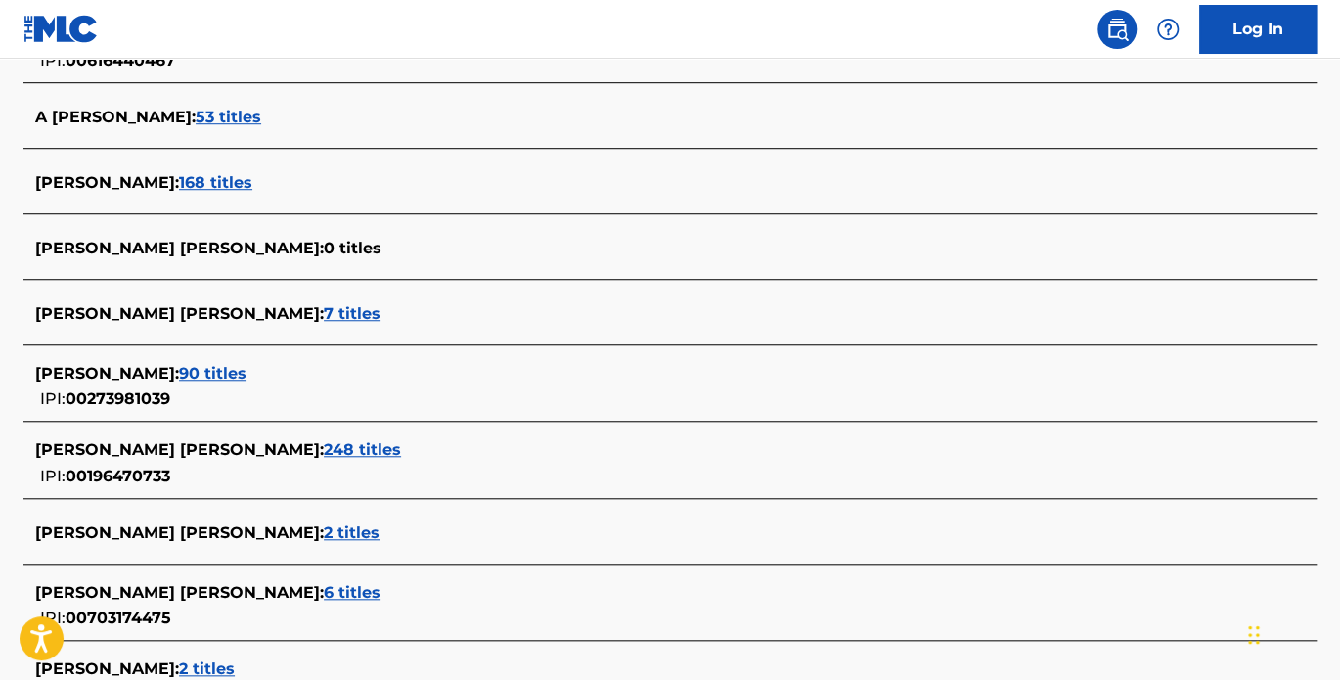
click at [200, 183] on span "168 titles" at bounding box center [215, 182] width 73 height 19
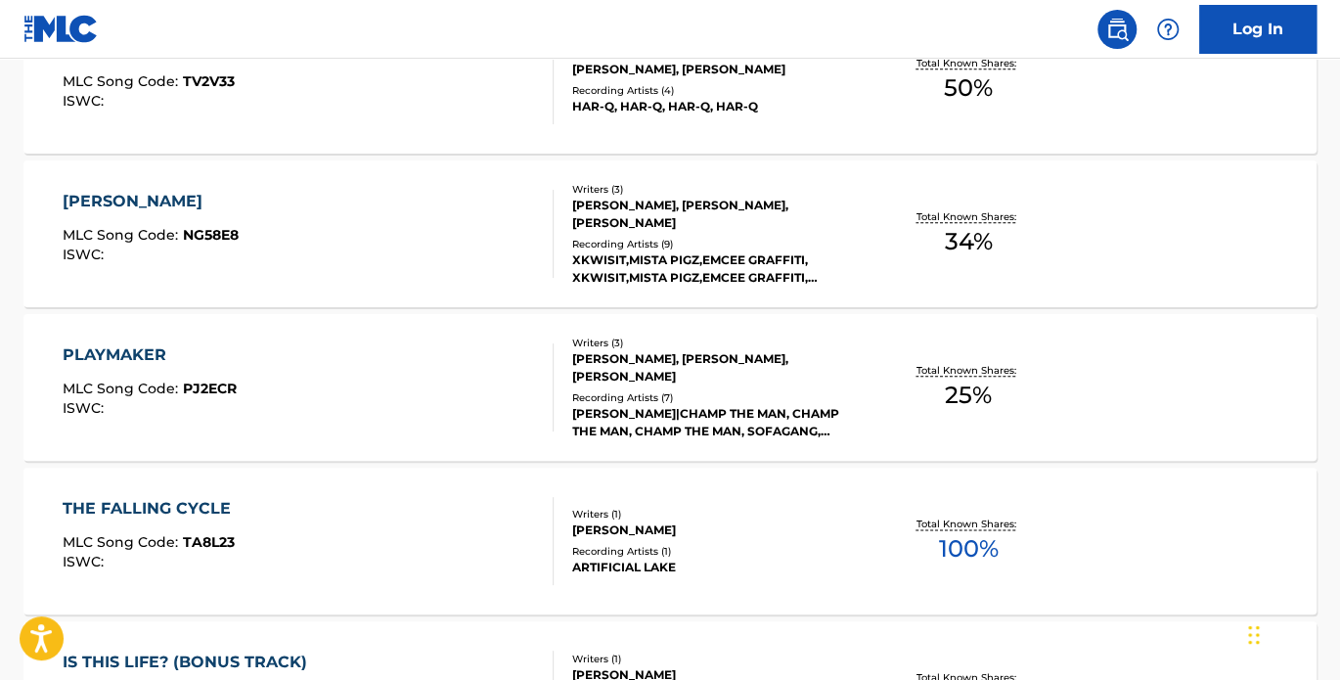
scroll to position [690, 0]
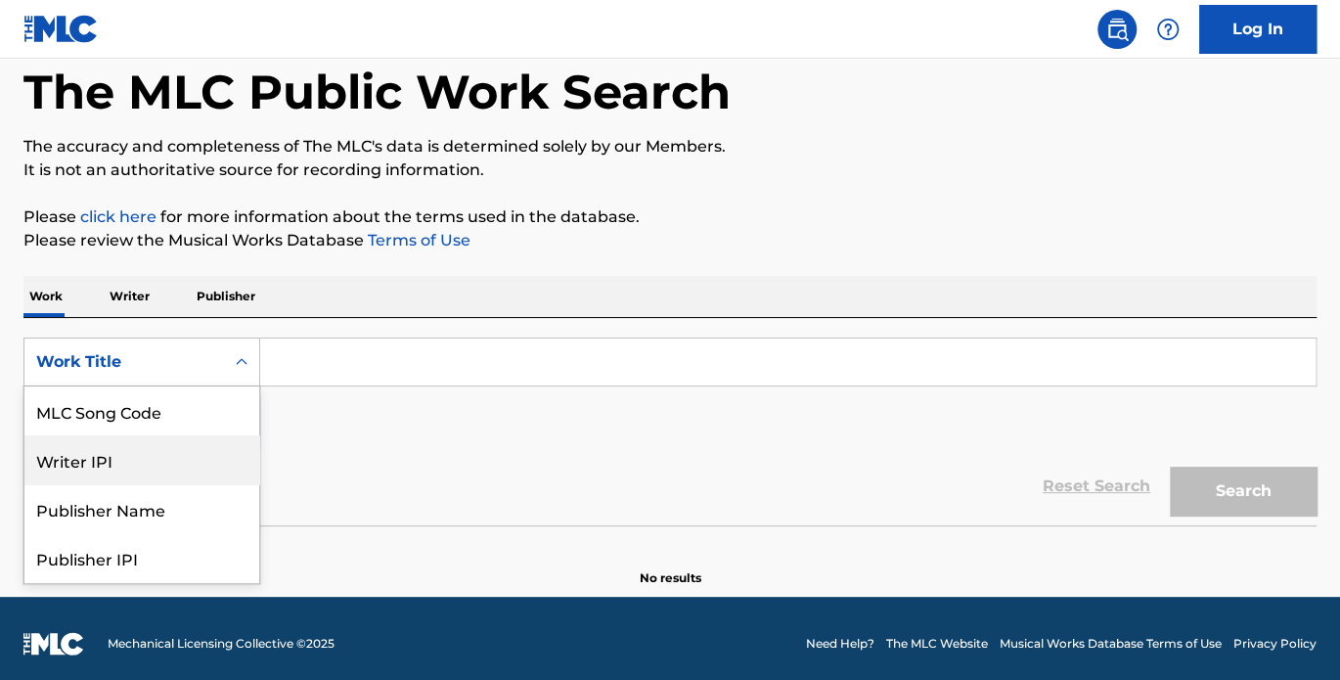
click at [406, 292] on div "Work Writer Publisher" at bounding box center [669, 296] width 1293 height 41
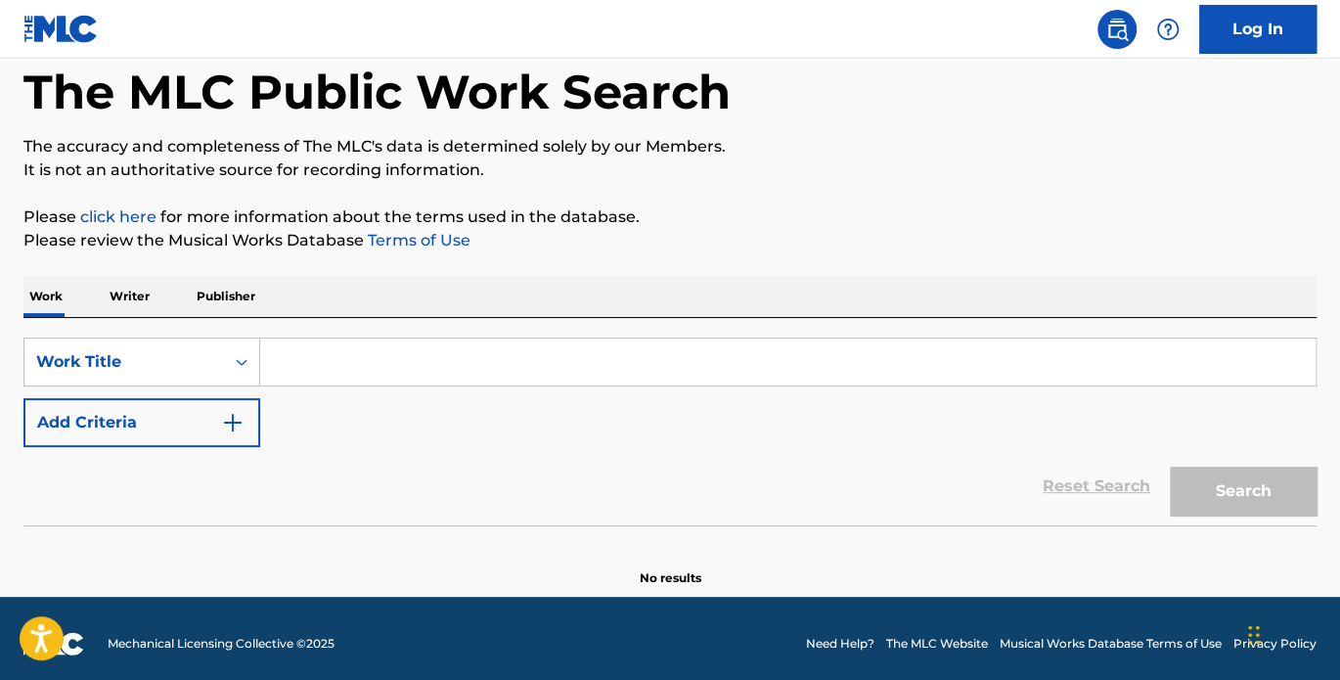
click at [126, 293] on p "Writer" at bounding box center [130, 296] width 52 height 41
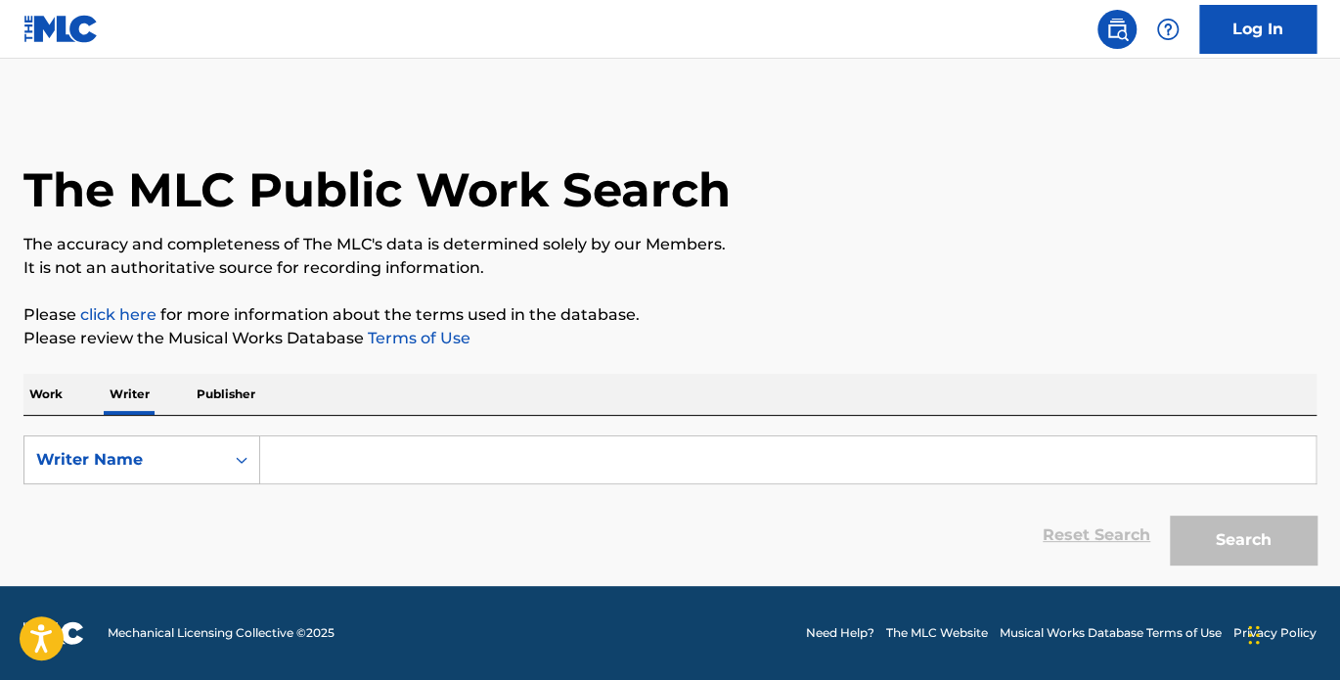
click at [320, 469] on input "Search Form" at bounding box center [788, 459] width 1056 height 47
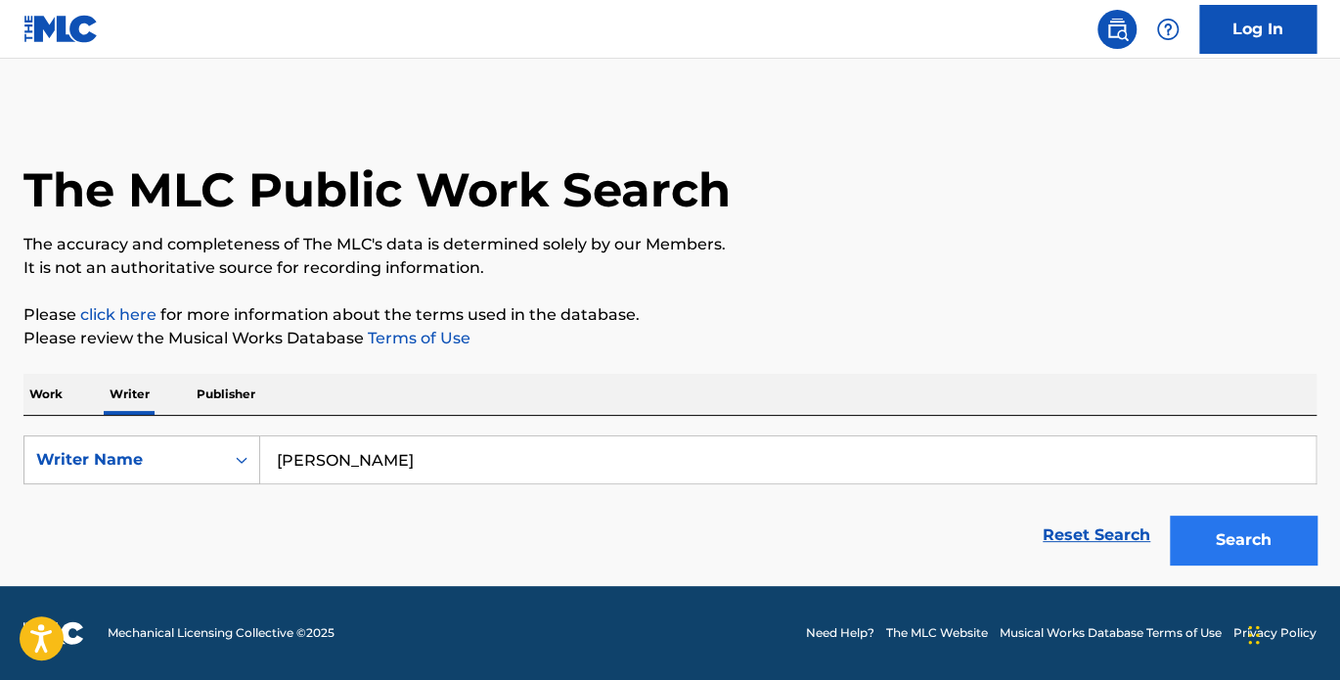
type input "[PERSON_NAME]"
click at [1273, 535] on button "Search" at bounding box center [1243, 540] width 147 height 49
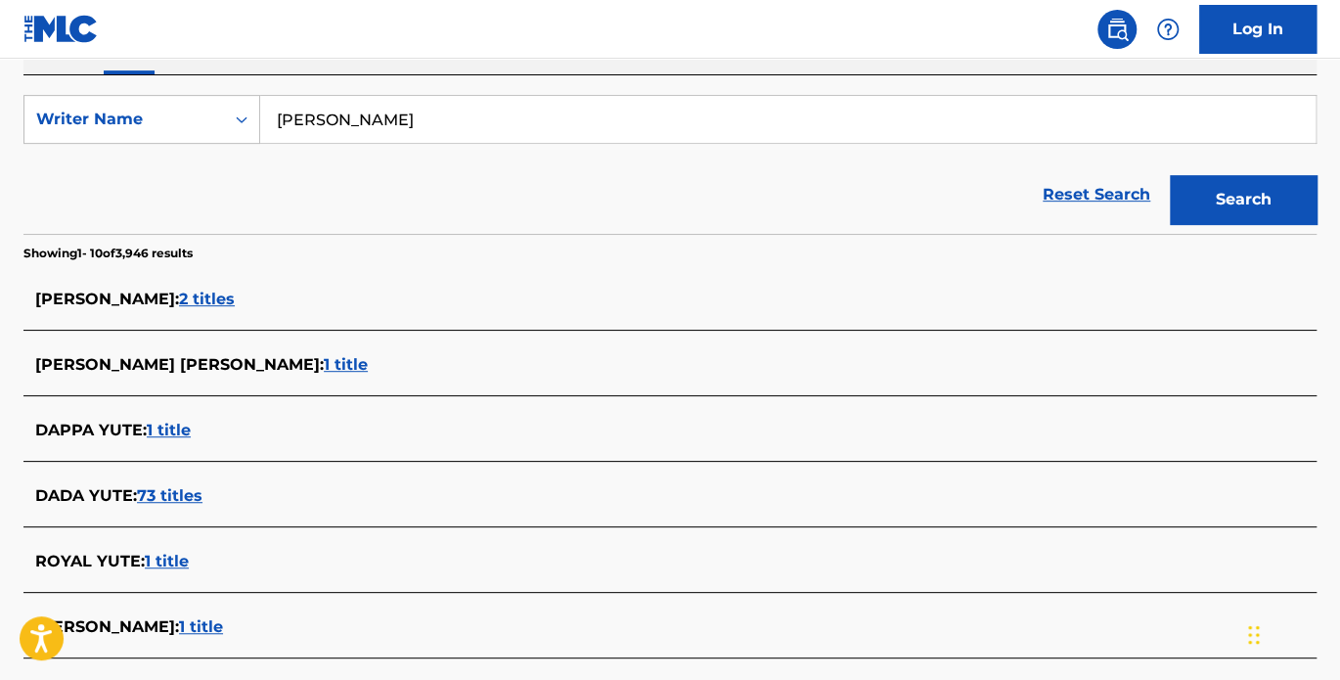
scroll to position [362, 0]
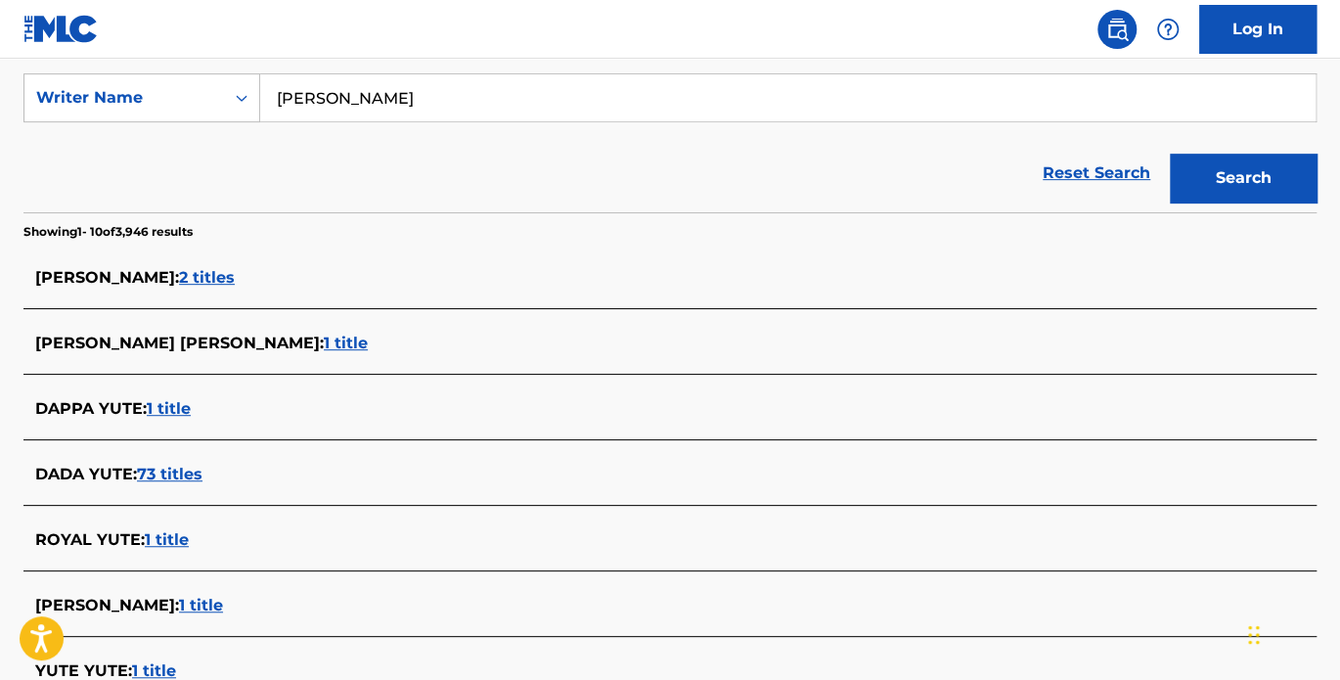
click at [179, 280] on span "2 titles" at bounding box center [207, 277] width 56 height 19
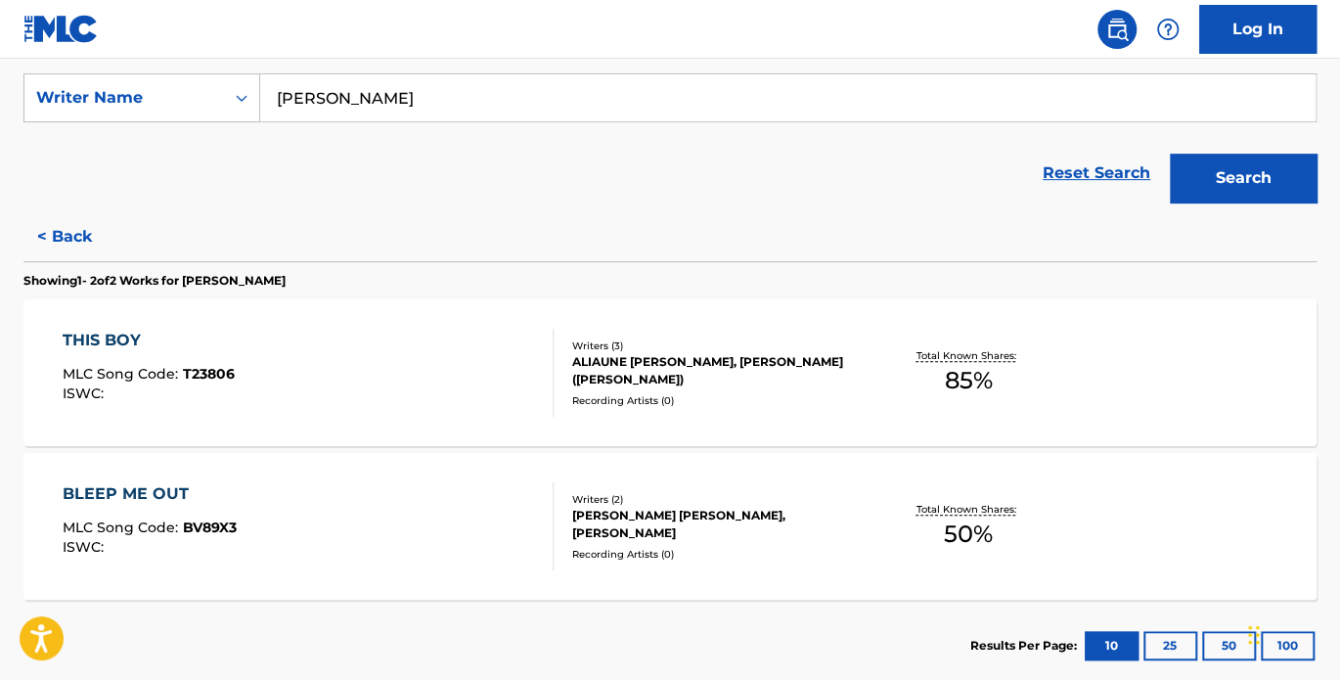
click at [105, 335] on div "THIS BOY" at bounding box center [149, 340] width 172 height 23
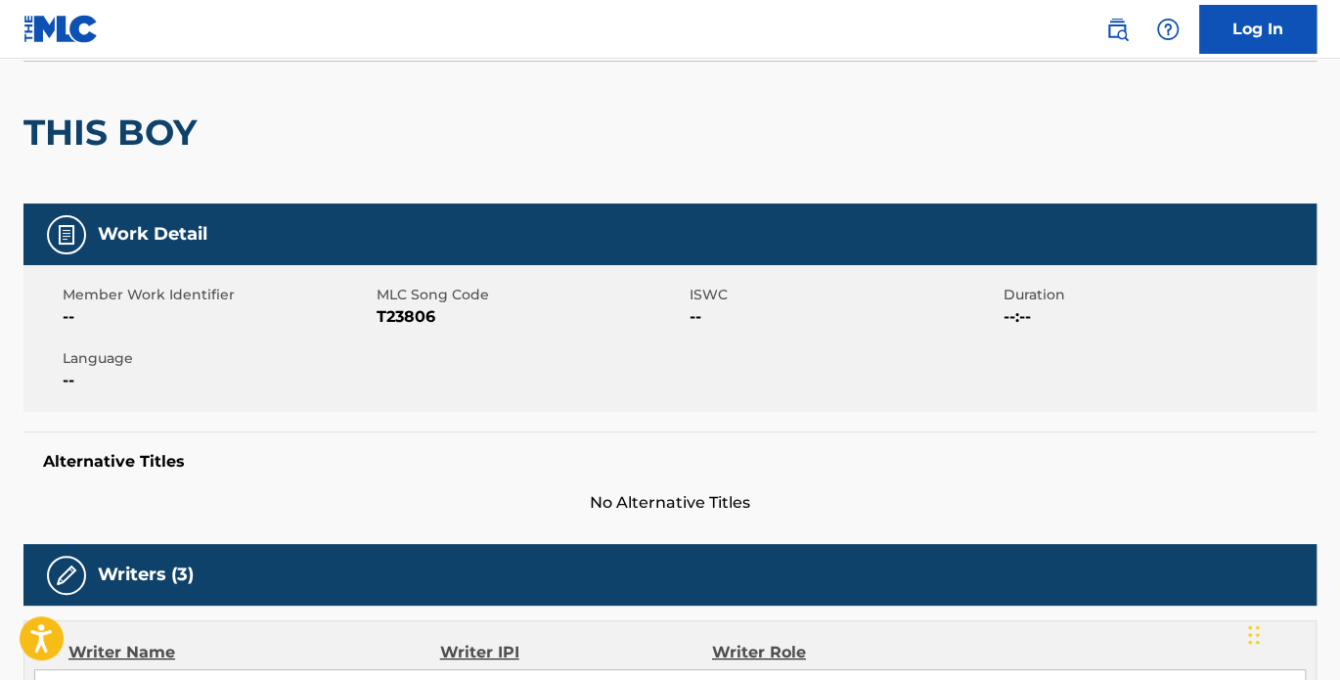
scroll to position [121, 0]
